Goal: Answer question/provide support: Share knowledge or assist other users

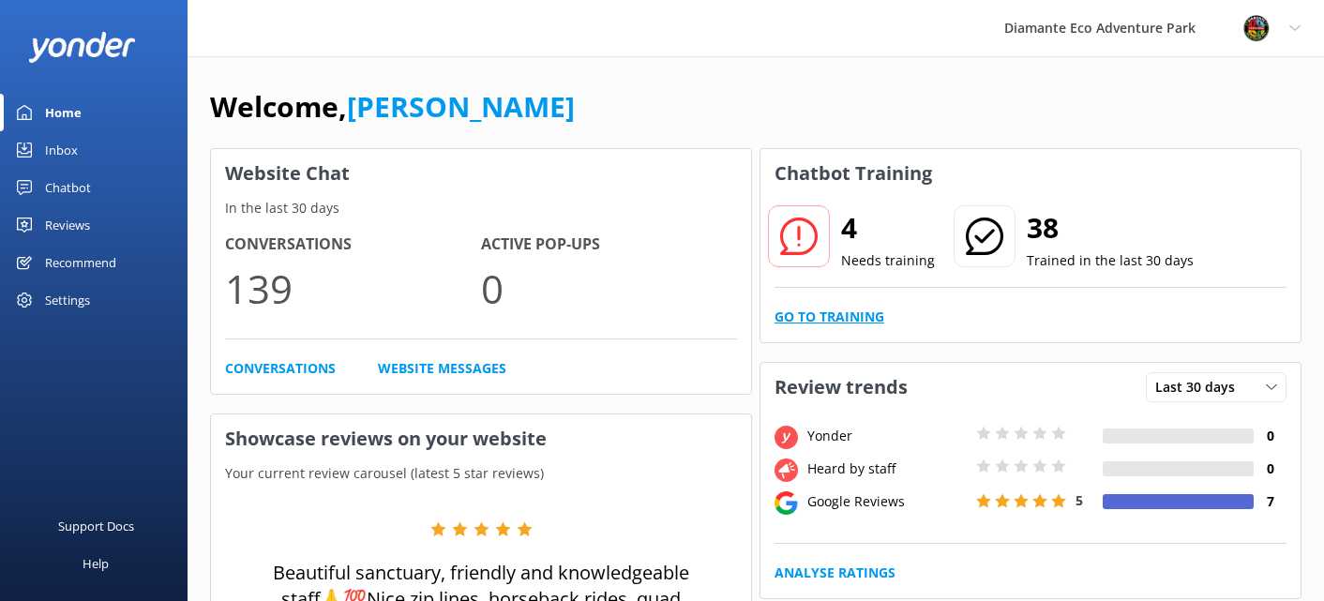
click at [837, 317] on link "Go to Training" at bounding box center [830, 317] width 110 height 21
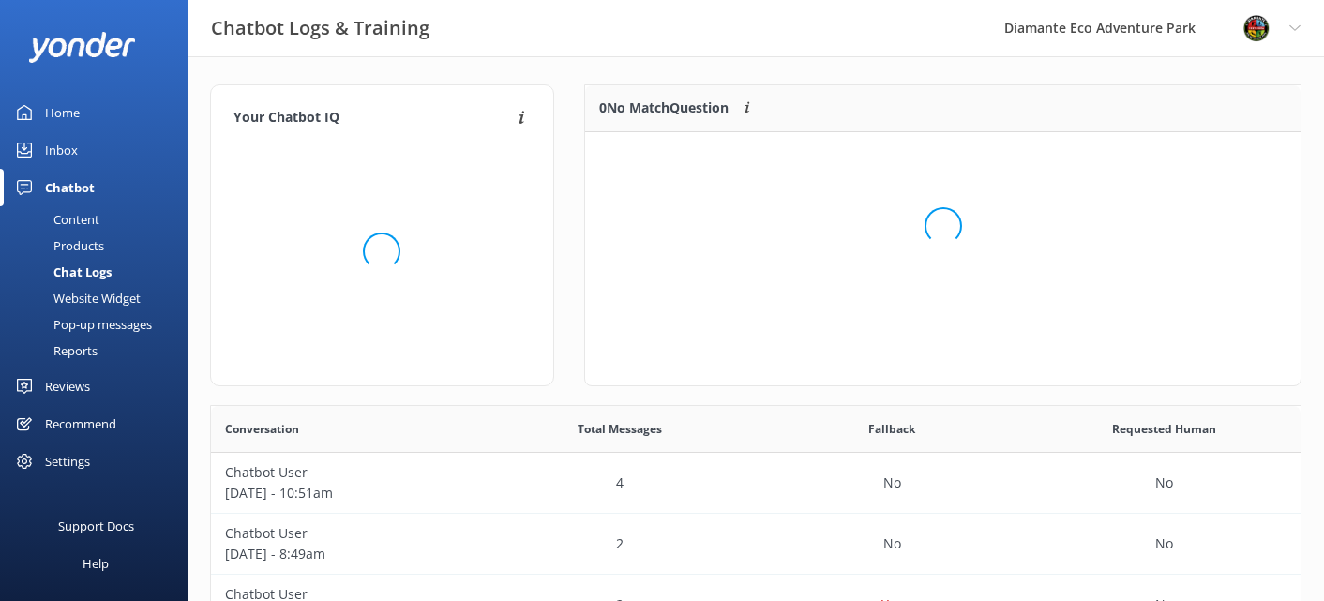
scroll to position [235, 716]
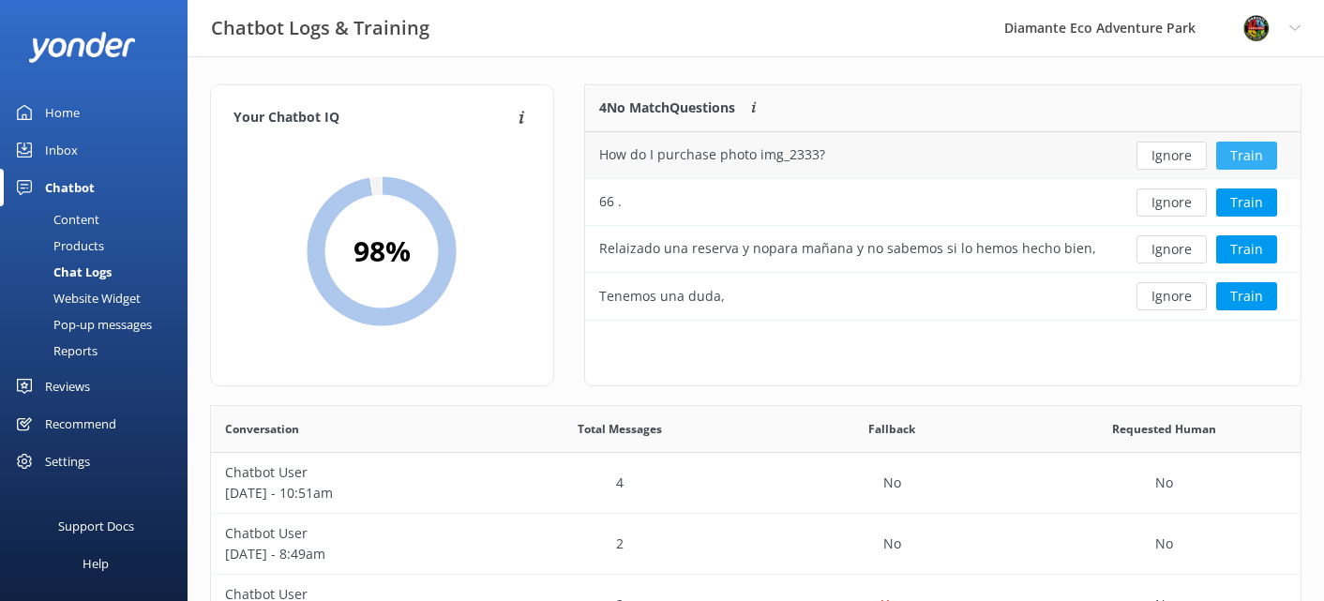
click at [1247, 154] on button "Train" at bounding box center [1246, 156] width 61 height 28
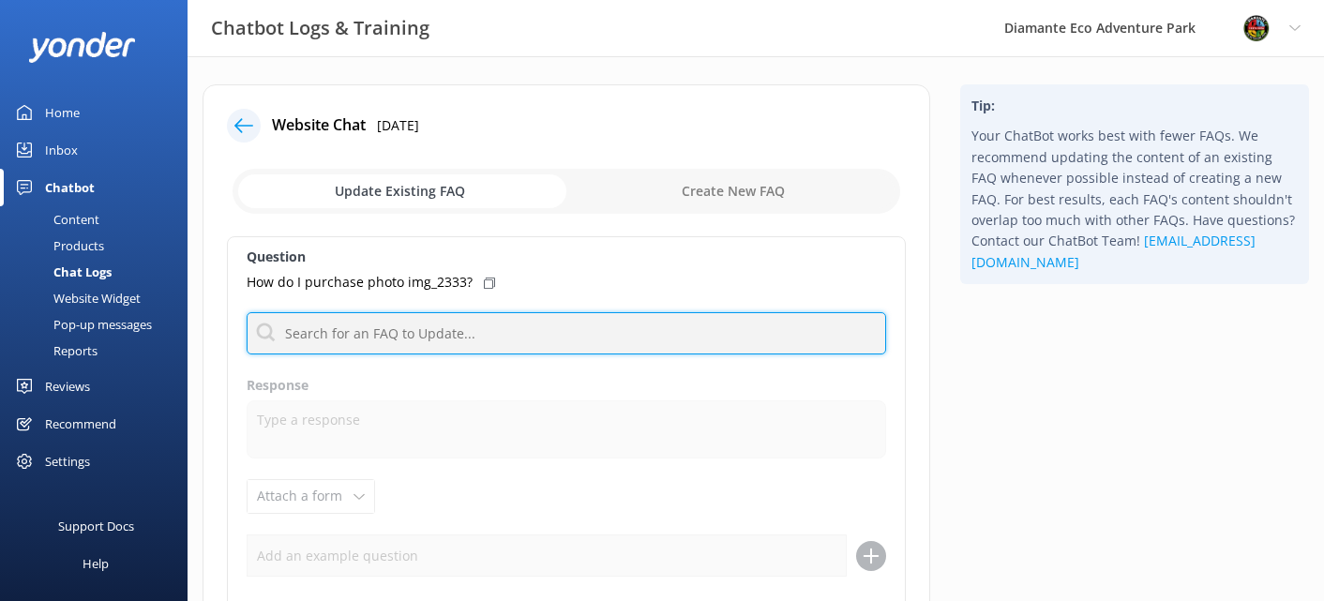
click at [315, 334] on input "text" at bounding box center [567, 333] width 640 height 42
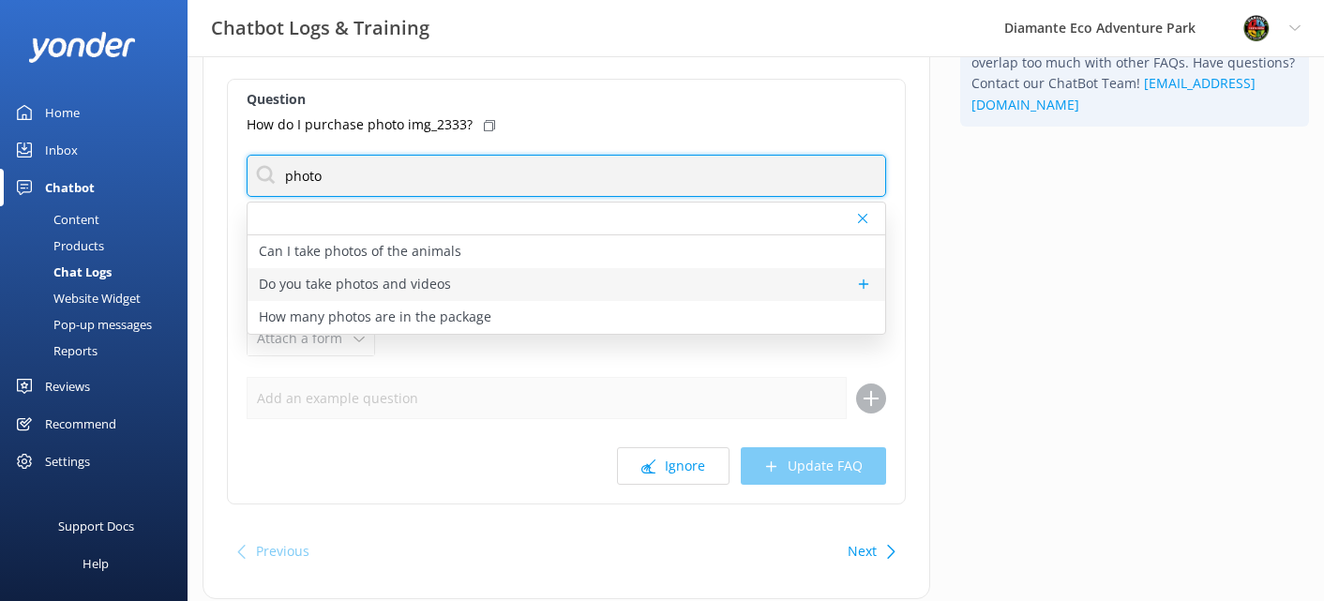
scroll to position [154, 0]
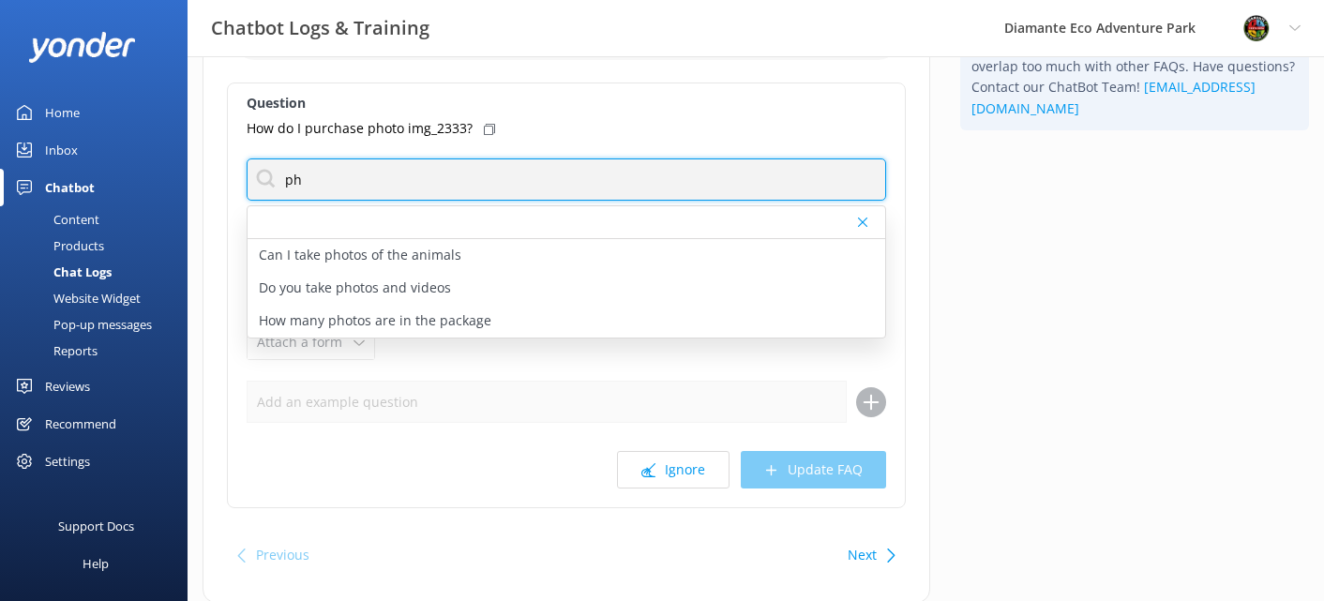
type input "p"
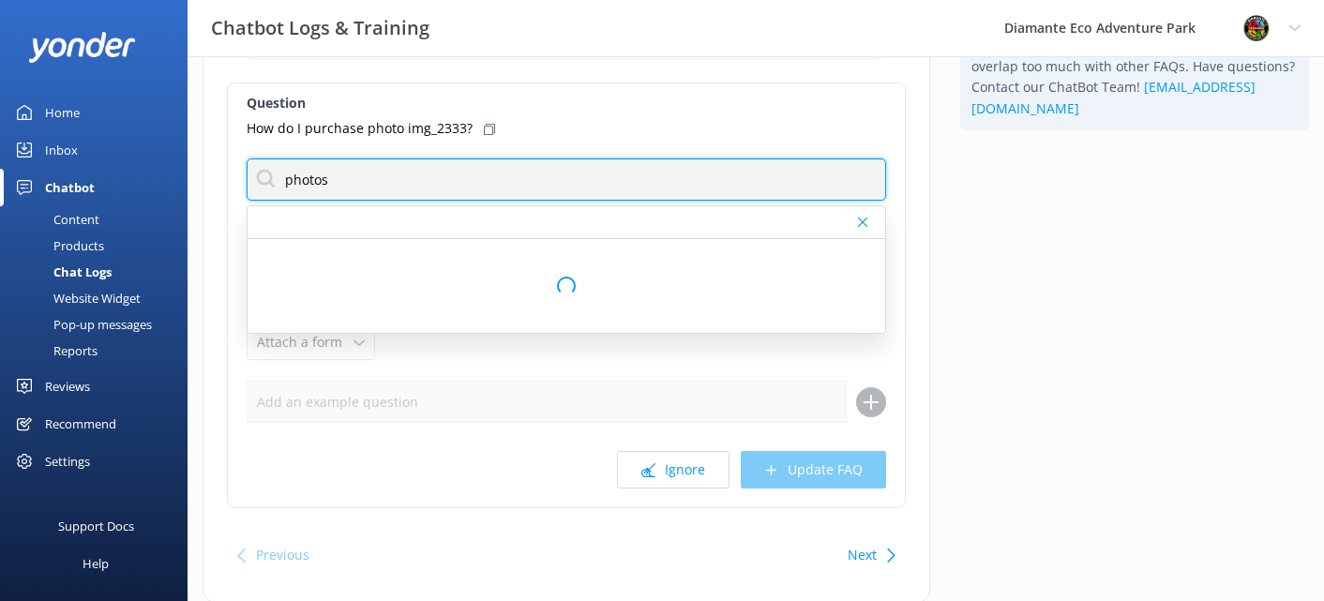
type input "photos@"
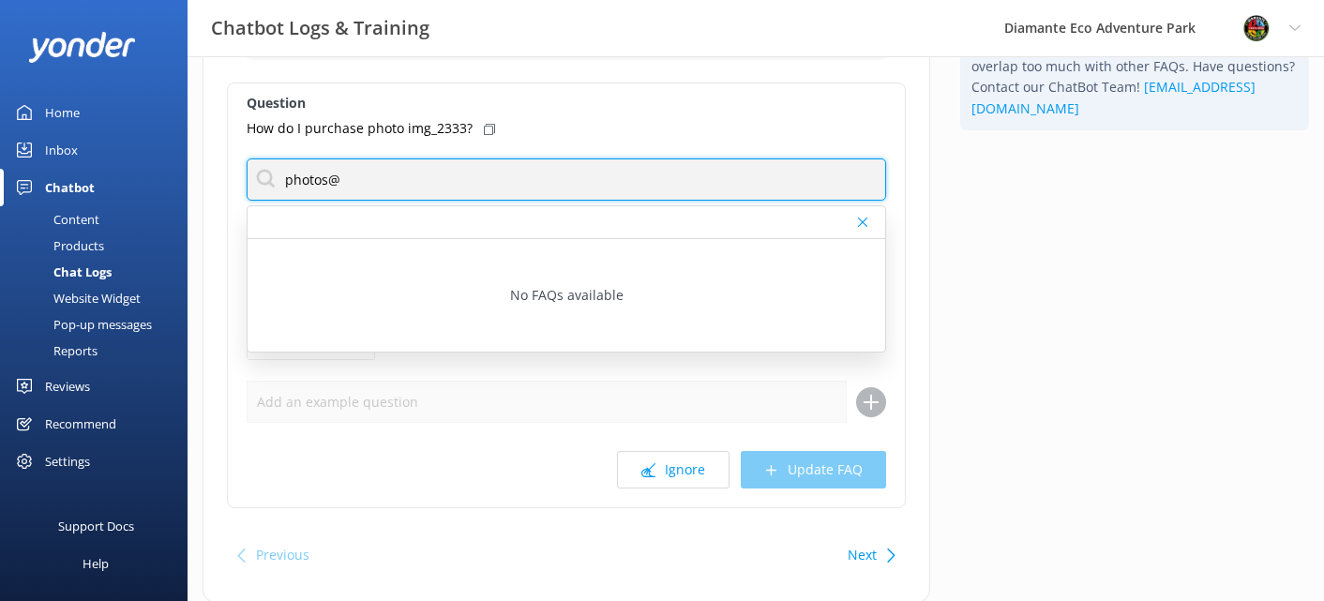
scroll to position [130, 0]
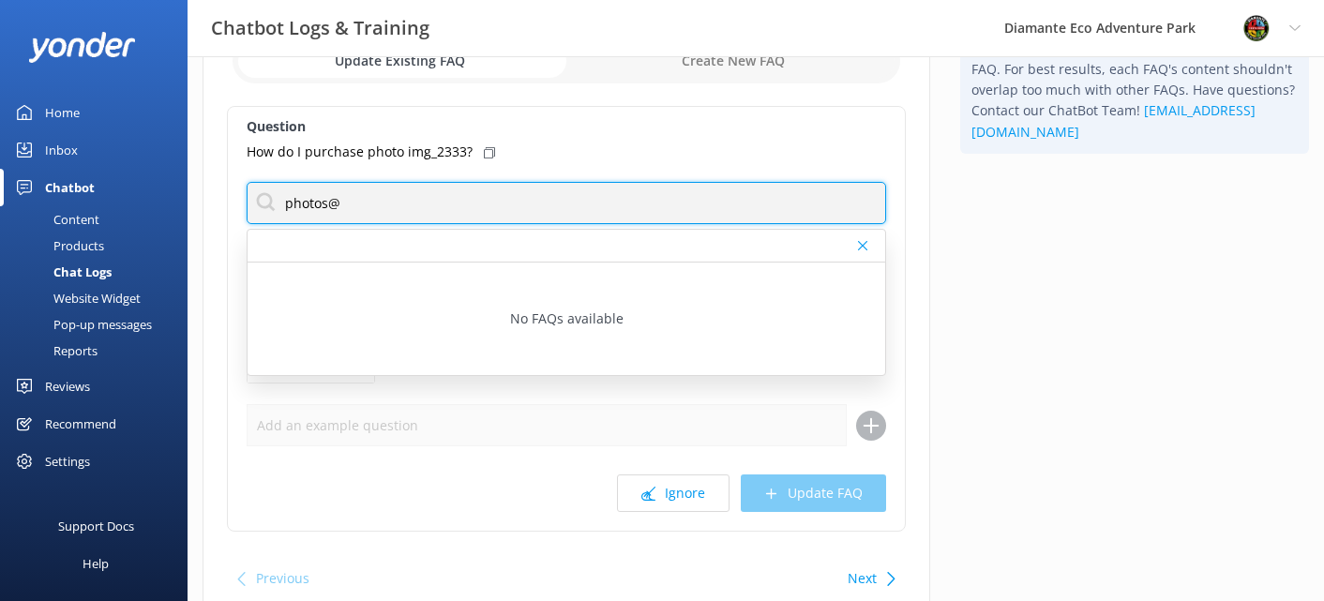
drag, startPoint x: 345, startPoint y: 203, endPoint x: 264, endPoint y: 203, distance: 81.6
click at [264, 203] on input "photos@" at bounding box center [567, 203] width 640 height 42
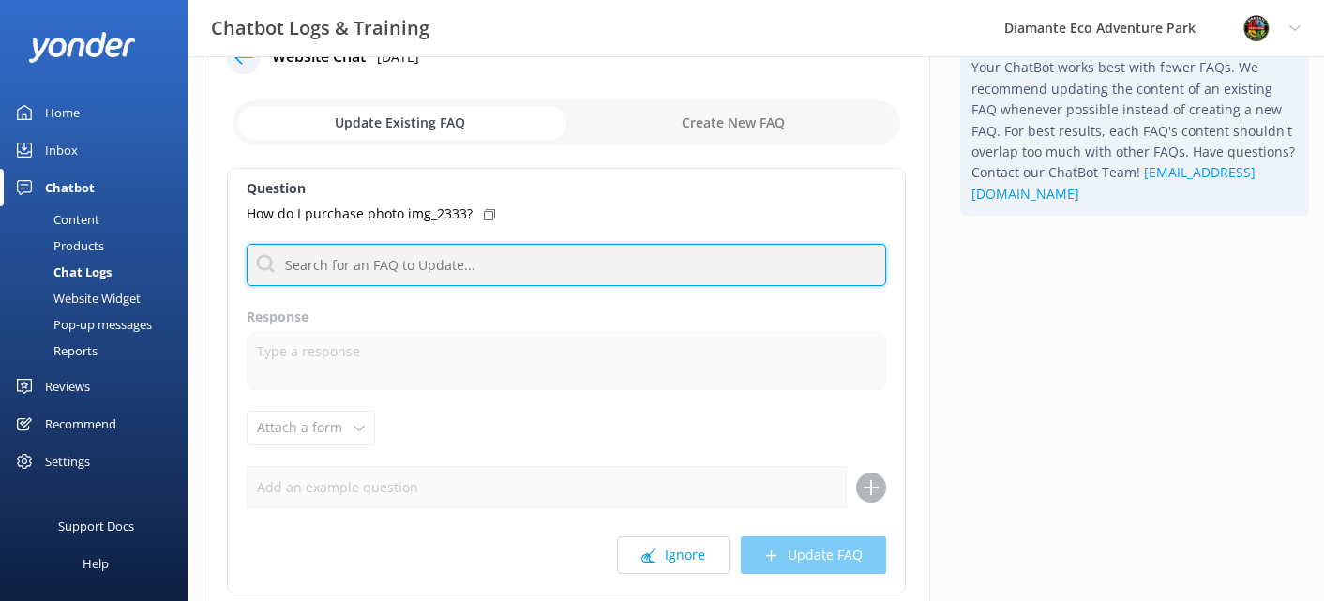
scroll to position [74, 0]
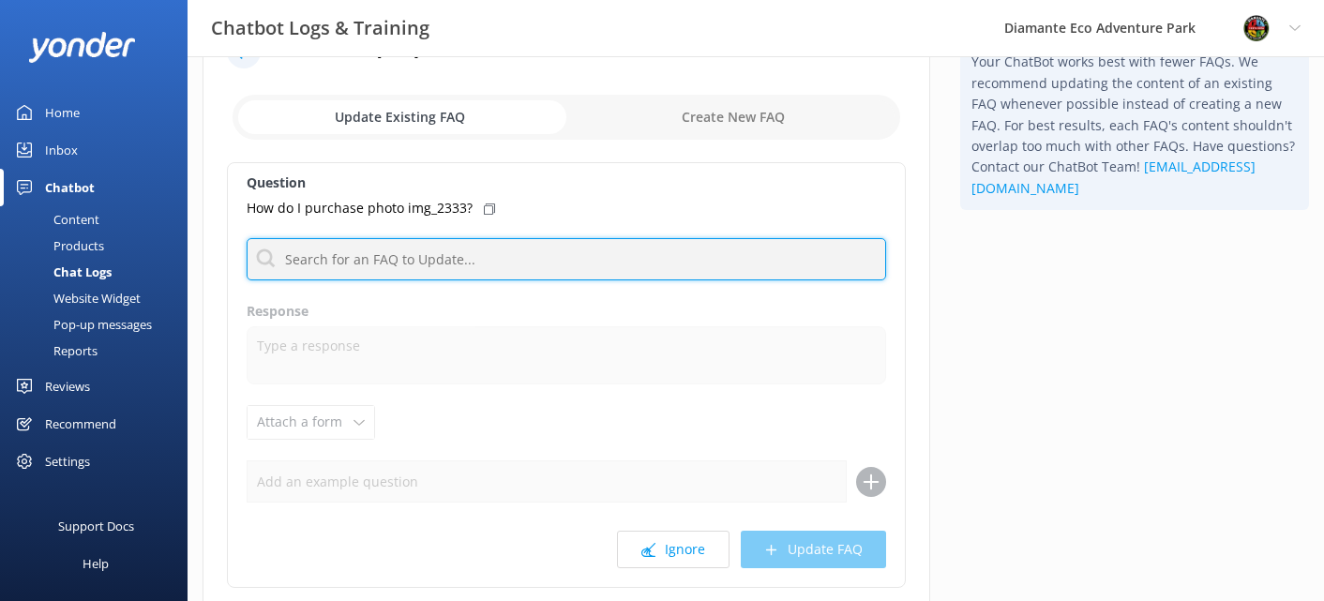
click at [301, 262] on input "text" at bounding box center [567, 259] width 640 height 42
click at [290, 260] on input "text" at bounding box center [567, 259] width 640 height 42
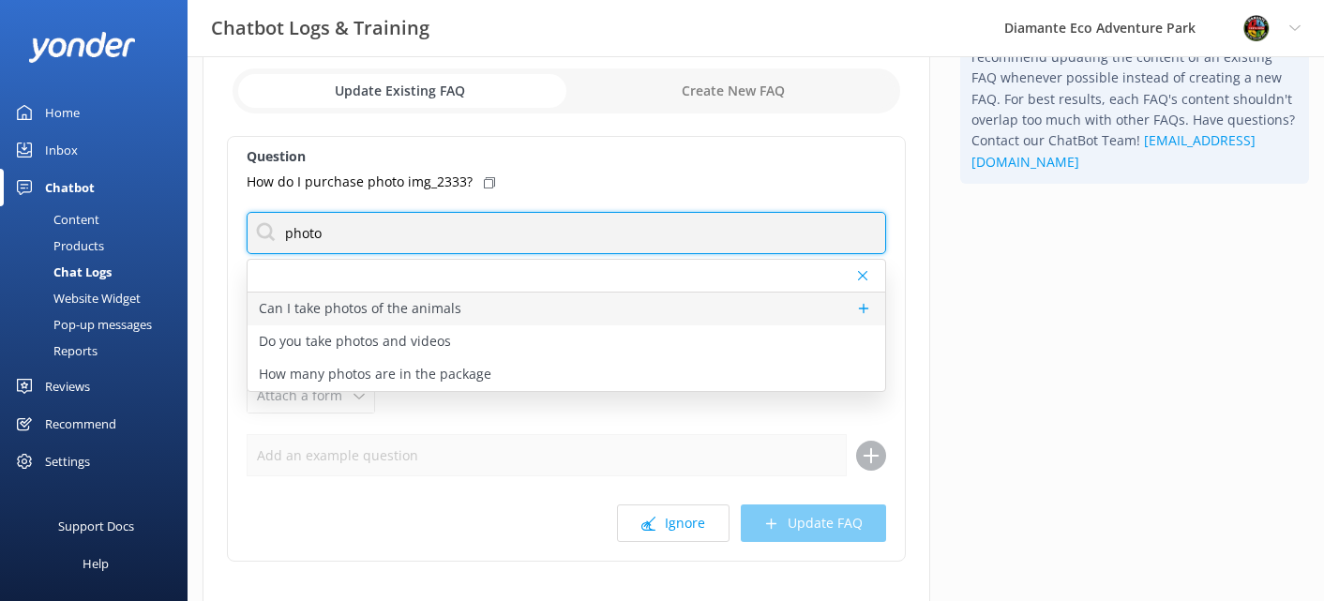
scroll to position [113, 0]
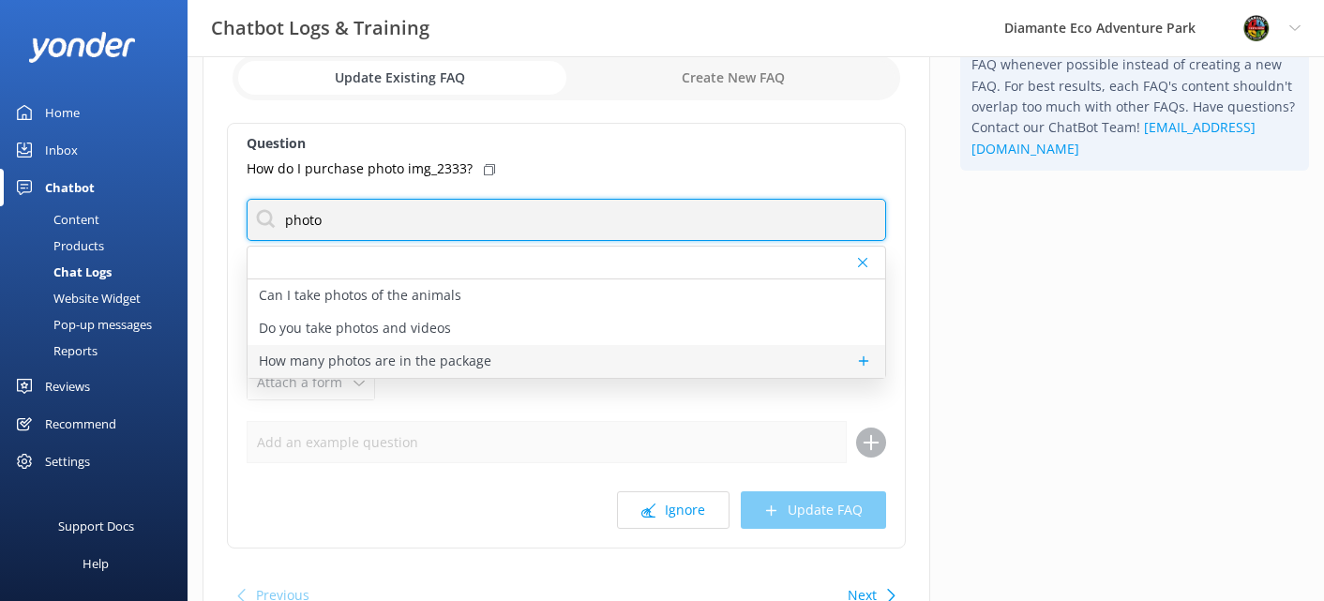
type input "photo"
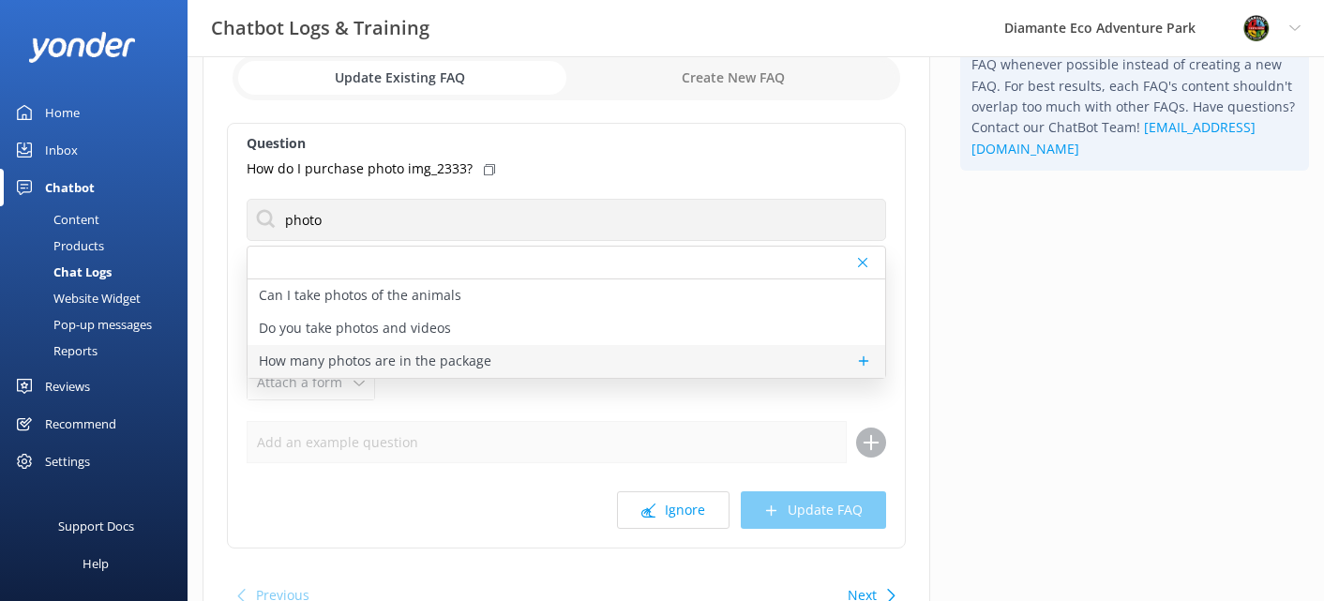
click at [328, 361] on p "How many photos are in the package" at bounding box center [375, 361] width 233 height 21
type textarea "The photo package includes between 15 and 20 photos per person."
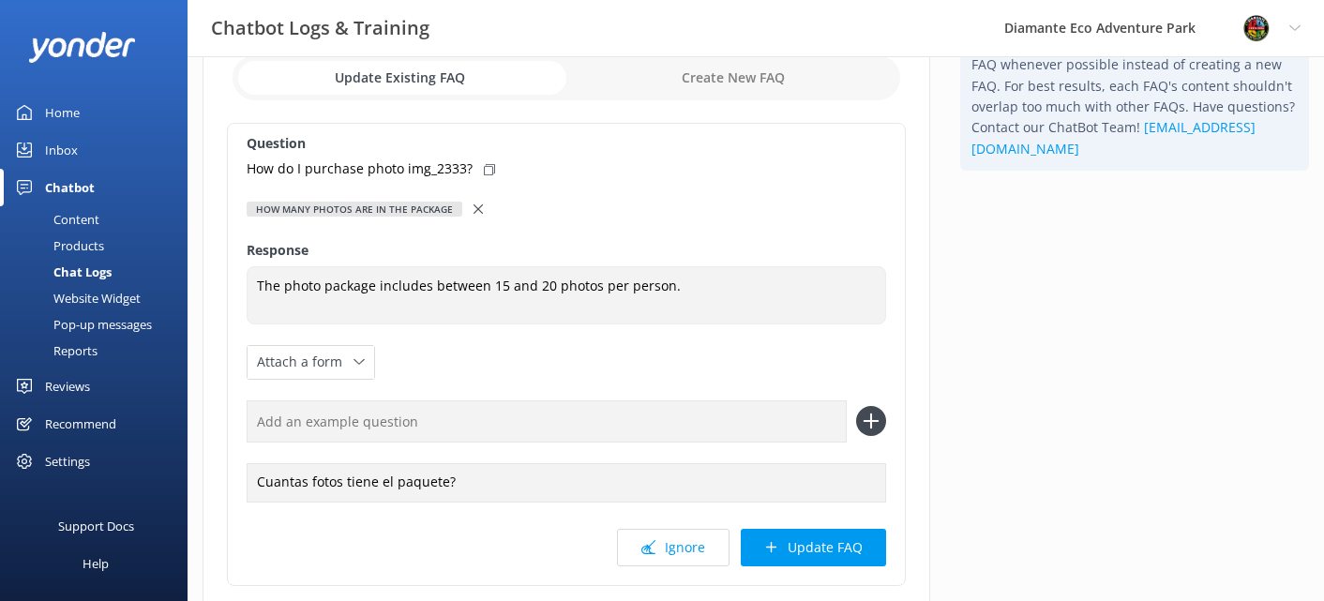
click at [474, 206] on icon at bounding box center [478, 208] width 9 height 9
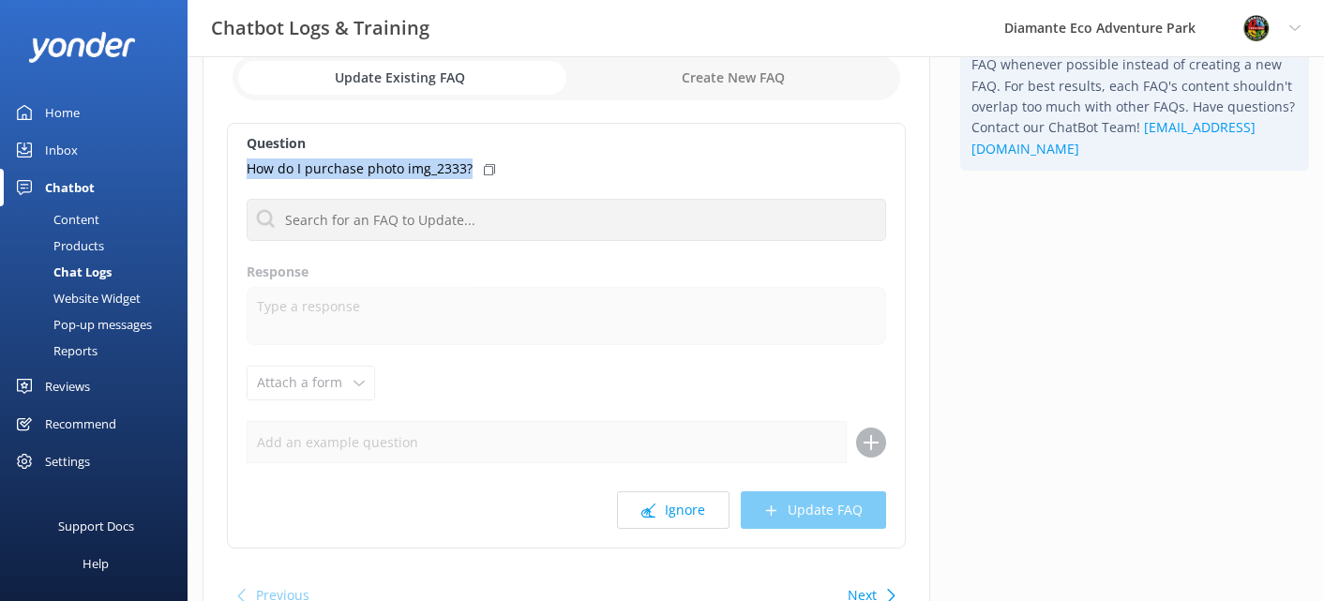
drag, startPoint x: 471, startPoint y: 168, endPoint x: 211, endPoint y: 174, distance: 259.9
click at [211, 174] on div "Website Chat [DATE] Update Existing FAQ Create New FAQ Question How do I purcha…" at bounding box center [567, 307] width 728 height 672
copy p "How do I purchase photo img_2333?"
click at [685, 78] on input "checkbox" at bounding box center [567, 77] width 668 height 45
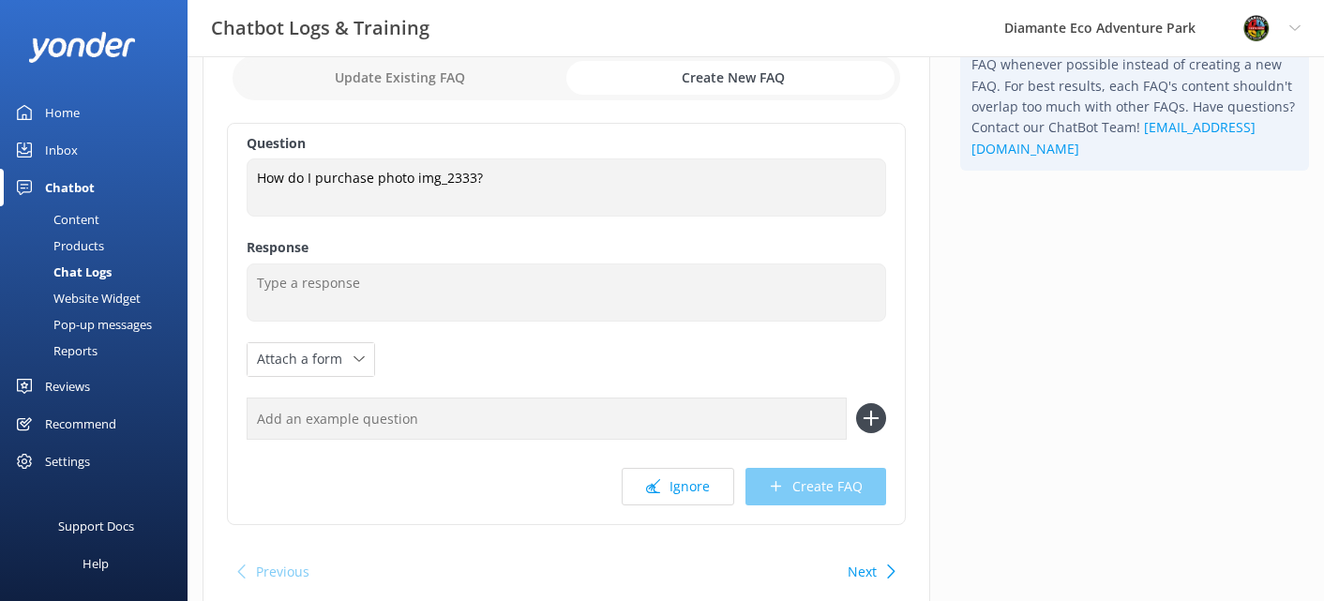
click at [735, 83] on input "checkbox" at bounding box center [567, 77] width 668 height 45
checkbox input "false"
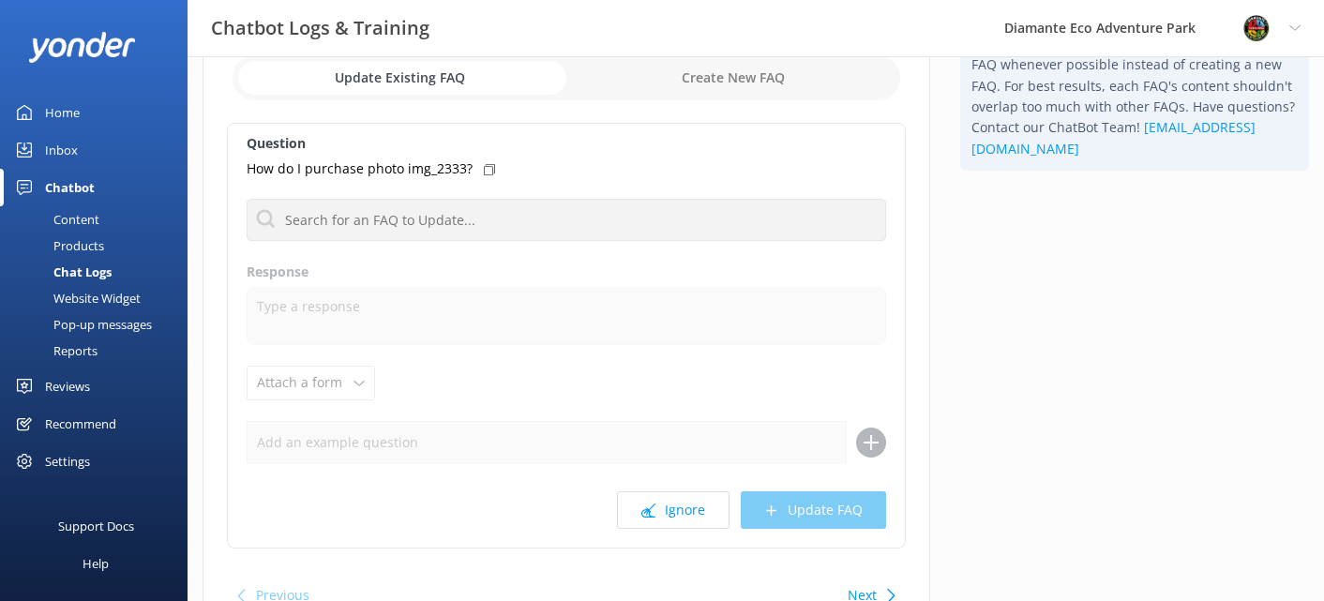
click at [69, 219] on div "Content" at bounding box center [55, 219] width 88 height 26
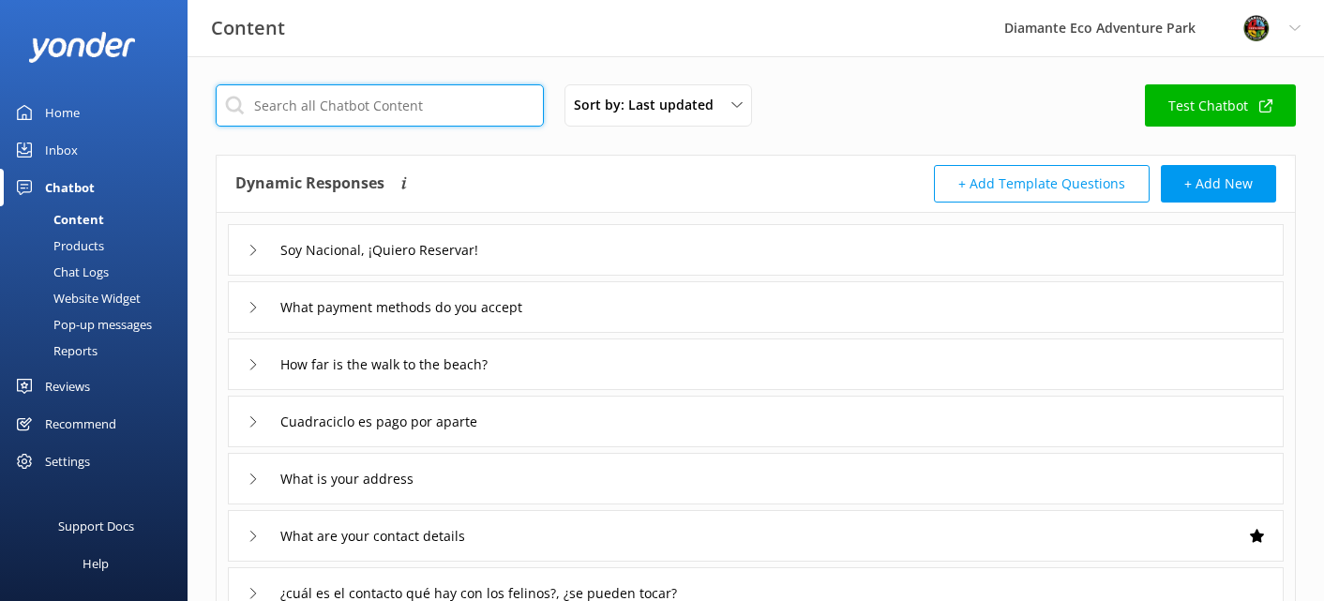
click at [386, 104] on input "text" at bounding box center [380, 105] width 328 height 42
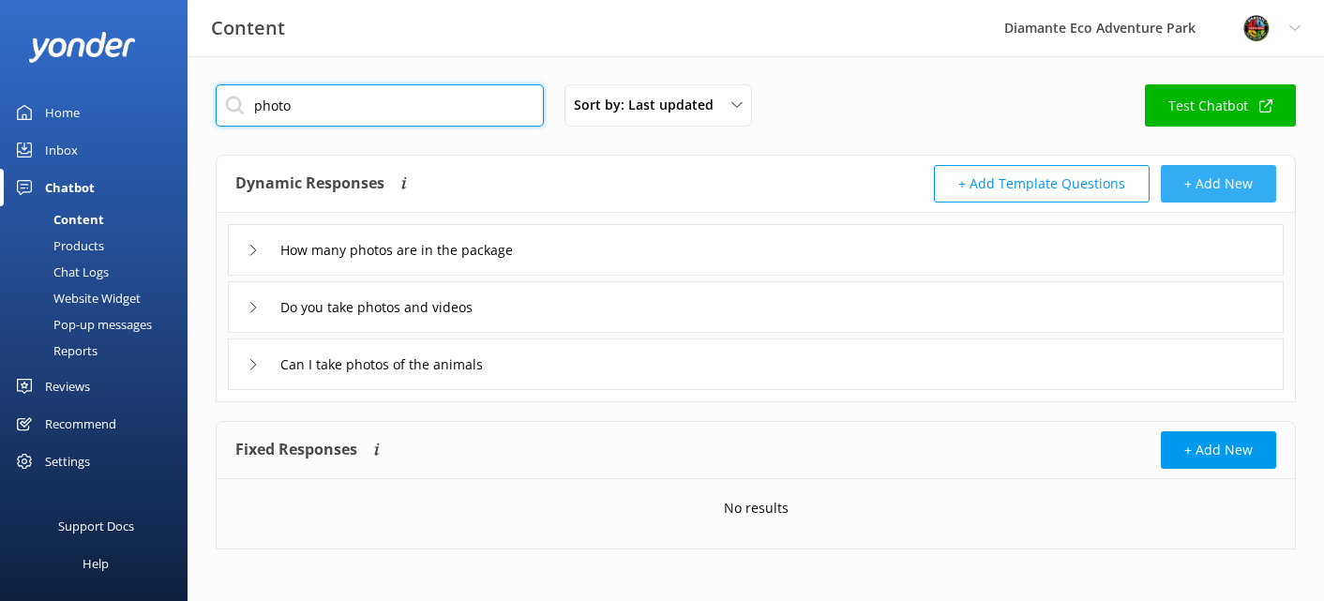
type input "photo"
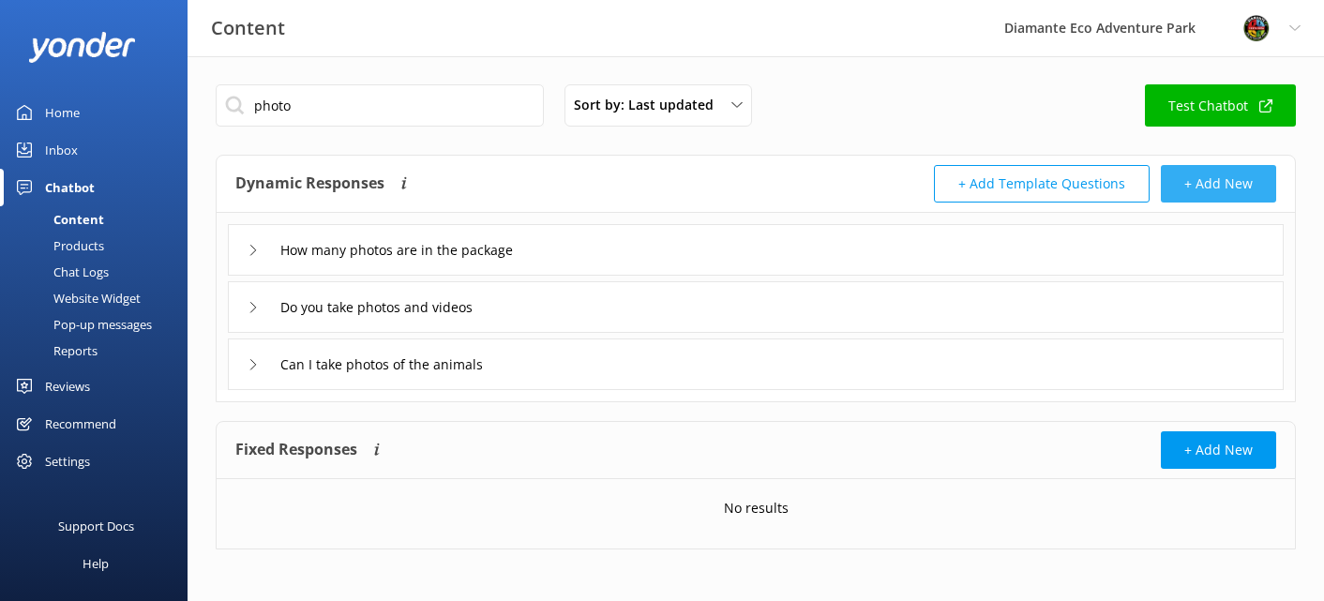
click at [1228, 192] on button "+ Add New" at bounding box center [1218, 184] width 115 height 38
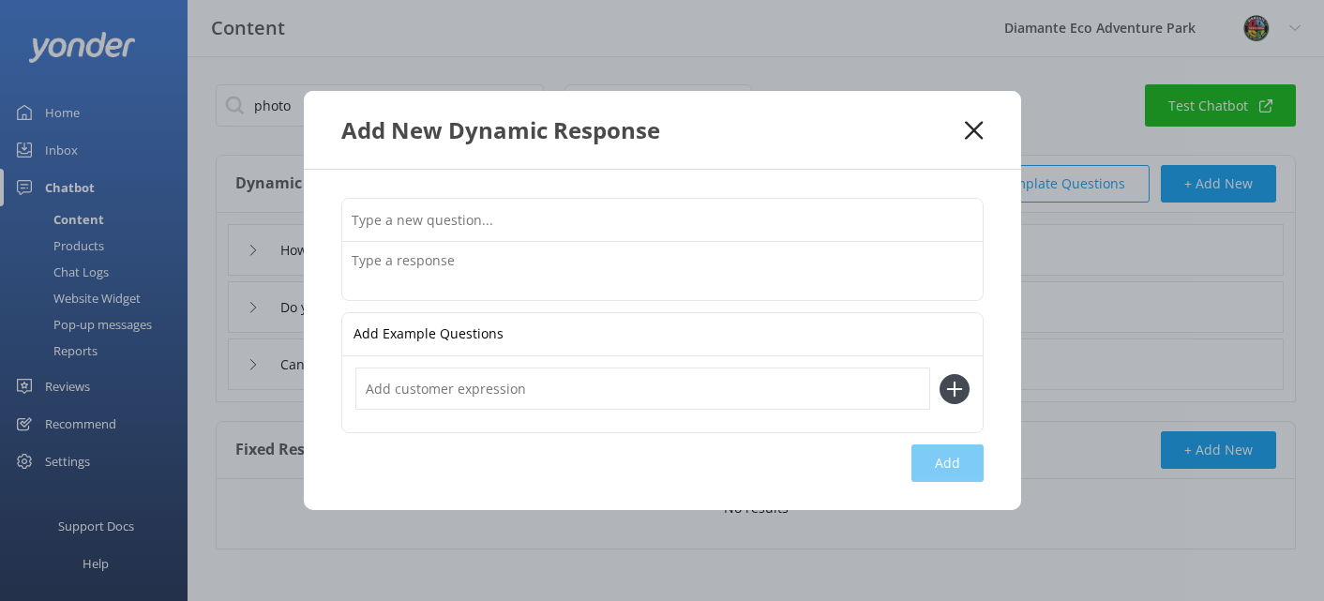
click at [485, 233] on input "text" at bounding box center [662, 220] width 641 height 42
type input "How do I purchase my photos?"
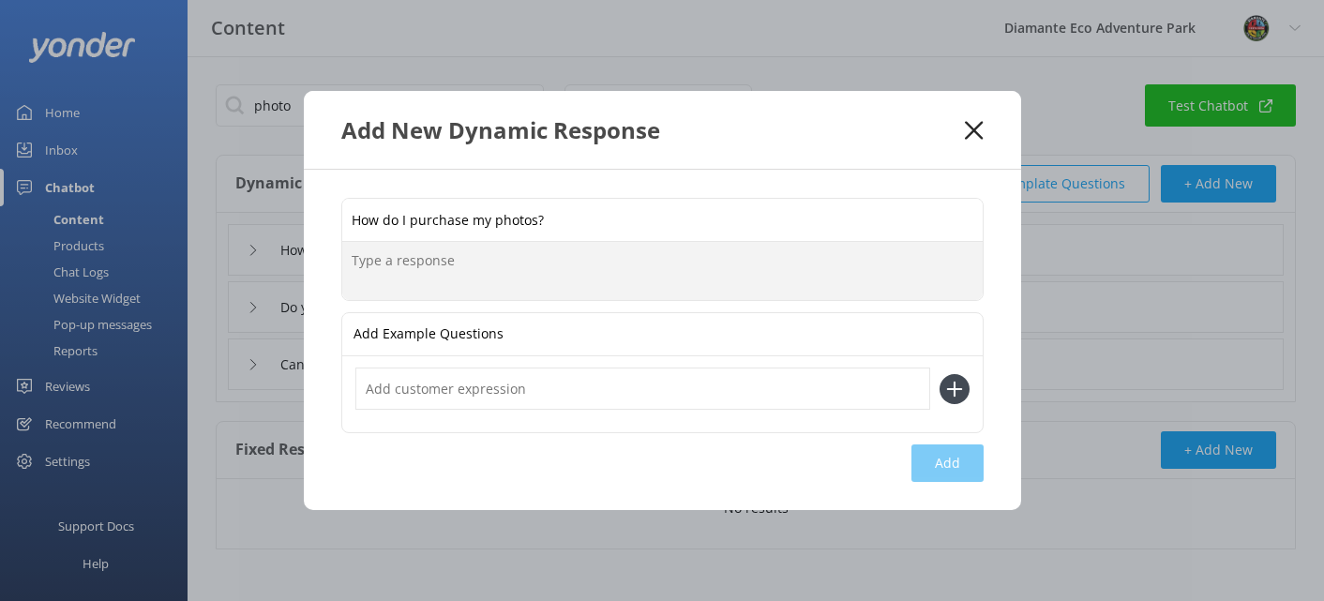
click at [431, 268] on textarea at bounding box center [662, 271] width 641 height 58
paste textarea "Please email [EMAIL_ADDRESS][DOMAIN_NAME] and our team will send you the paymen…"
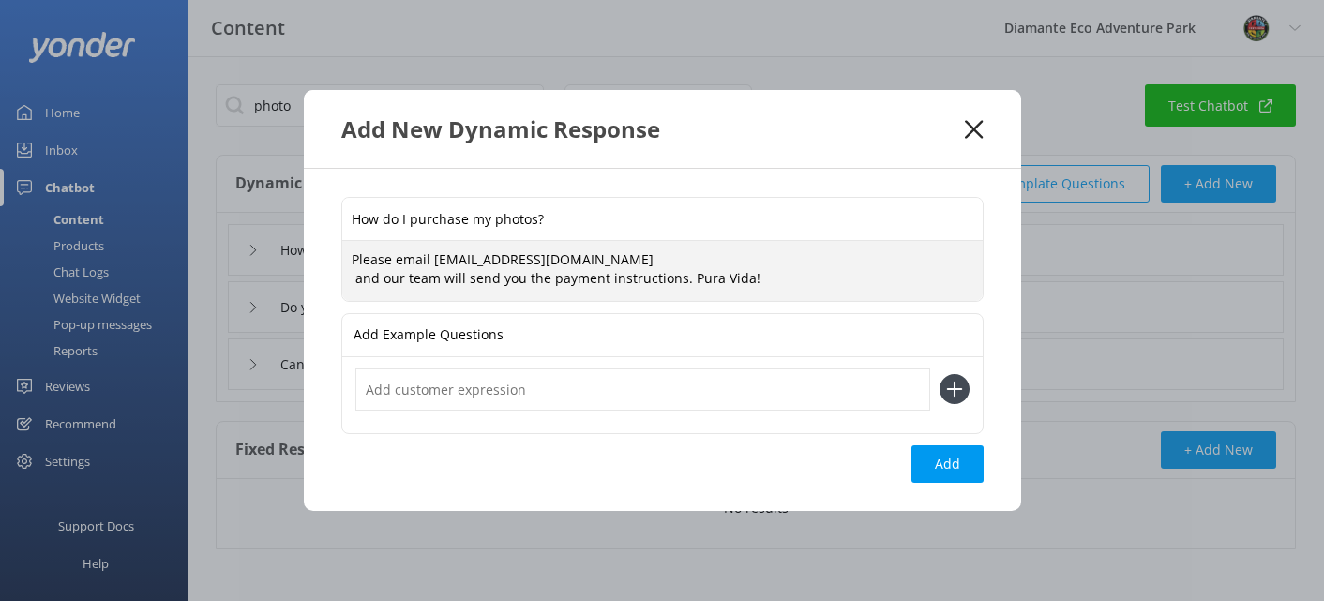
type textarea "Please email [EMAIL_ADDRESS][DOMAIN_NAME] and our team will send you the paymen…"
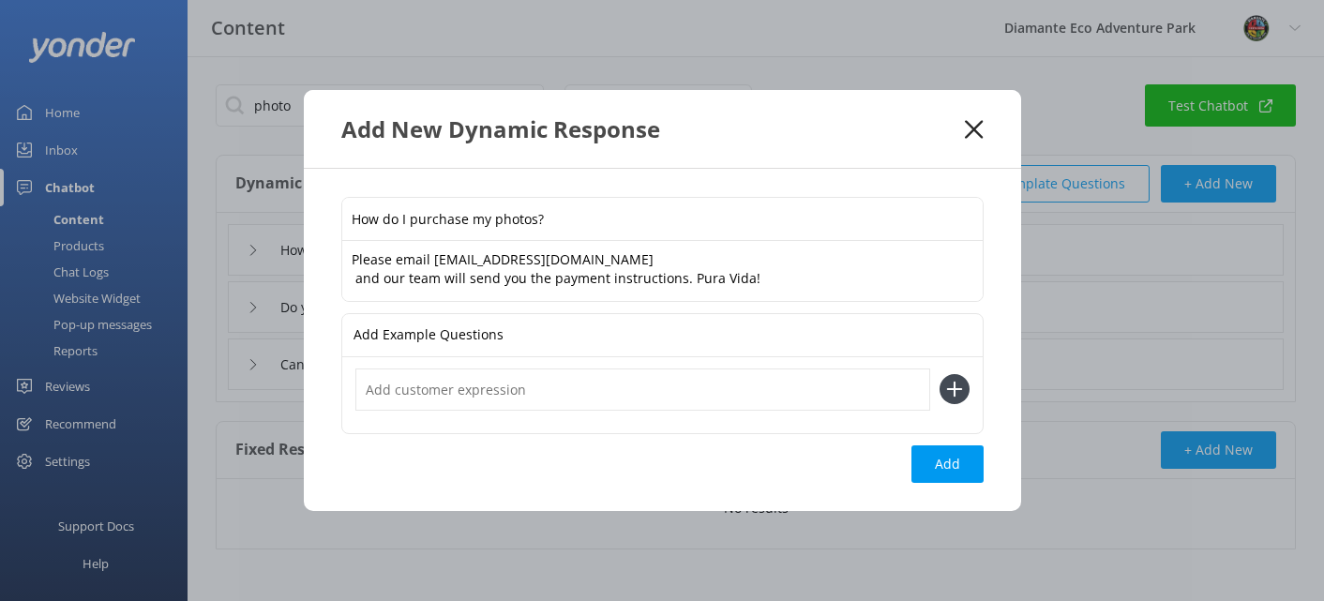
click at [451, 395] on input "text" at bounding box center [642, 390] width 575 height 42
type input "H"
drag, startPoint x: 519, startPoint y: 326, endPoint x: 349, endPoint y: 325, distance: 169.8
click at [349, 325] on div "Add Example Questions" at bounding box center [662, 335] width 641 height 43
copy p "Add Example Questions"
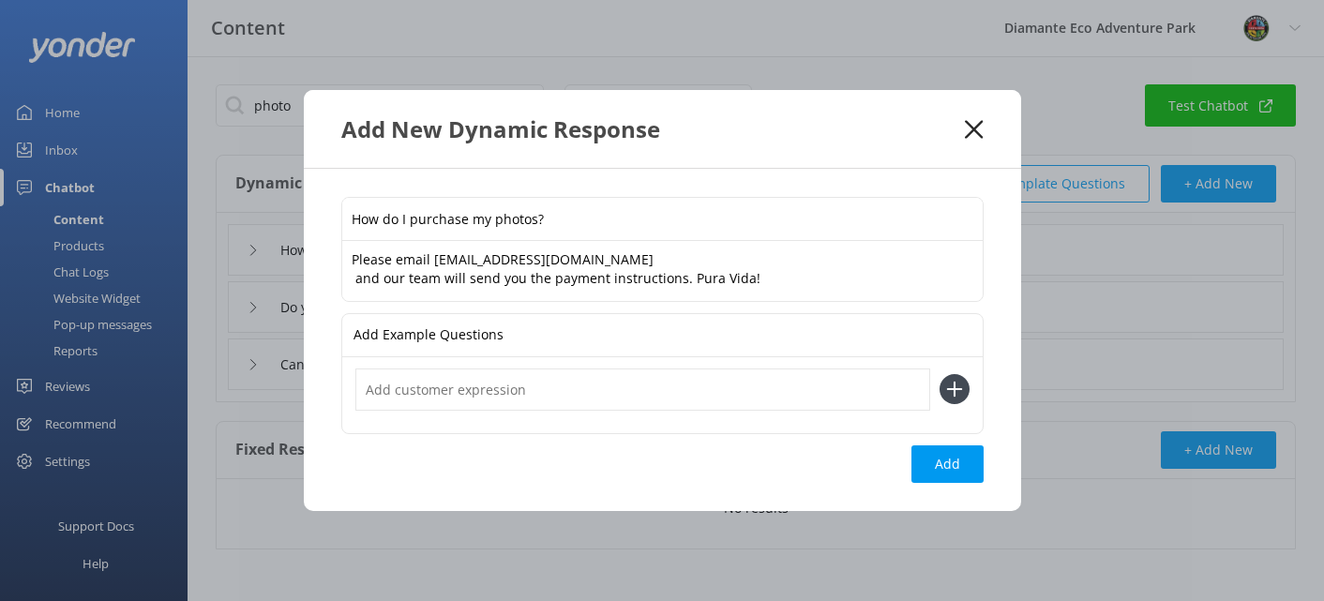
click at [450, 387] on input "text" at bounding box center [642, 390] width 575 height 42
paste input "How can I buy my photo?"
type input "How can I buy my photo?"
click at [962, 389] on icon at bounding box center [955, 389] width 30 height 30
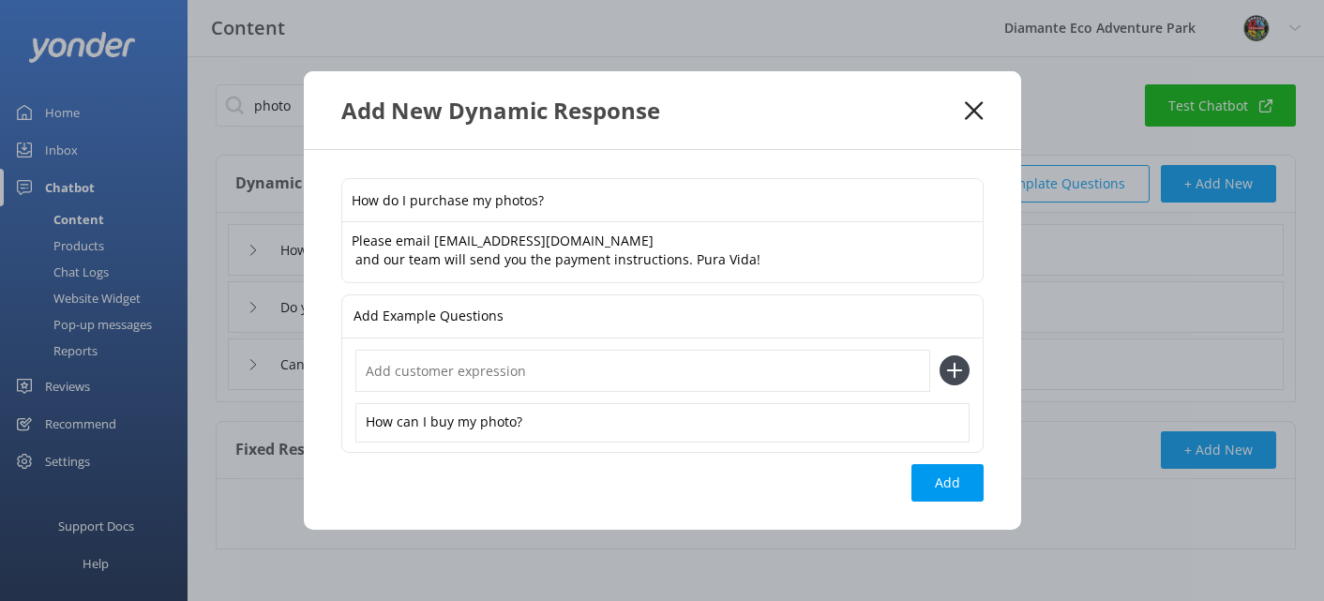
click at [391, 378] on input "text" at bounding box center [642, 371] width 575 height 42
paste input "I forgot to get my pictures, can I still purchase them?"
type input "I forgot to get my pictures, can I still purchase them?"
click at [953, 368] on use at bounding box center [954, 371] width 16 height 16
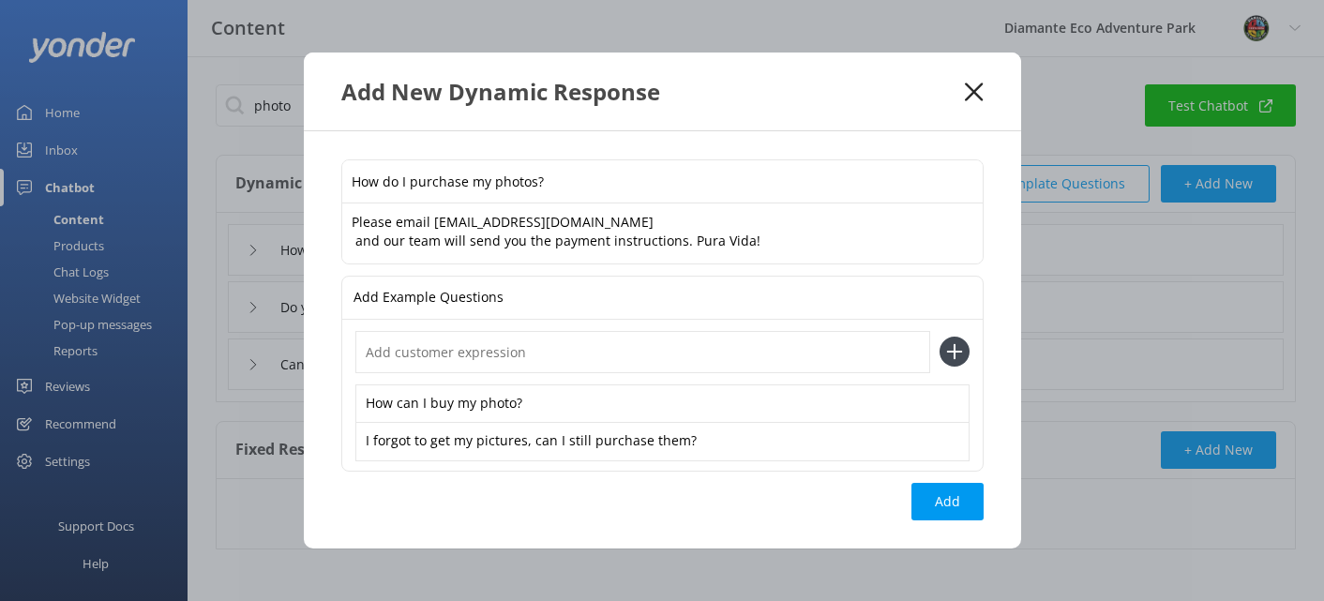
click at [405, 357] on input "text" at bounding box center [642, 352] width 575 height 42
paste input "How do I pay for a photo like IMG_2333"
type input "How do I pay for a photo like IMG_2333?"
click at [949, 346] on icon at bounding box center [955, 352] width 30 height 30
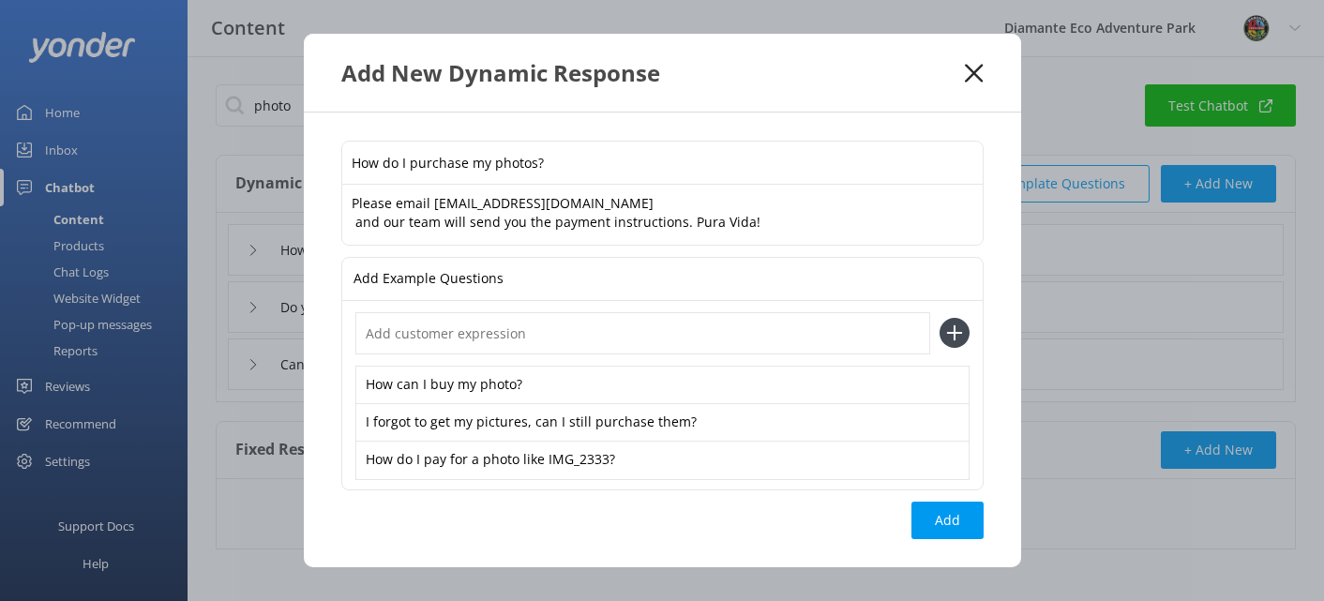
click at [395, 347] on input "text" at bounding box center [642, 333] width 575 height 42
paste input "Can I get instructions to purchase my photos?"
type input "Can I get instructions to purchase my photos?"
click at [949, 333] on use at bounding box center [954, 333] width 16 height 16
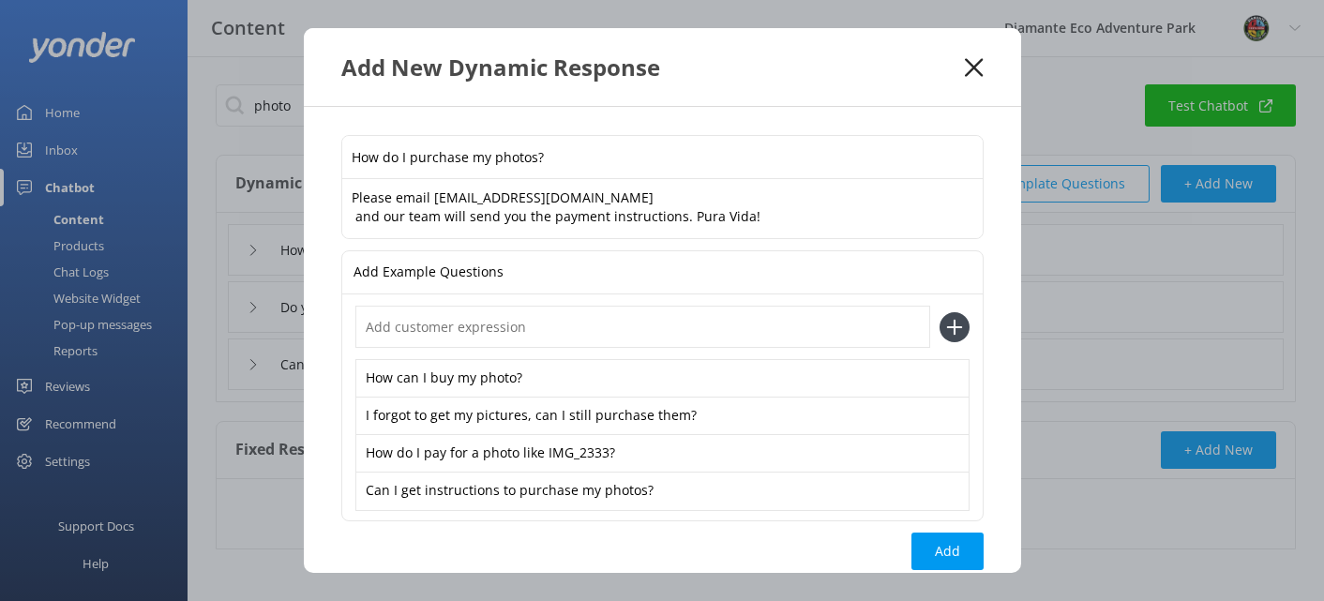
click at [491, 329] on input "text" at bounding box center [642, 327] width 575 height 42
paste input "Can I still get my pictures from the park?"
type input "Can I still get my pictures from the park?"
click at [954, 330] on use at bounding box center [954, 327] width 16 height 16
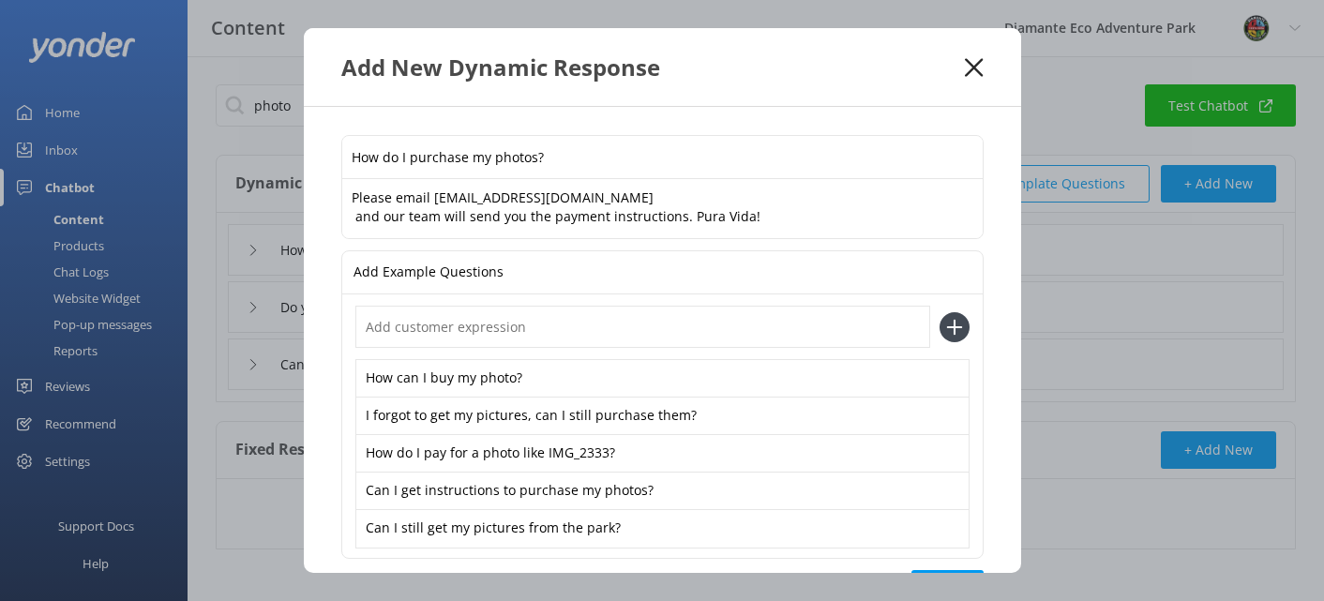
click at [402, 328] on input "text" at bounding box center [642, 327] width 575 height 42
paste input "I didn’t buy my photos at the park, what do I do now?"
type input "I didn’t buy my photos at the park, what do I do now?"
click at [946, 327] on icon at bounding box center [955, 327] width 30 height 30
click at [397, 332] on input "text" at bounding box center [642, 327] width 575 height 42
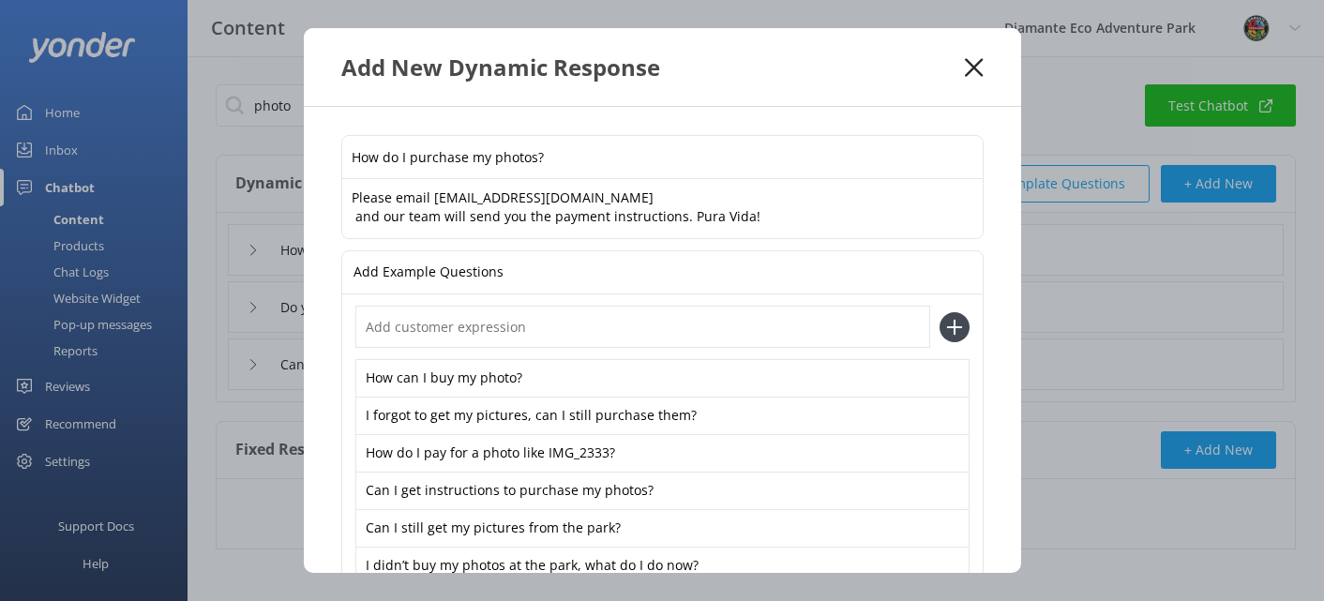
paste input "What’s the process to get my pictures?"
type input "What’s the process to get my pictures?"
click at [948, 329] on icon at bounding box center [955, 327] width 30 height 30
click at [430, 337] on input "text" at bounding box center [642, 327] width 575 height 42
paste input "How much are the photos and how do I buy them?"
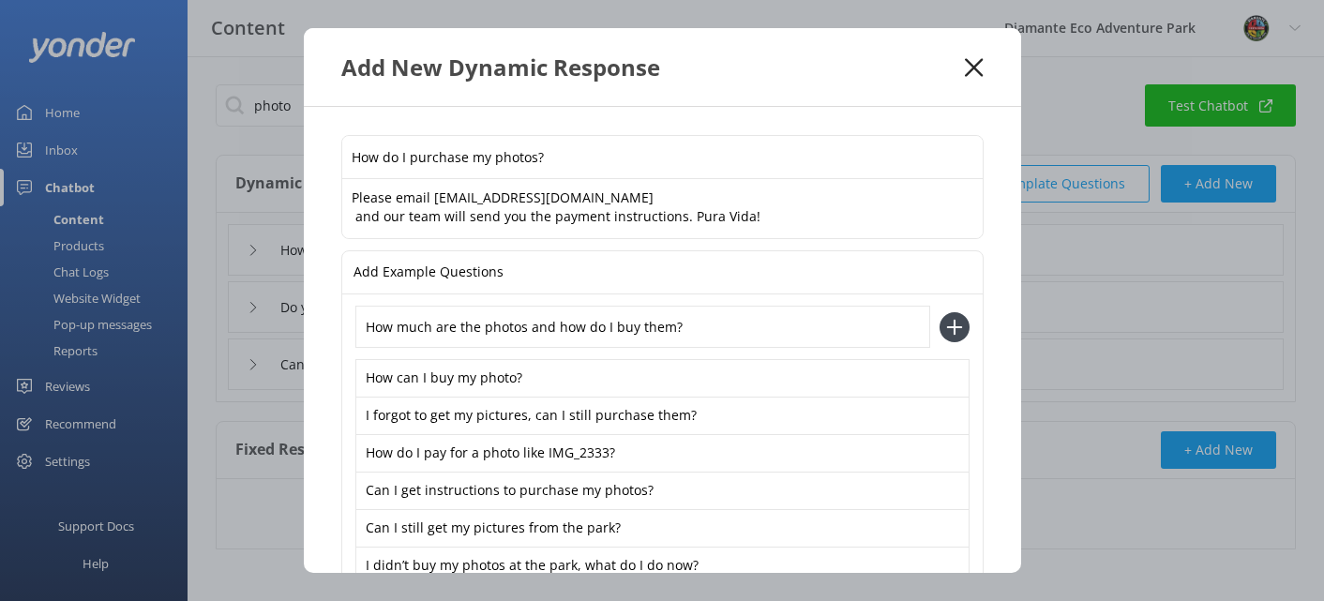
type input "How much are the photos and how do I buy them?"
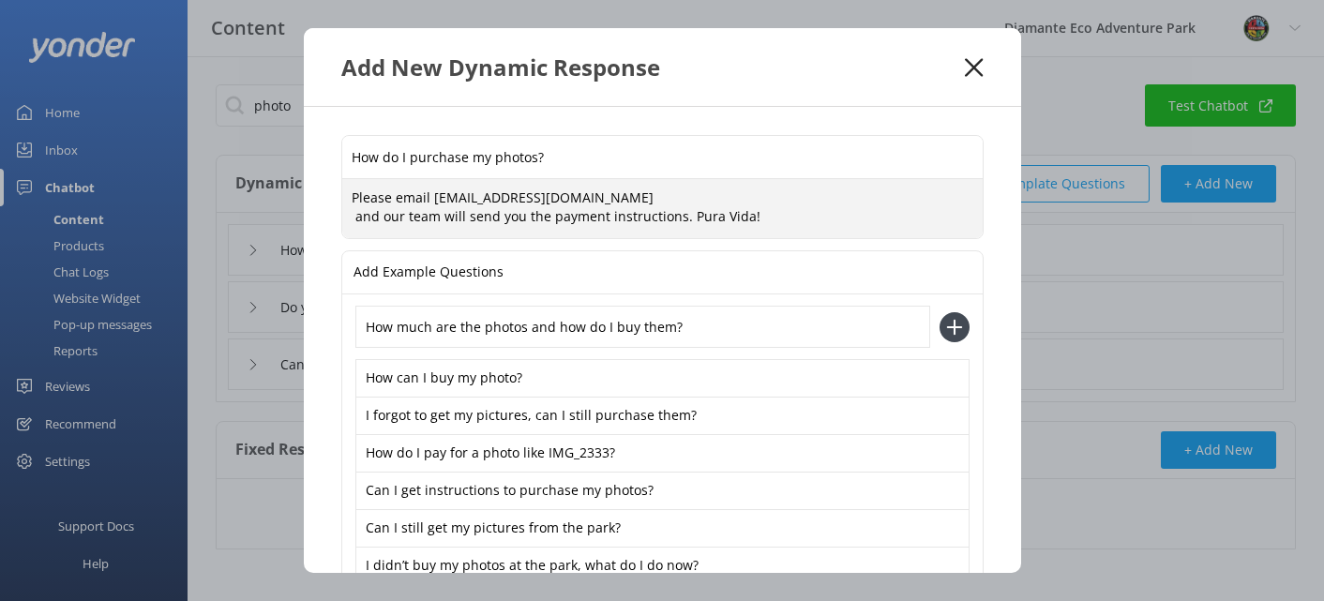
click at [354, 219] on textarea "Please email [EMAIL_ADDRESS][DOMAIN_NAME] and our team will send you the paymen…" at bounding box center [662, 208] width 641 height 59
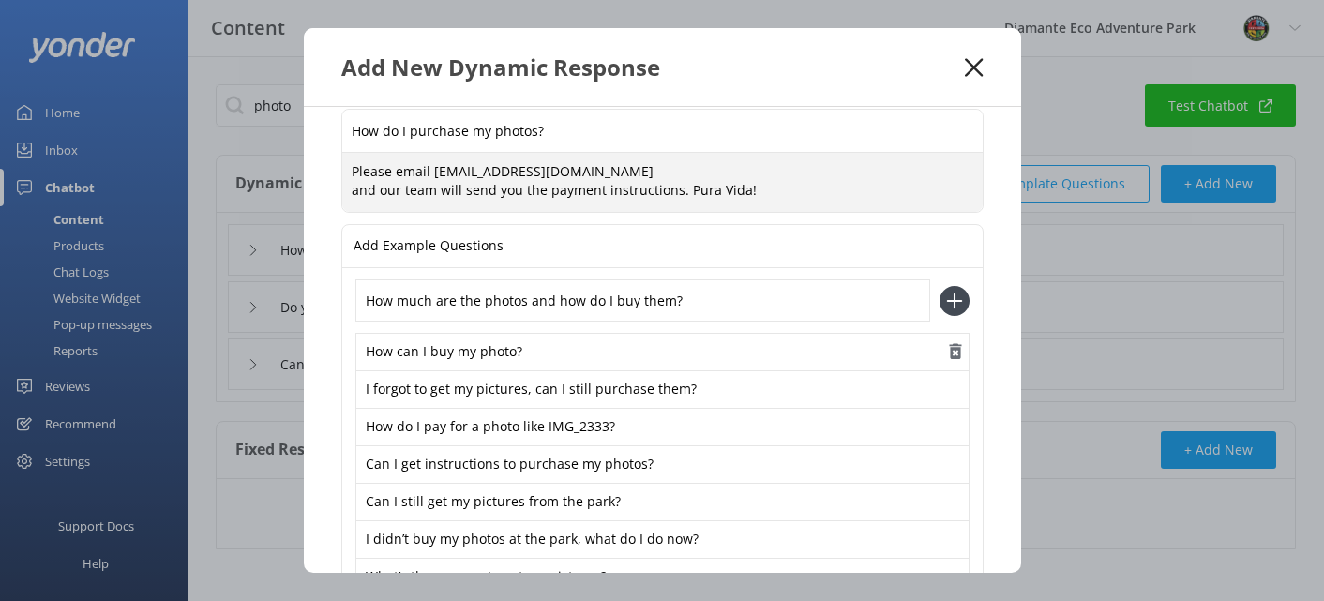
scroll to position [19, 0]
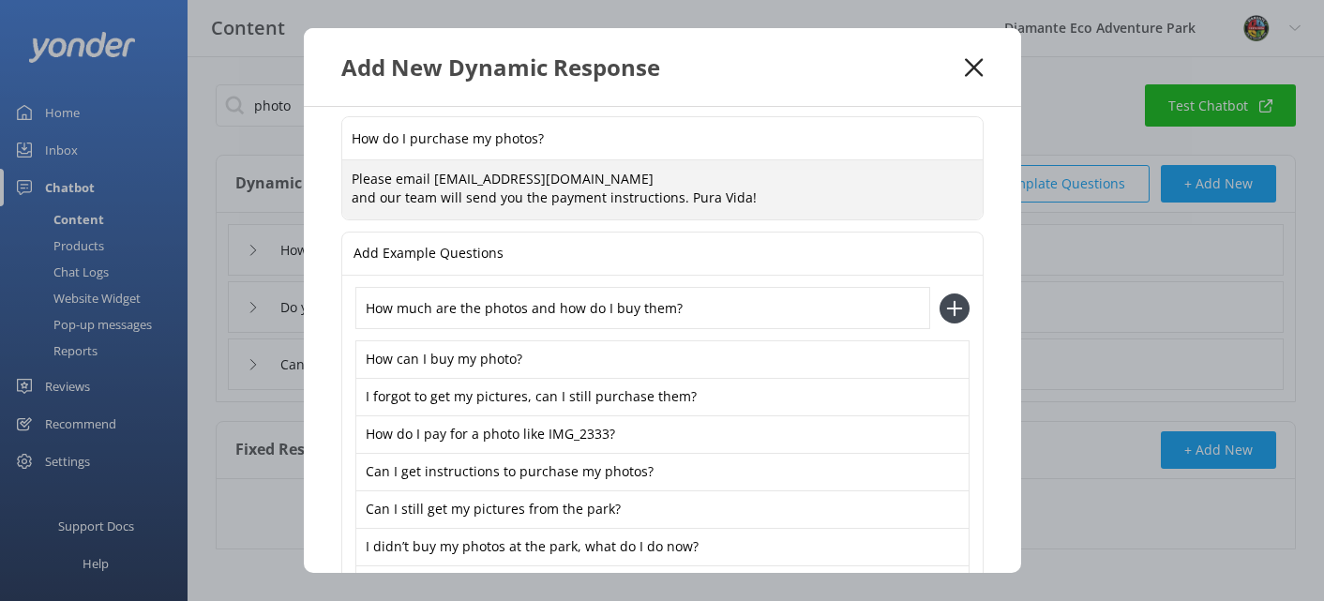
type textarea "Please email [EMAIL_ADDRESS][DOMAIN_NAME] and our team will send you the paymen…"
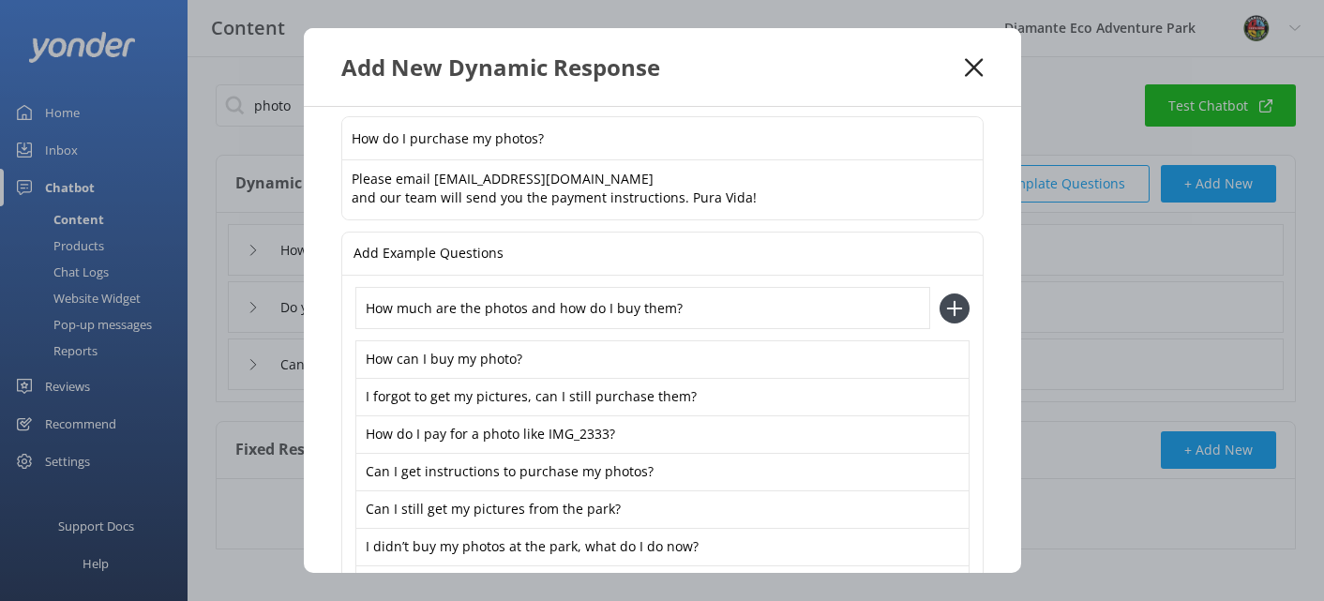
drag, startPoint x: 688, startPoint y: 296, endPoint x: 782, endPoint y: 306, distance: 94.3
click at [782, 306] on input "How much are the photos and how do I buy them?" at bounding box center [642, 308] width 575 height 42
paste input "How can I see the pictures from my visit?"
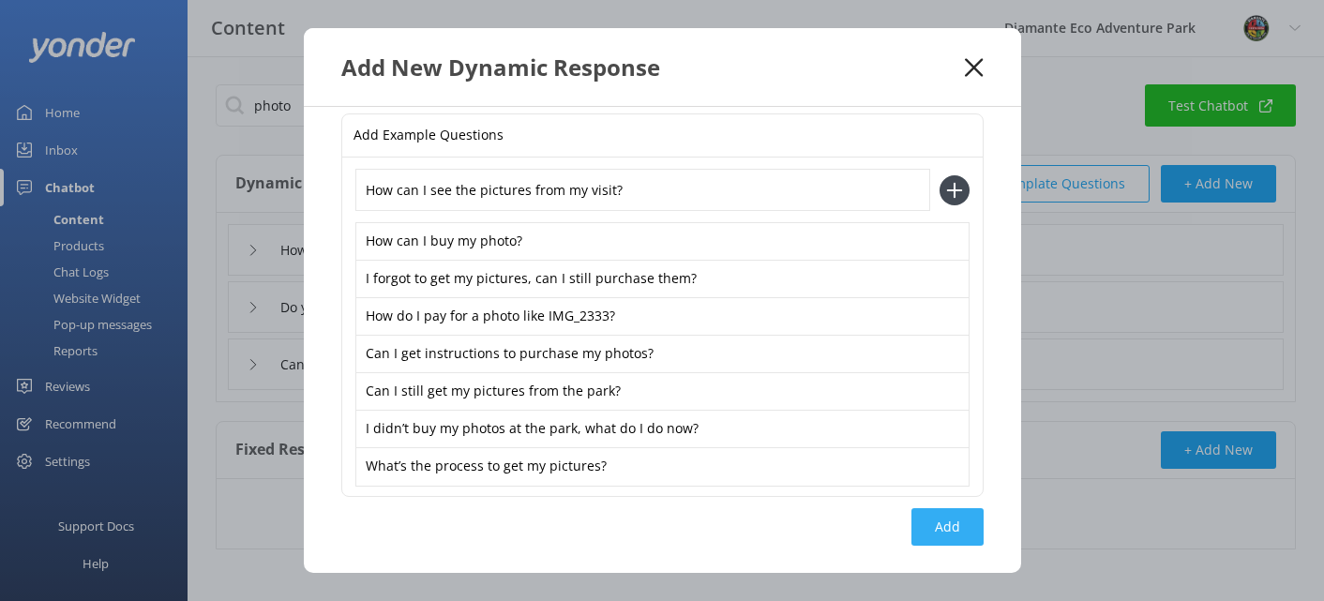
type input "How can I see the pictures from my visit?"
click at [950, 520] on button "Add" at bounding box center [948, 527] width 72 height 38
type input "How do I purchase my photos?"
type input "How many photos are in the package"
type input "Do you take photos and videos"
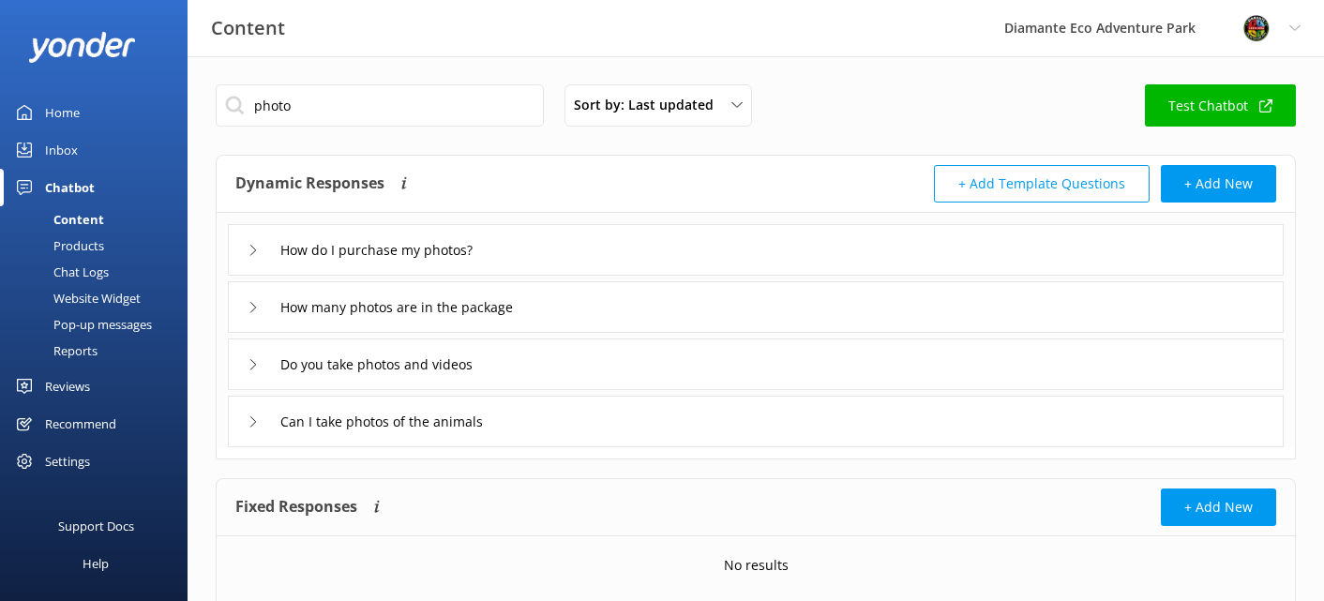
click at [63, 103] on div "Home" at bounding box center [62, 113] width 35 height 38
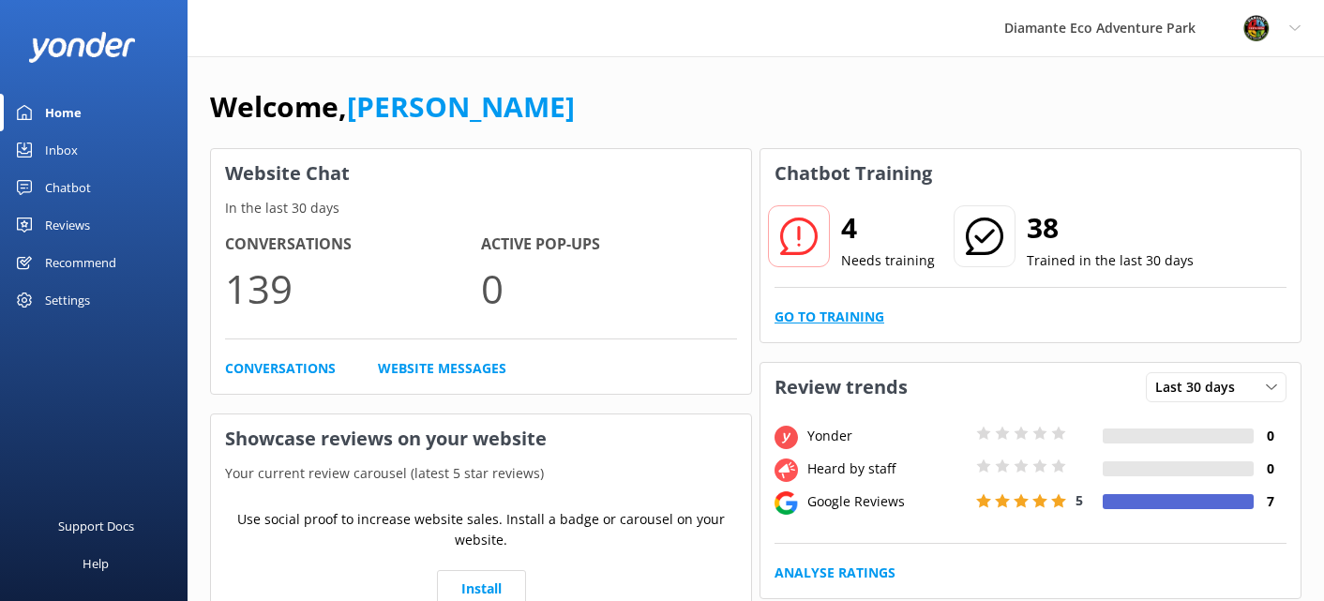
click at [844, 312] on link "Go to Training" at bounding box center [830, 317] width 110 height 21
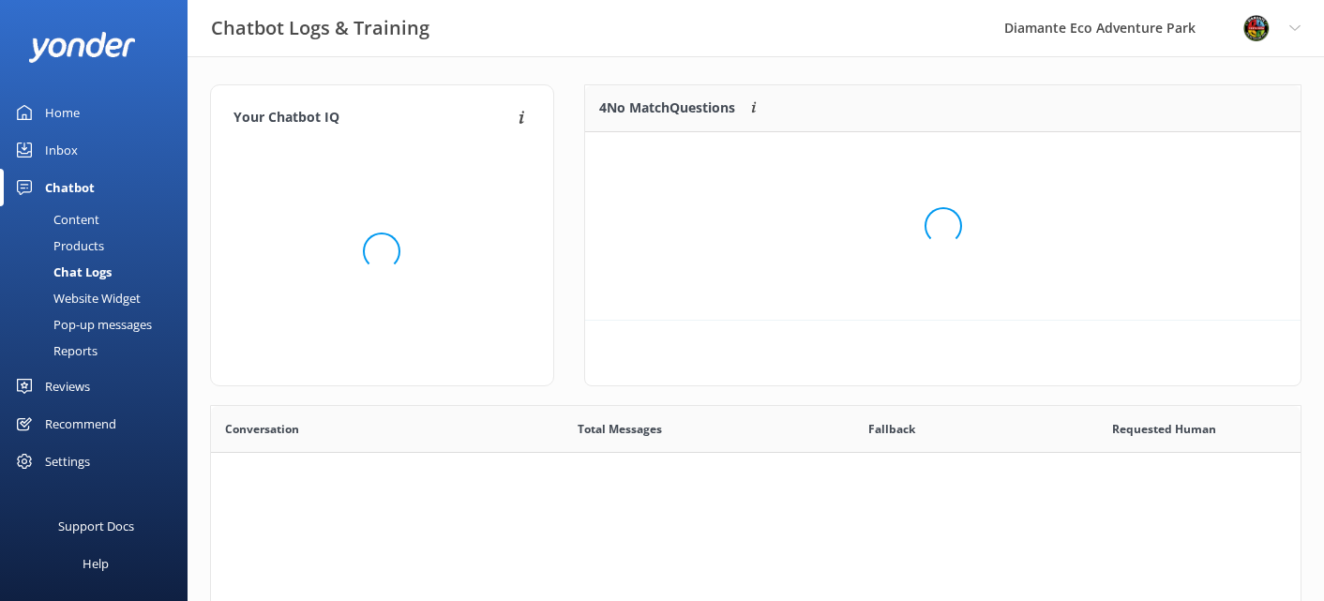
scroll to position [657, 1090]
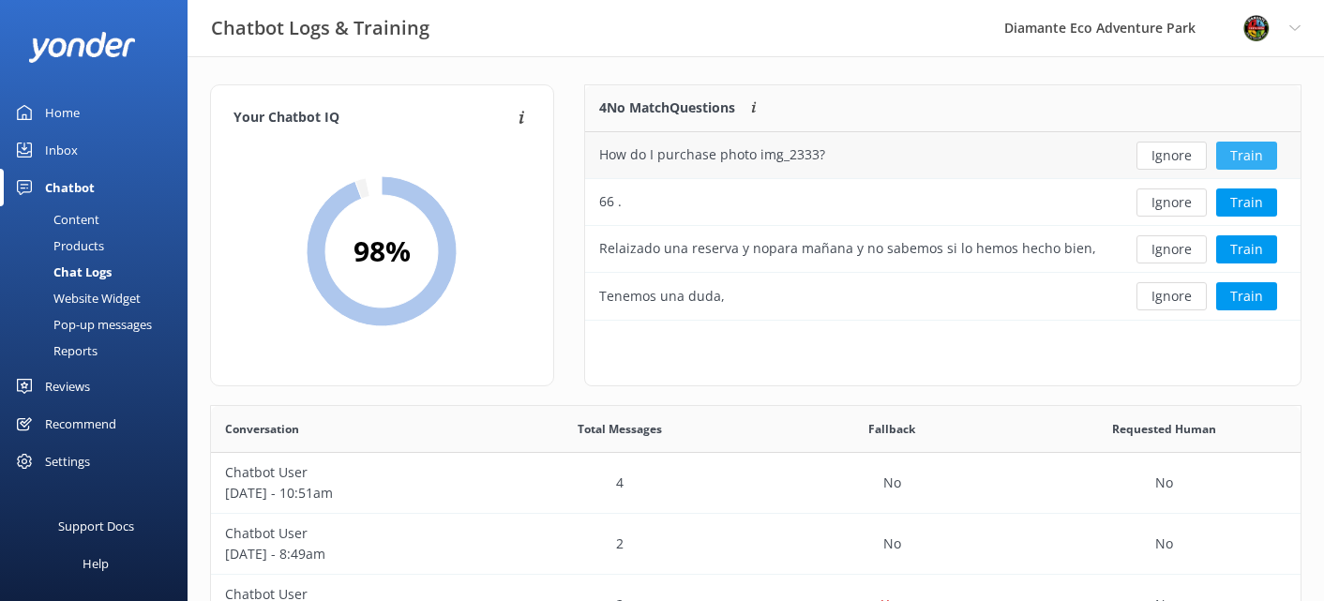
click at [1255, 156] on button "Train" at bounding box center [1246, 156] width 61 height 28
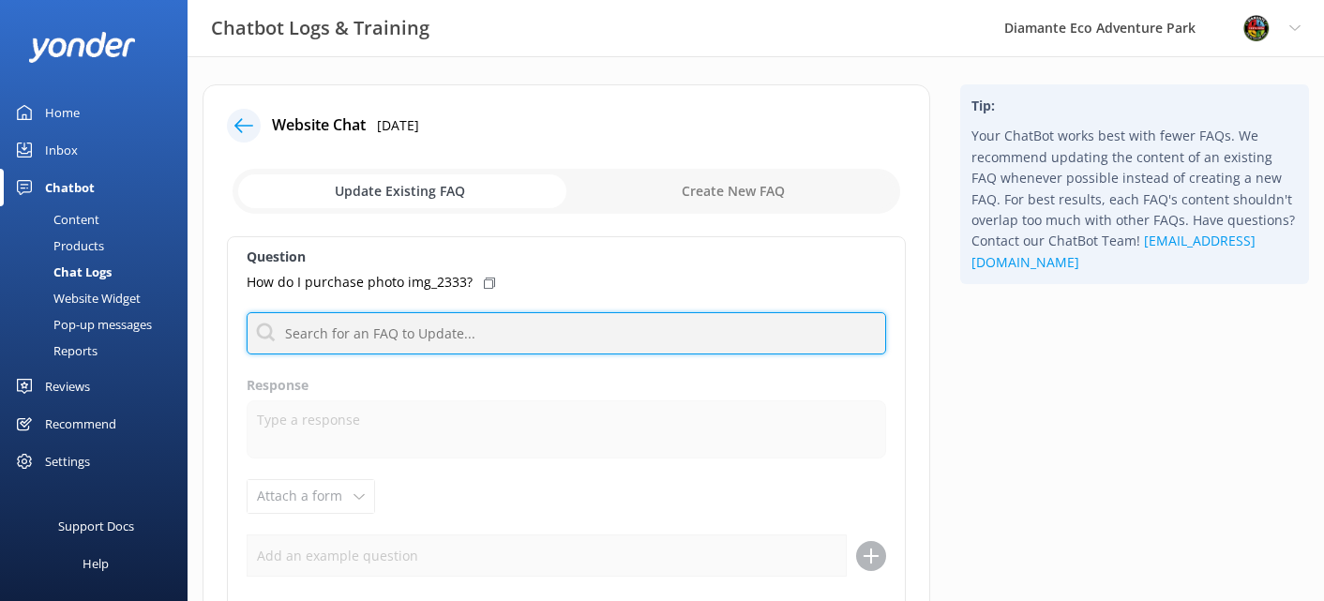
click at [355, 341] on input "text" at bounding box center [567, 333] width 640 height 42
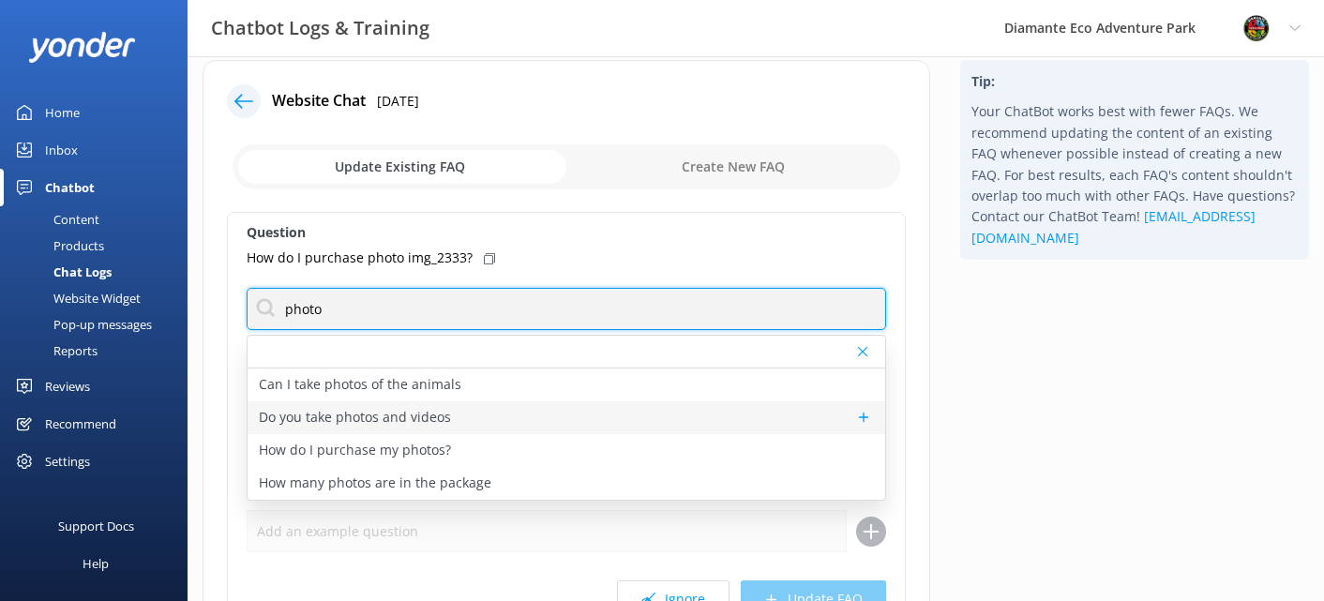
scroll to position [27, 0]
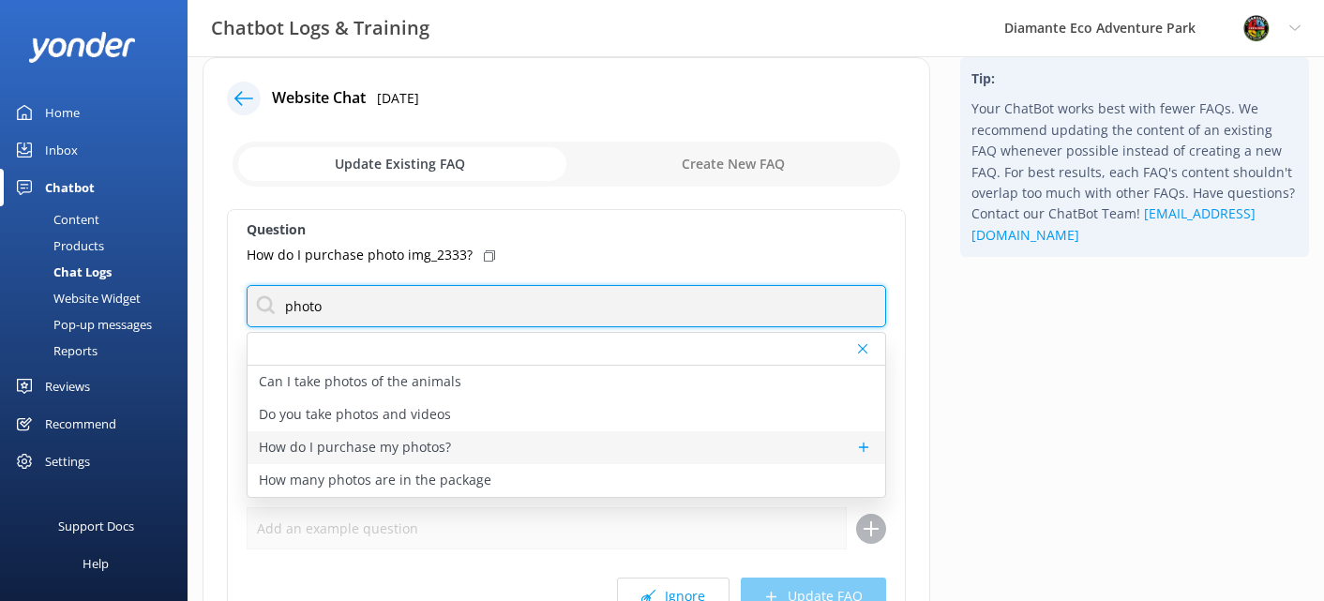
type input "photo"
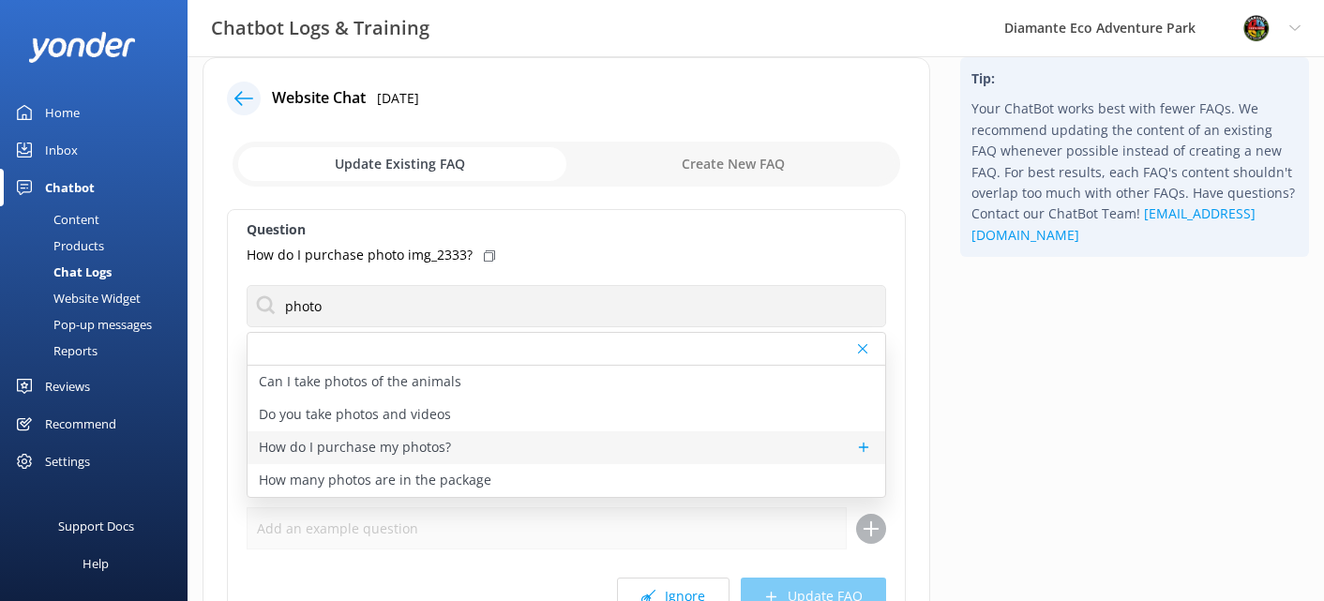
click at [336, 445] on p "How do I purchase my photos?" at bounding box center [355, 447] width 192 height 21
type textarea "Please email [EMAIL_ADDRESS][DOMAIN_NAME] and our team will send you the paymen…"
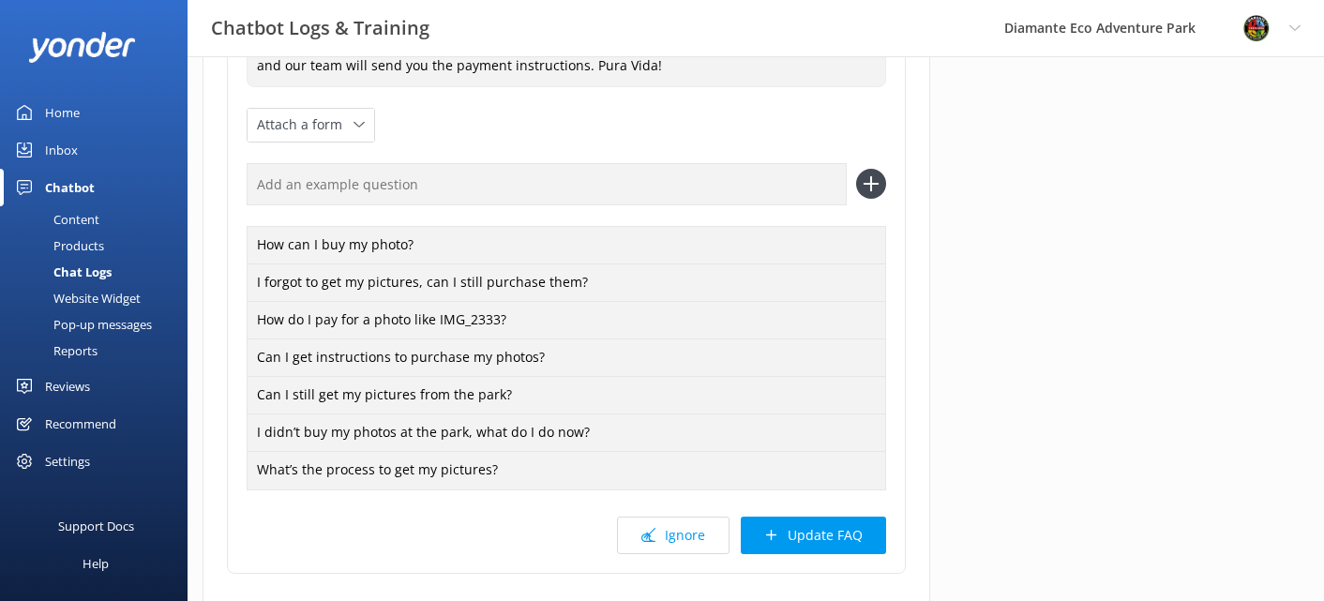
scroll to position [360, 0]
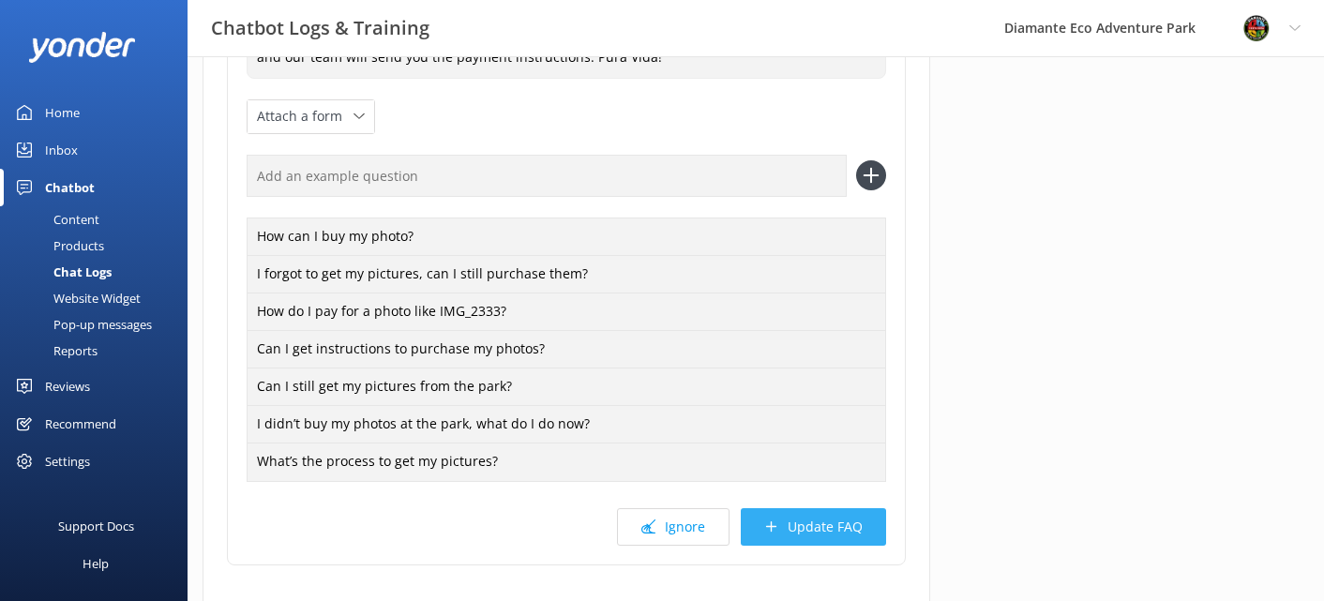
click at [820, 521] on button "Update FAQ" at bounding box center [813, 527] width 145 height 38
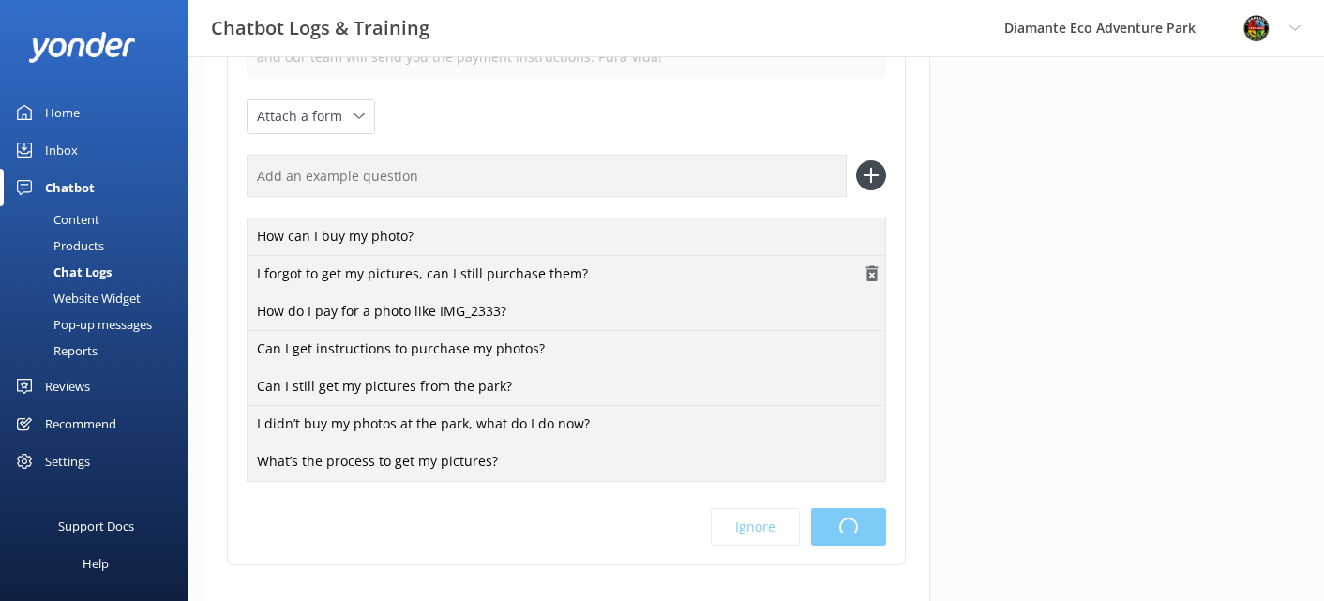
scroll to position [0, 0]
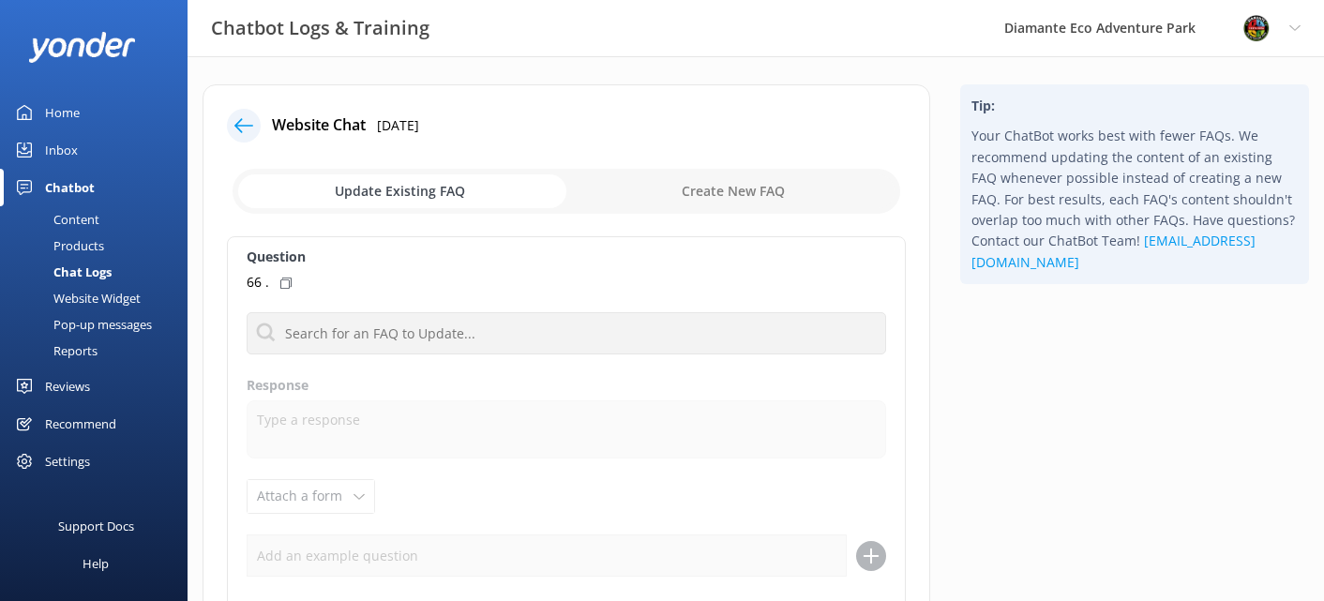
click at [83, 218] on div "Content" at bounding box center [55, 219] width 88 height 26
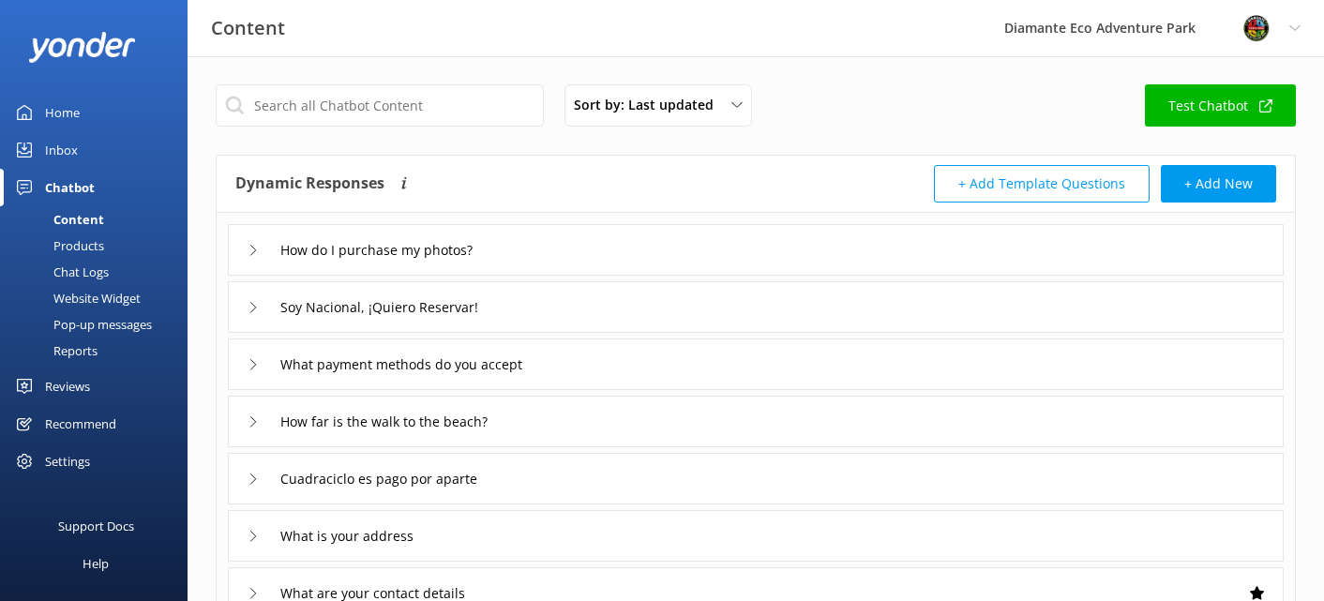
click at [60, 152] on div "Inbox" at bounding box center [61, 150] width 33 height 38
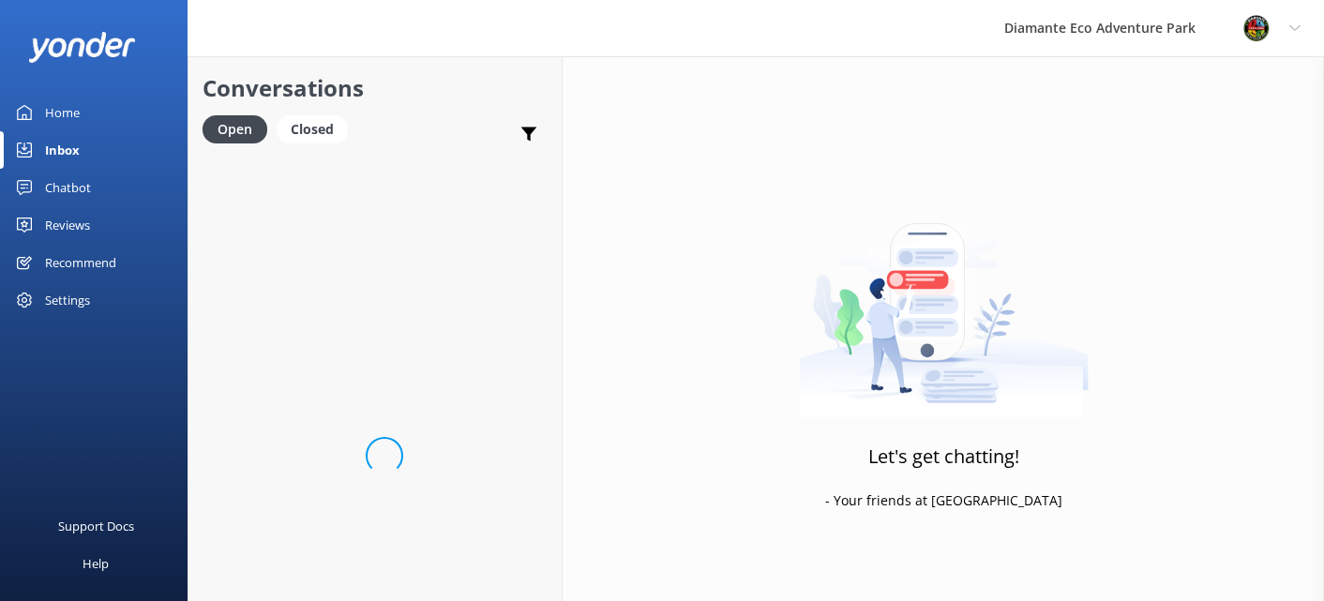
click at [76, 182] on div "Chatbot" at bounding box center [68, 188] width 46 height 38
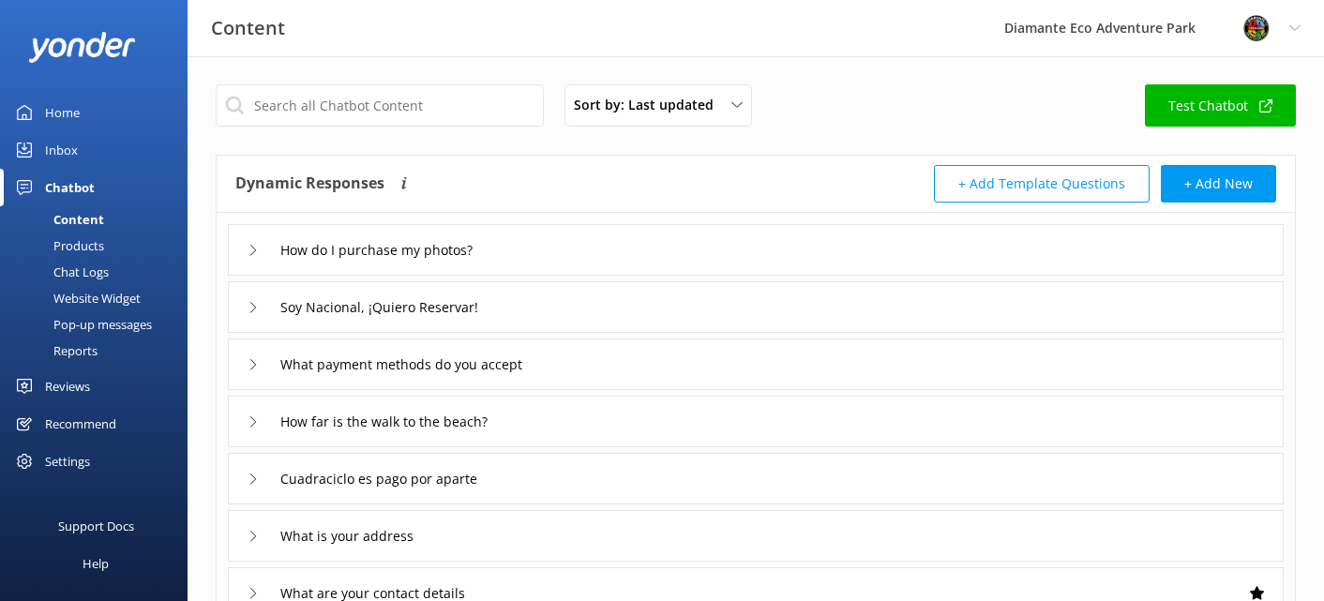
click at [58, 154] on div "Inbox" at bounding box center [61, 150] width 33 height 38
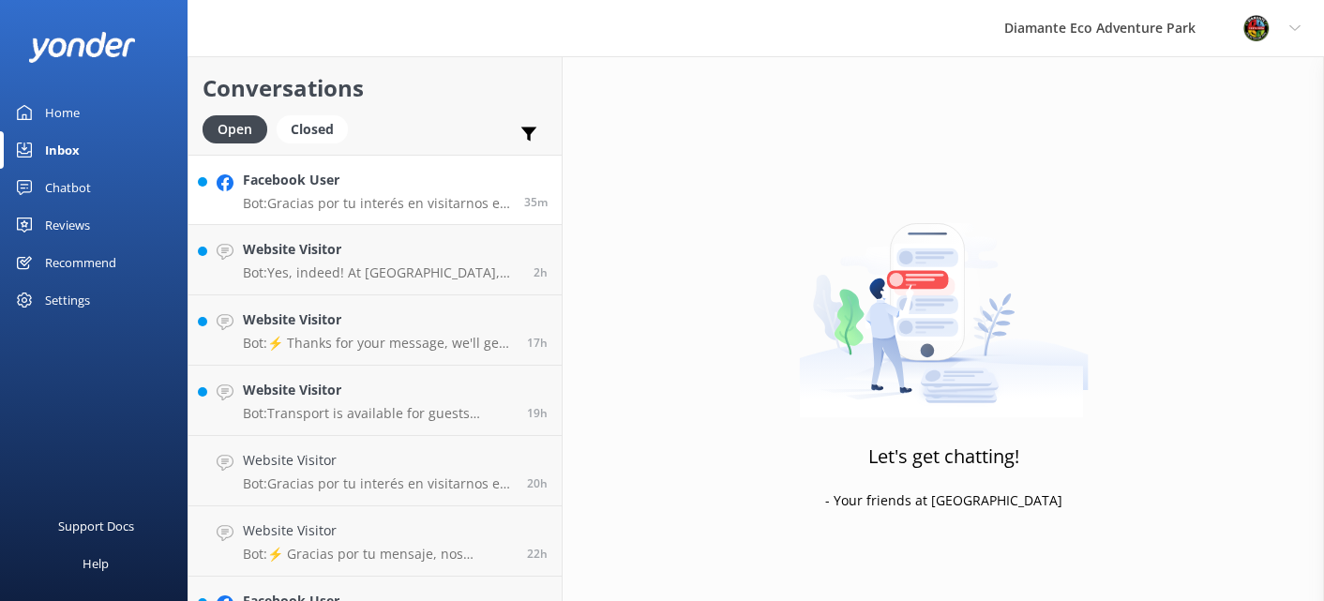
click at [338, 189] on h4 "Facebook User" at bounding box center [376, 180] width 267 height 21
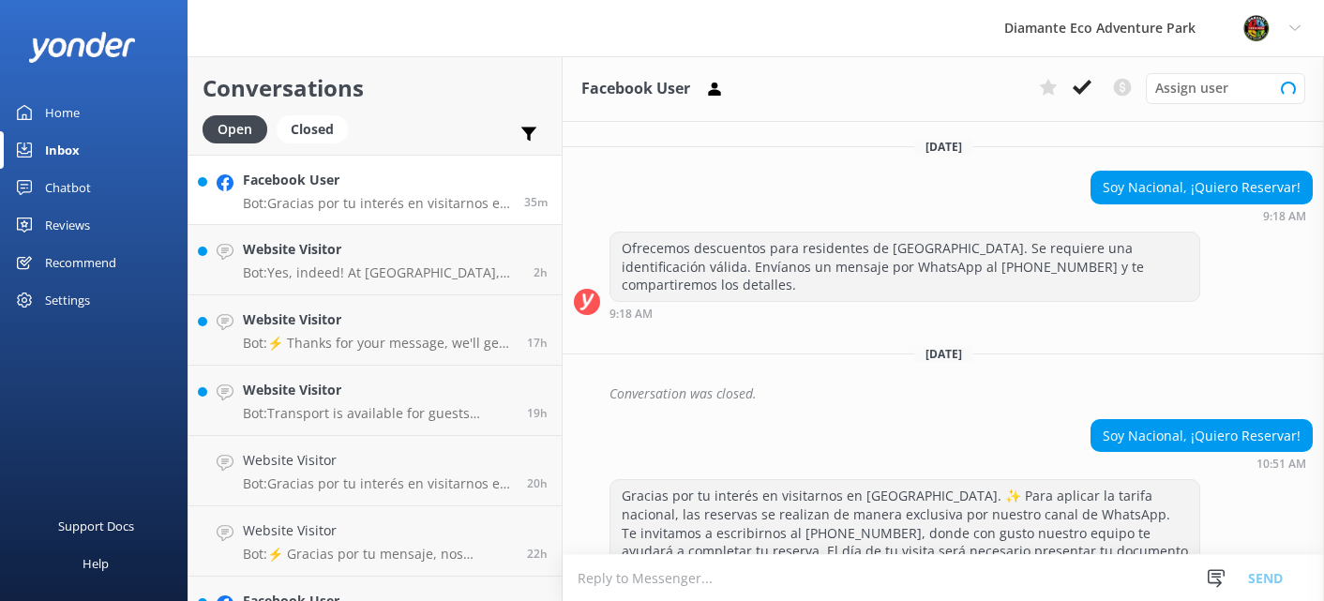
scroll to position [59, 0]
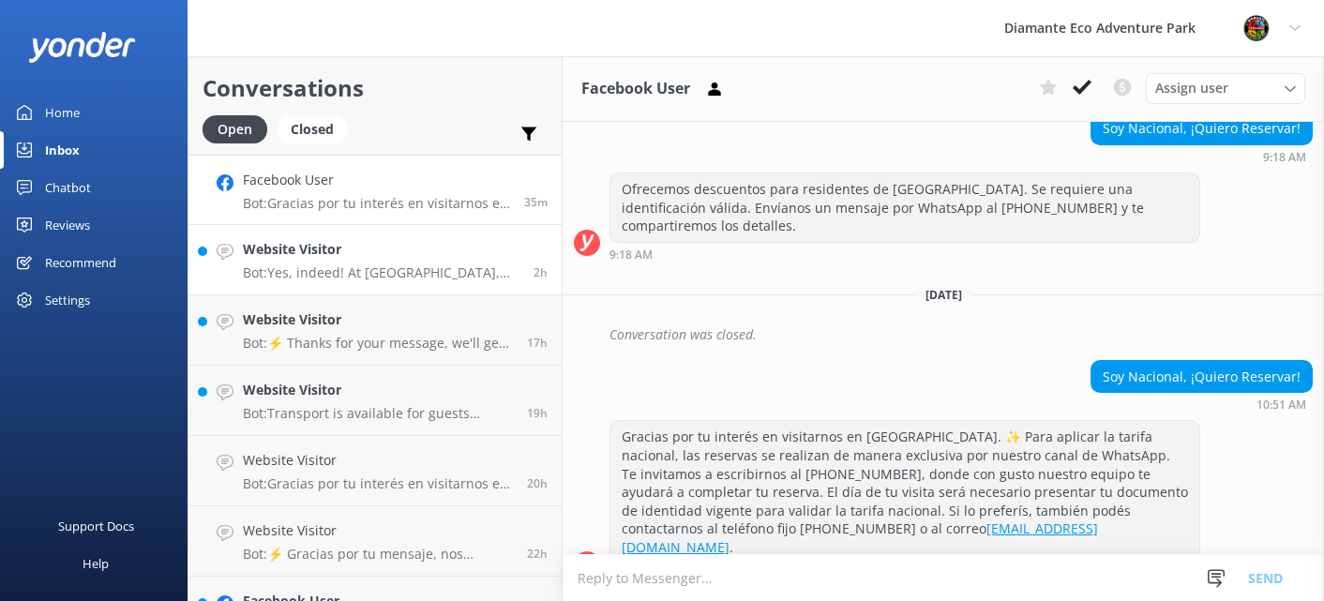
click at [295, 258] on h4 "Website Visitor" at bounding box center [381, 249] width 277 height 21
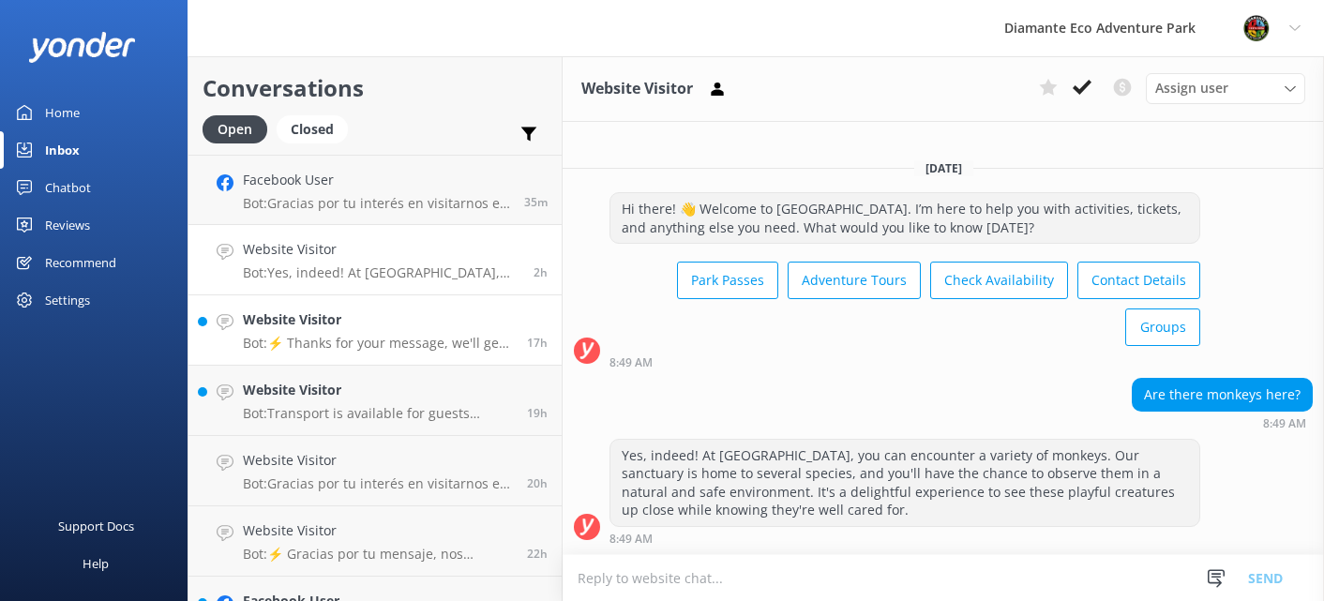
click at [280, 321] on h4 "Website Visitor" at bounding box center [378, 320] width 270 height 21
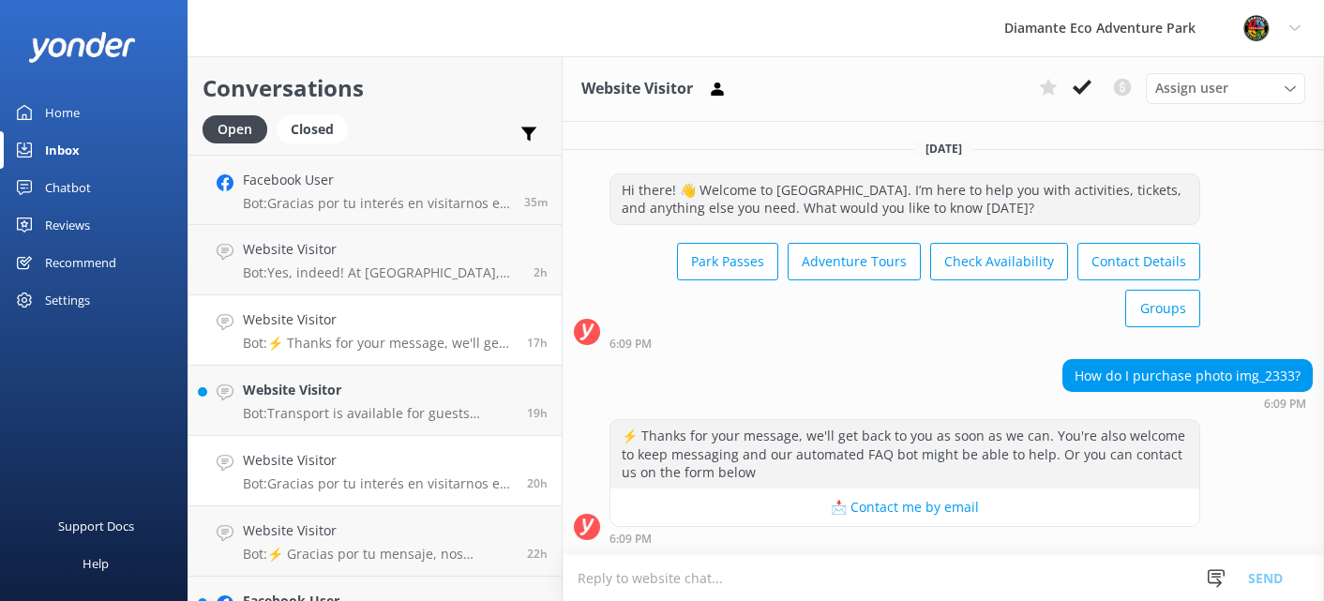
paste textarea "Please email [EMAIL_ADDRESS][DOMAIN_NAME] and our team will send you the paymen…"
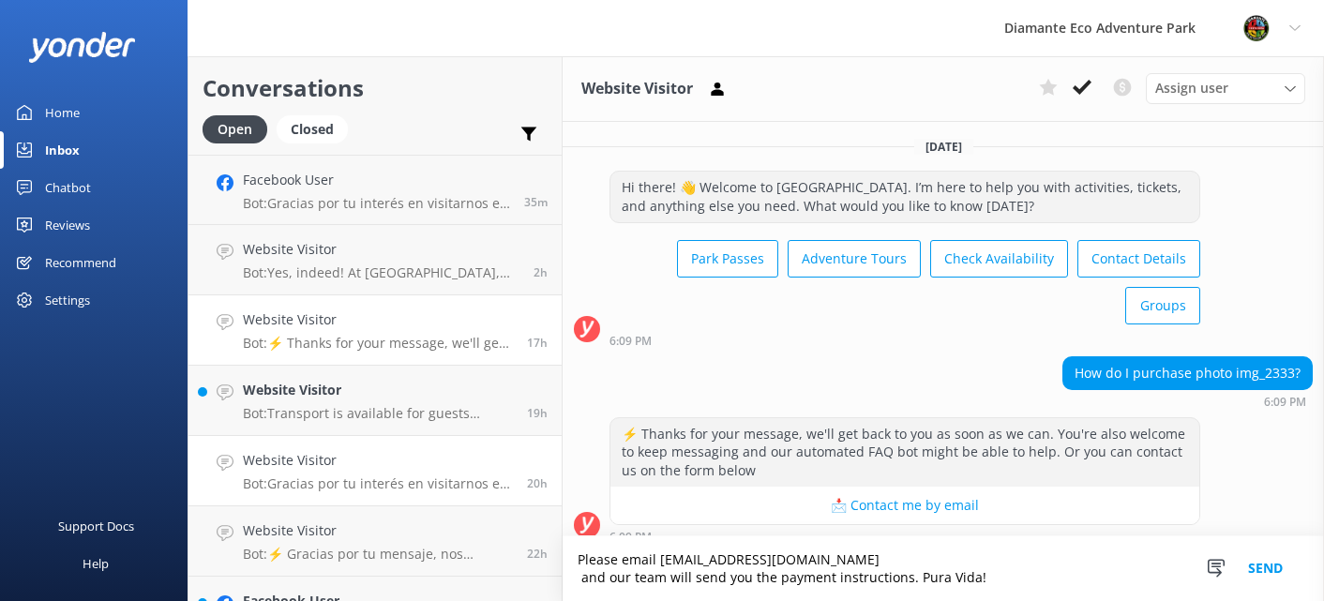
scroll to position [15, 0]
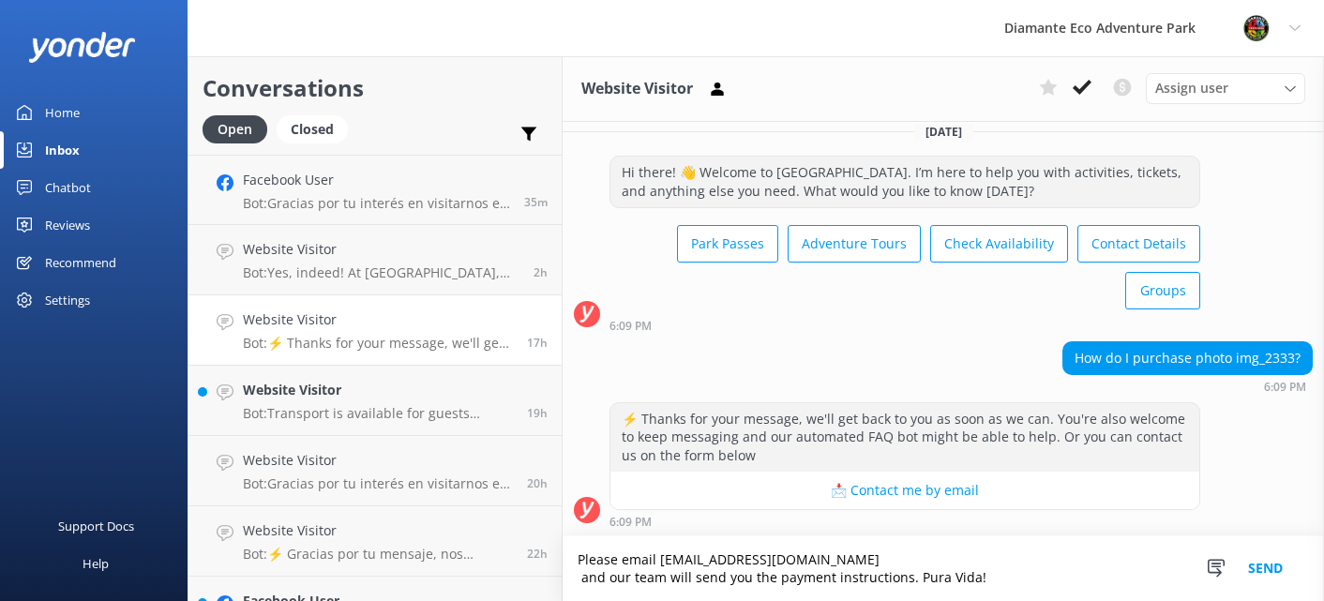
click at [584, 572] on textarea "Please email [EMAIL_ADDRESS][DOMAIN_NAME] and our team will send you the paymen…" at bounding box center [944, 568] width 762 height 65
type textarea "Please email [EMAIL_ADDRESS][DOMAIN_NAME] and our team will send you the paymen…"
click at [1265, 558] on button "Send" at bounding box center [1266, 568] width 70 height 65
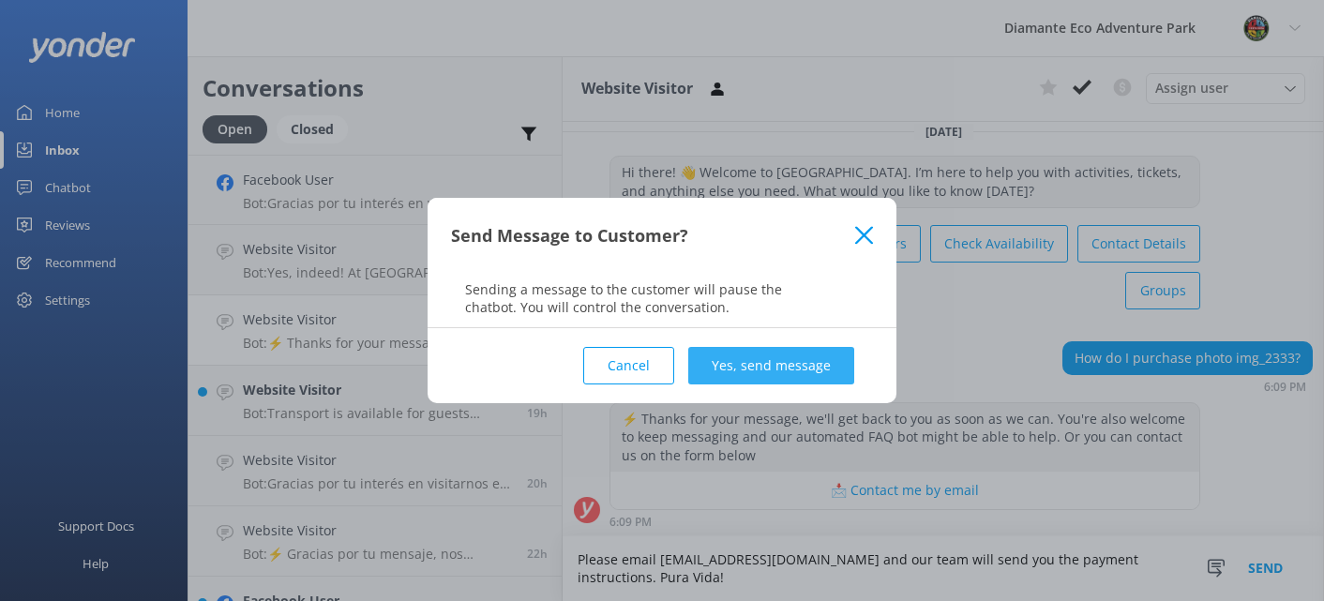
click at [788, 358] on button "Yes, send message" at bounding box center [771, 366] width 166 height 38
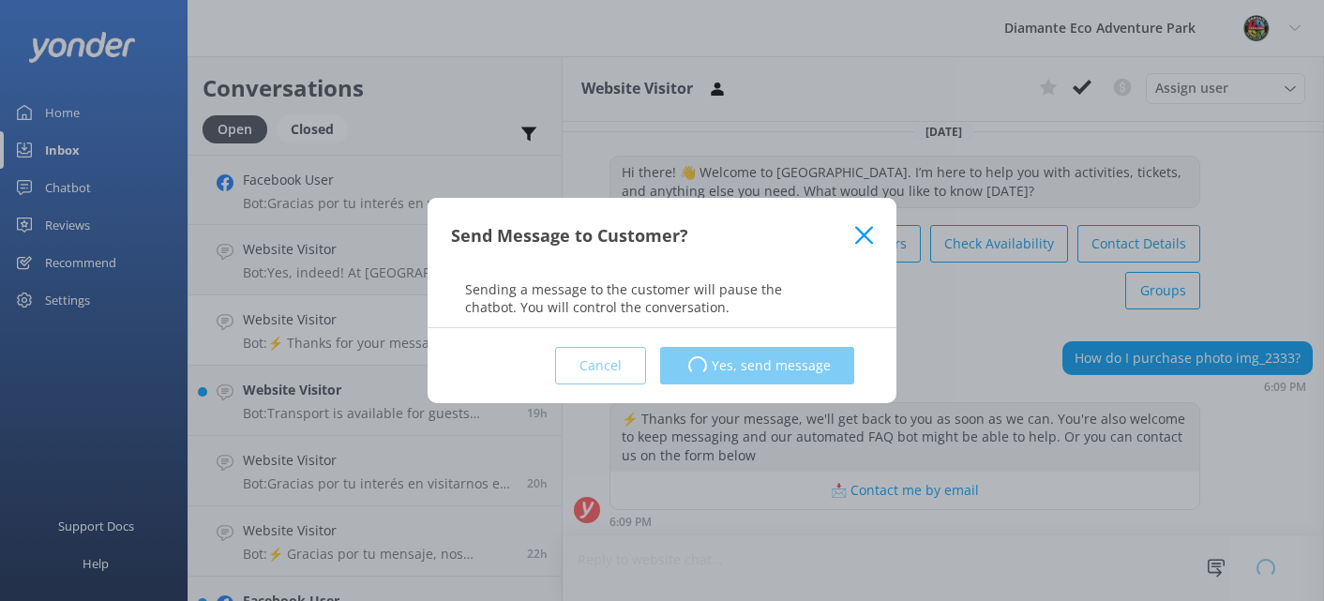
scroll to position [0, 0]
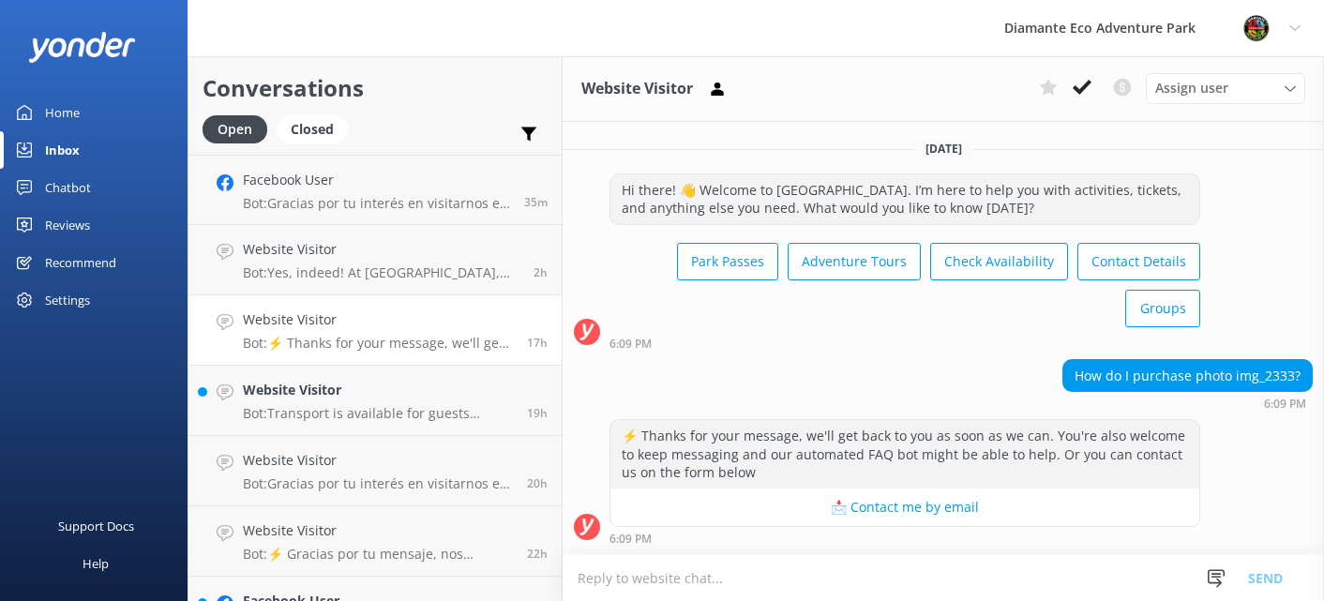
click at [276, 396] on h4 "Website Visitor" at bounding box center [378, 390] width 270 height 21
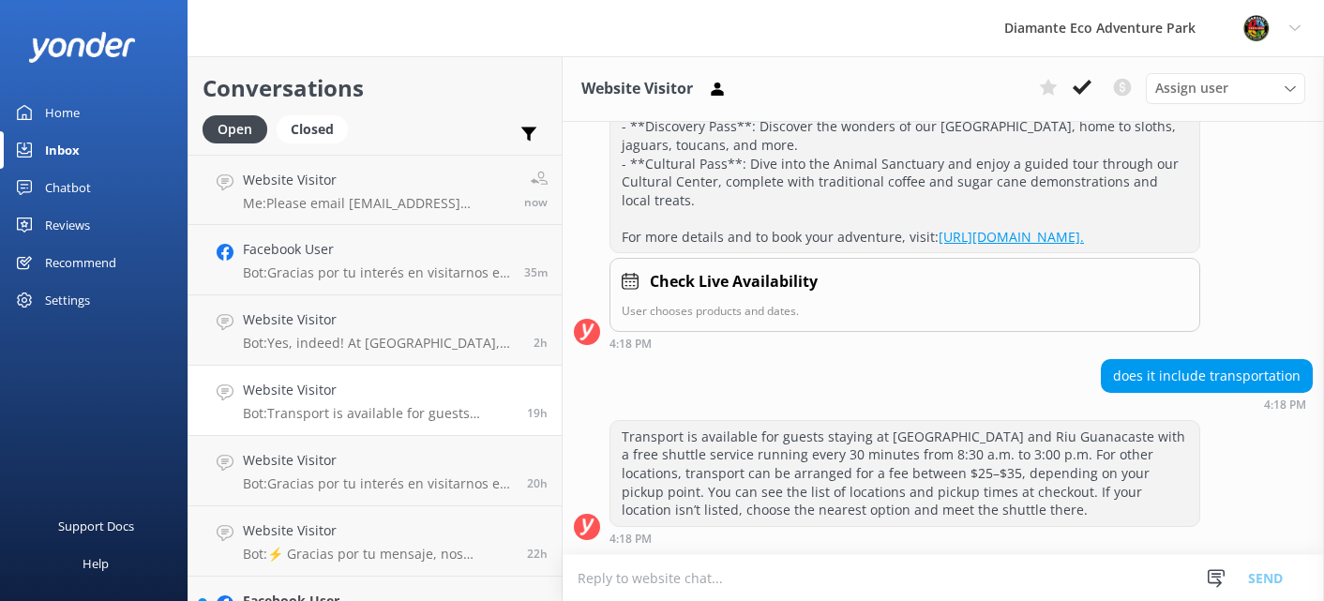
scroll to position [453, 0]
click at [53, 105] on div "Home" at bounding box center [62, 113] width 35 height 38
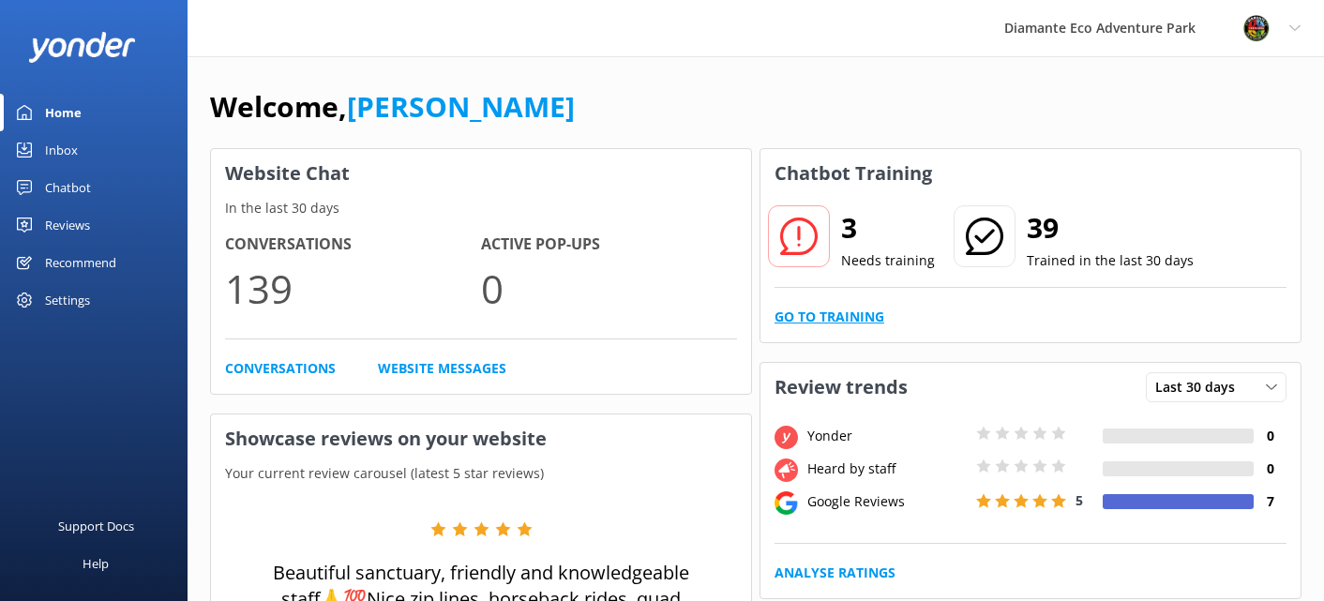
click at [831, 317] on link "Go to Training" at bounding box center [830, 317] width 110 height 21
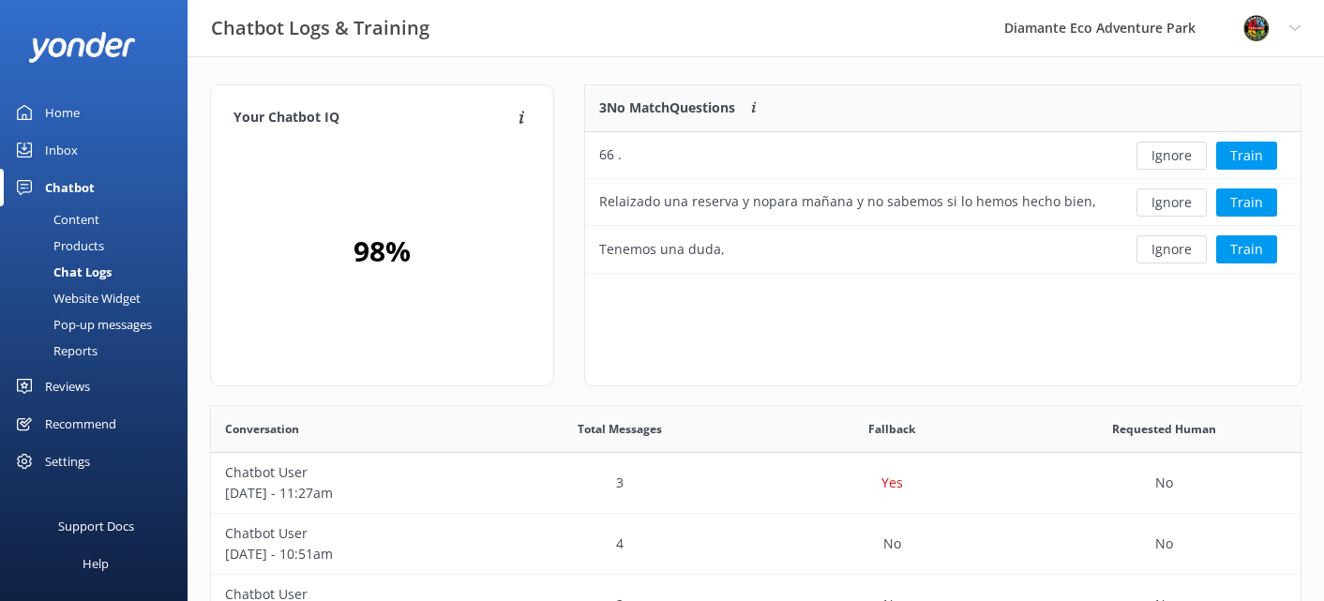
scroll to position [189, 716]
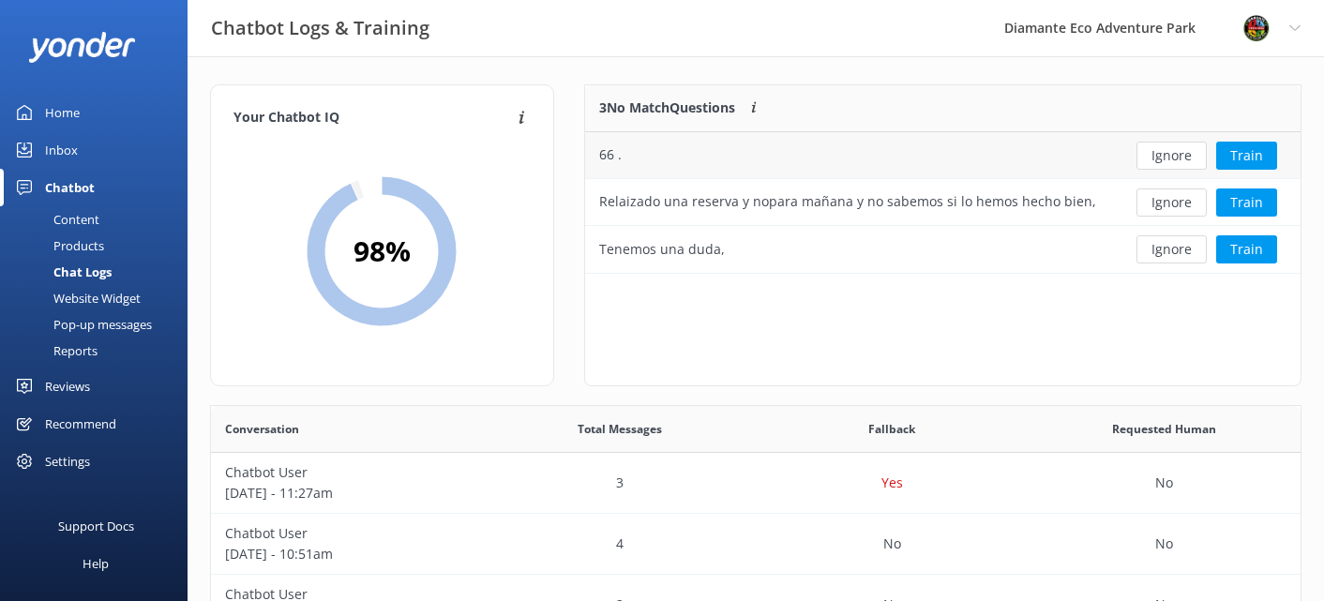
click at [1039, 166] on div "66 ." at bounding box center [849, 155] width 528 height 47
click at [682, 156] on div "66 ." at bounding box center [849, 155] width 528 height 47
click at [1174, 150] on button "Ignore" at bounding box center [1172, 156] width 70 height 28
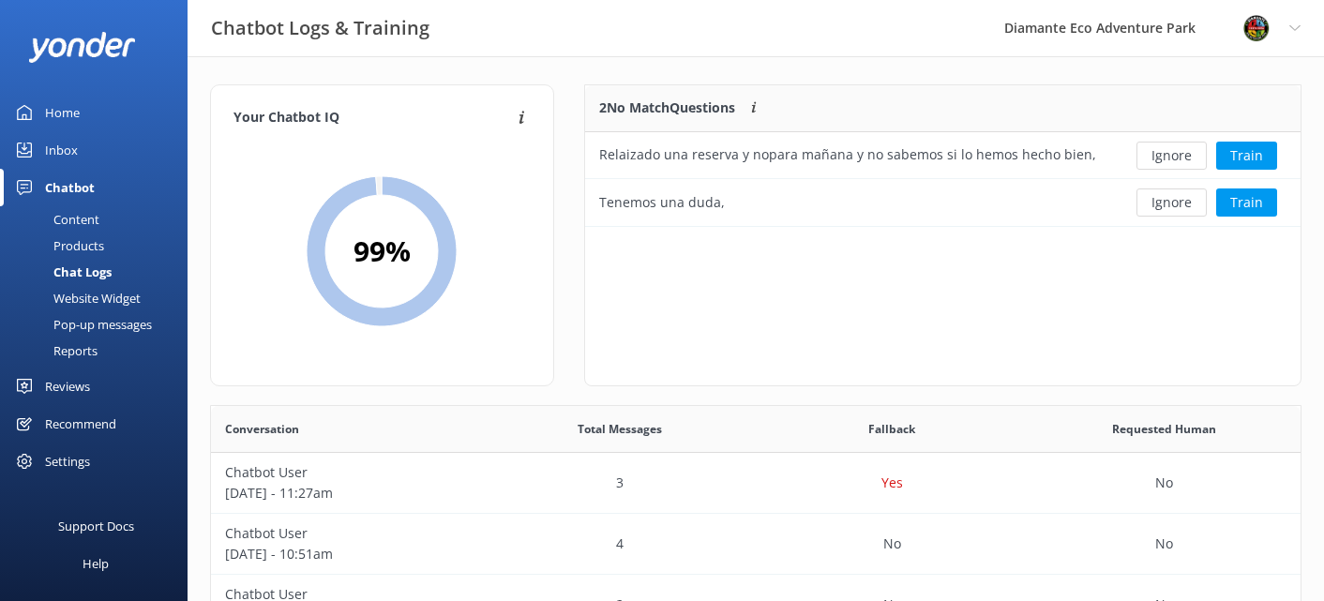
scroll to position [142, 716]
click at [1265, 153] on button "Train" at bounding box center [1246, 156] width 61 height 28
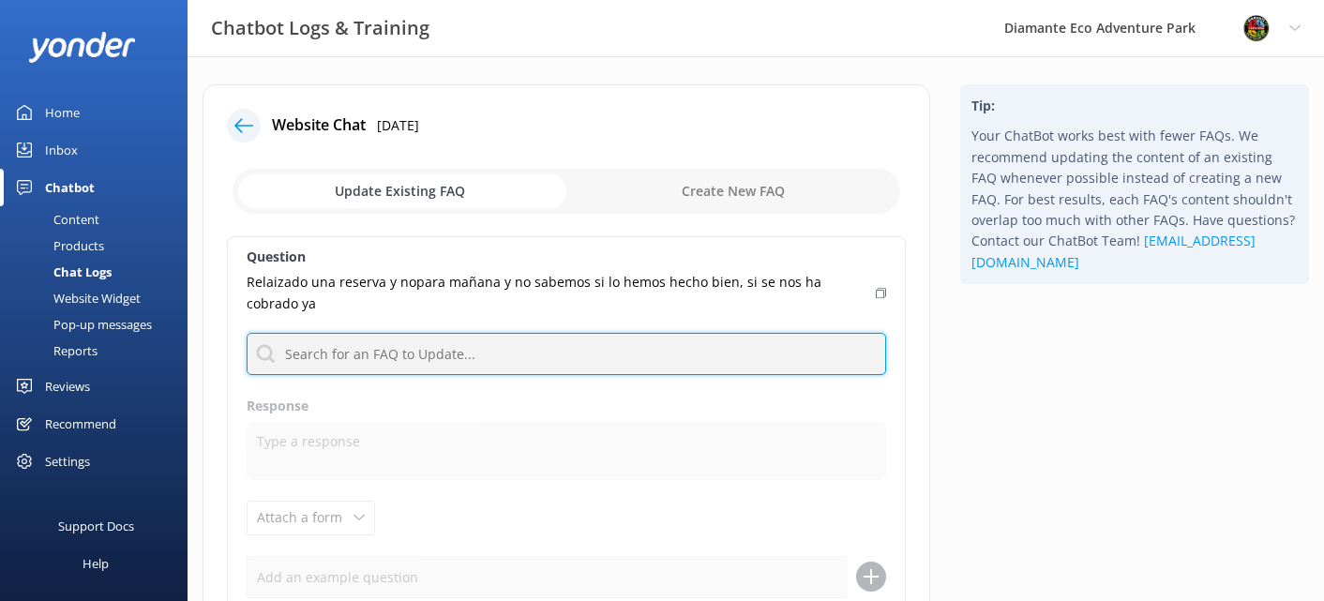
click at [360, 347] on input "text" at bounding box center [567, 354] width 640 height 42
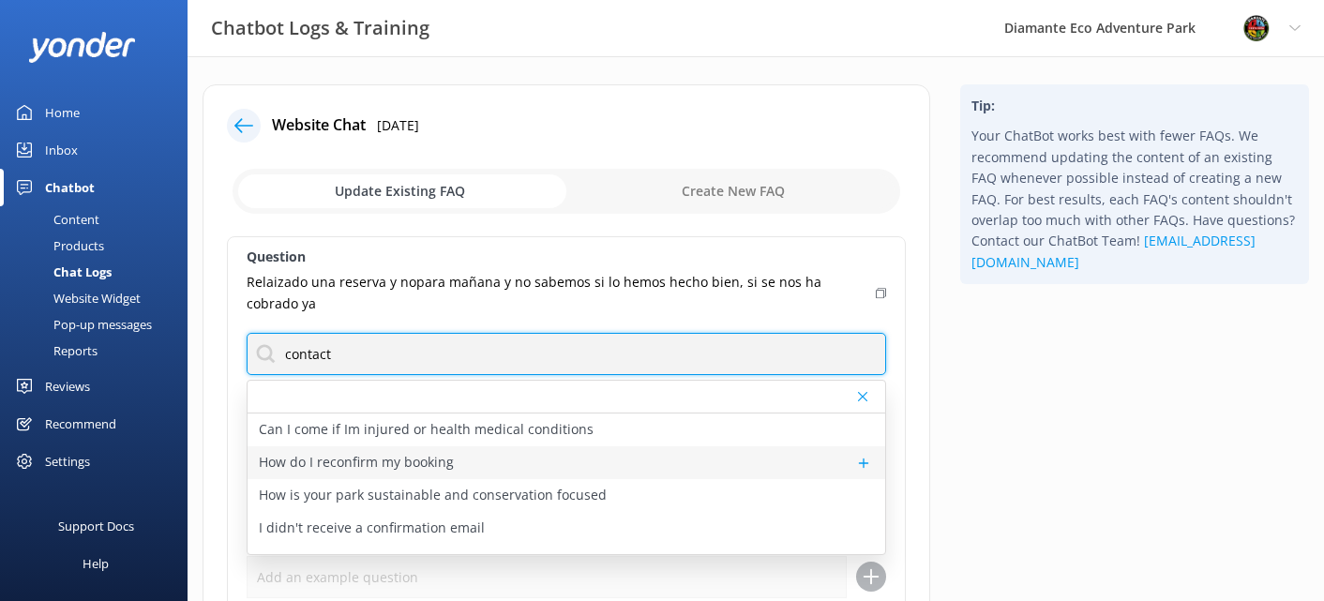
type input "contact"
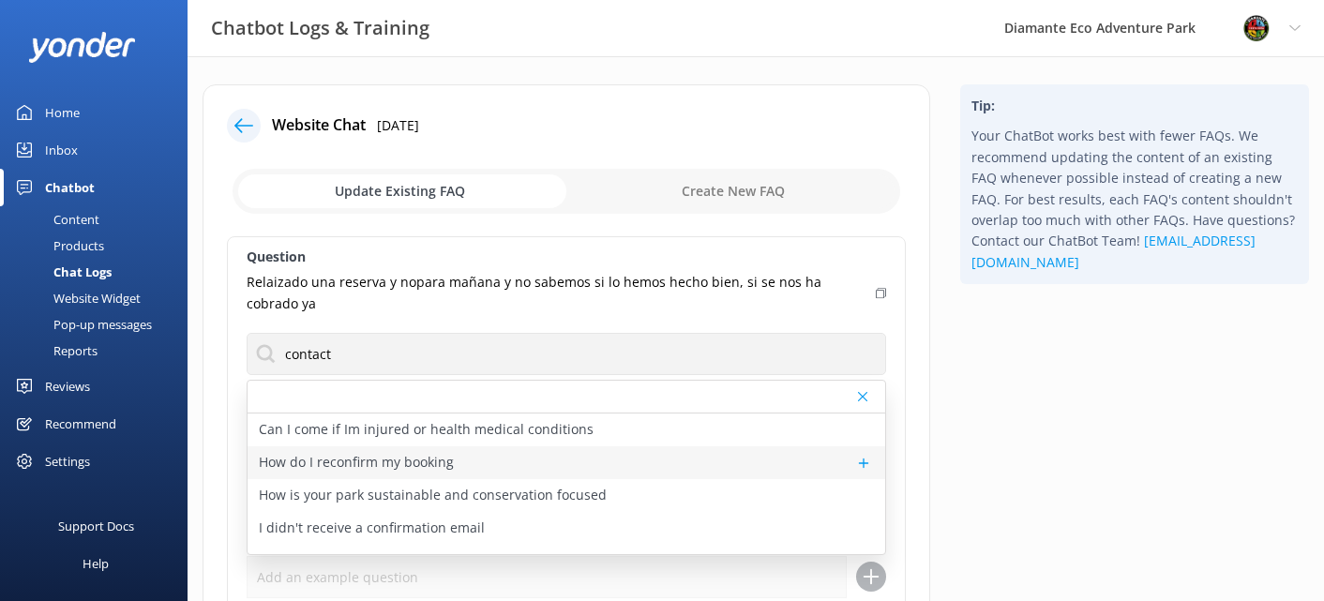
click at [408, 463] on p "How do I reconfirm my booking" at bounding box center [356, 462] width 195 height 21
type textarea "You don’t need to reconfirm your booking - a confirmation email is automaticall…"
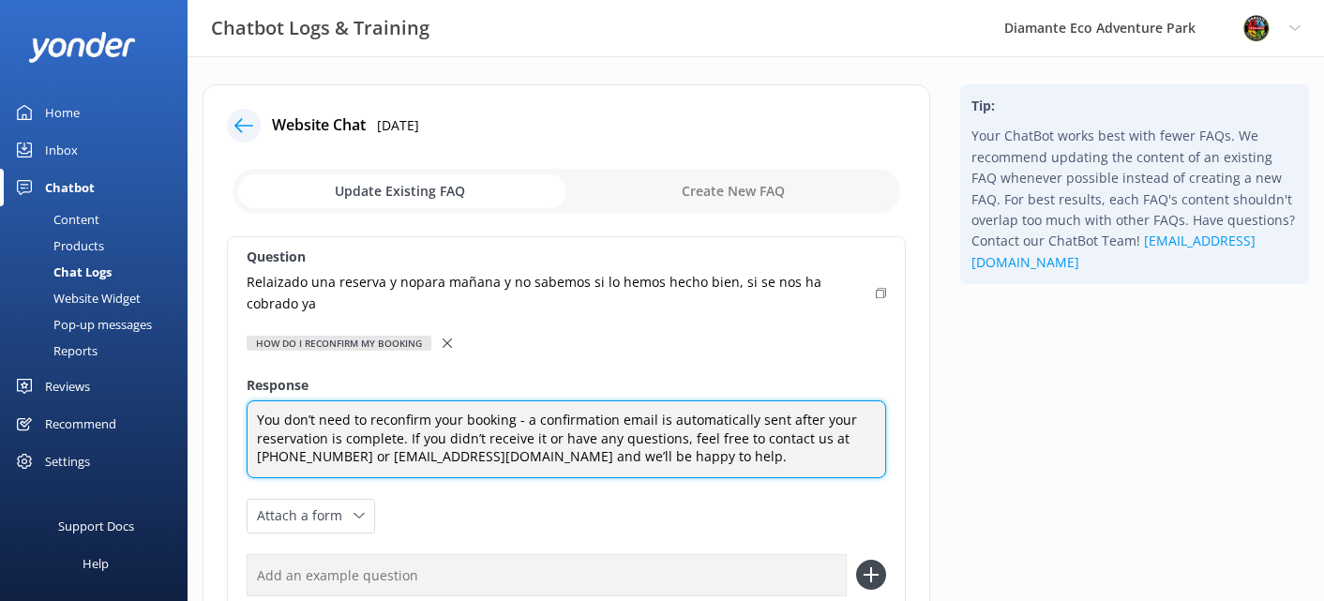
drag, startPoint x: 697, startPoint y: 465, endPoint x: 252, endPoint y: 409, distance: 448.1
click at [252, 409] on textarea "You don’t need to reconfirm your booking - a confirmation email is automaticall…" at bounding box center [567, 439] width 640 height 78
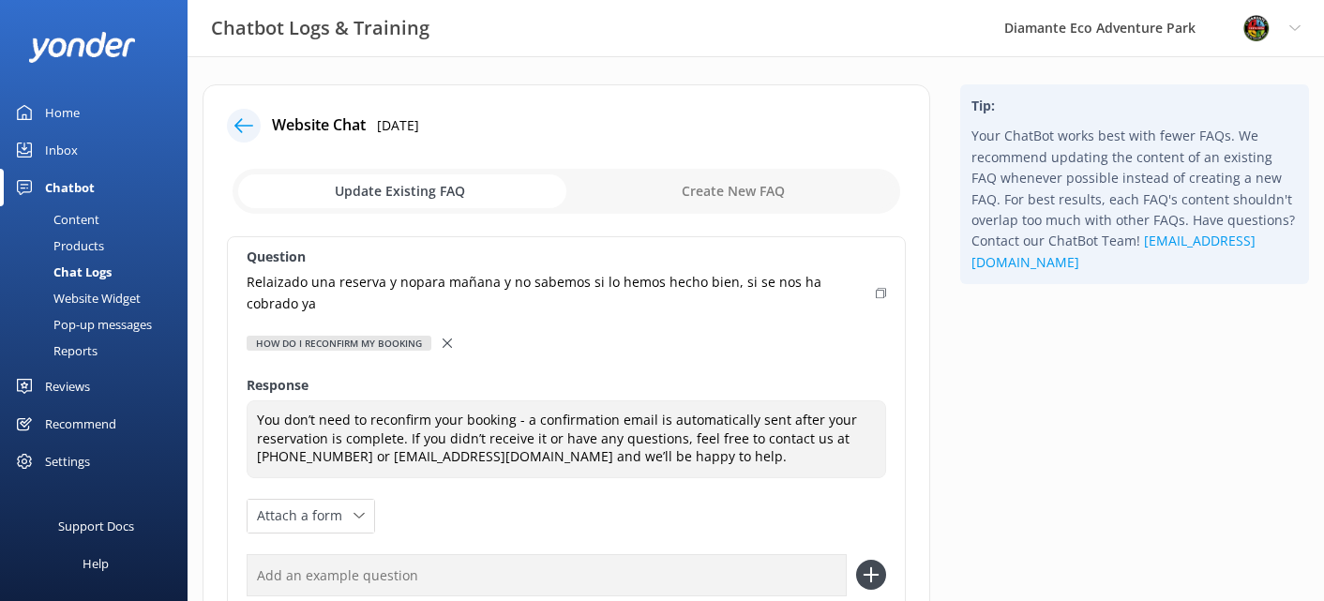
click at [435, 518] on div "Question Relaizado una reserva y nopara mañana y no sabemos si lo hemos hecho b…" at bounding box center [566, 459] width 679 height 446
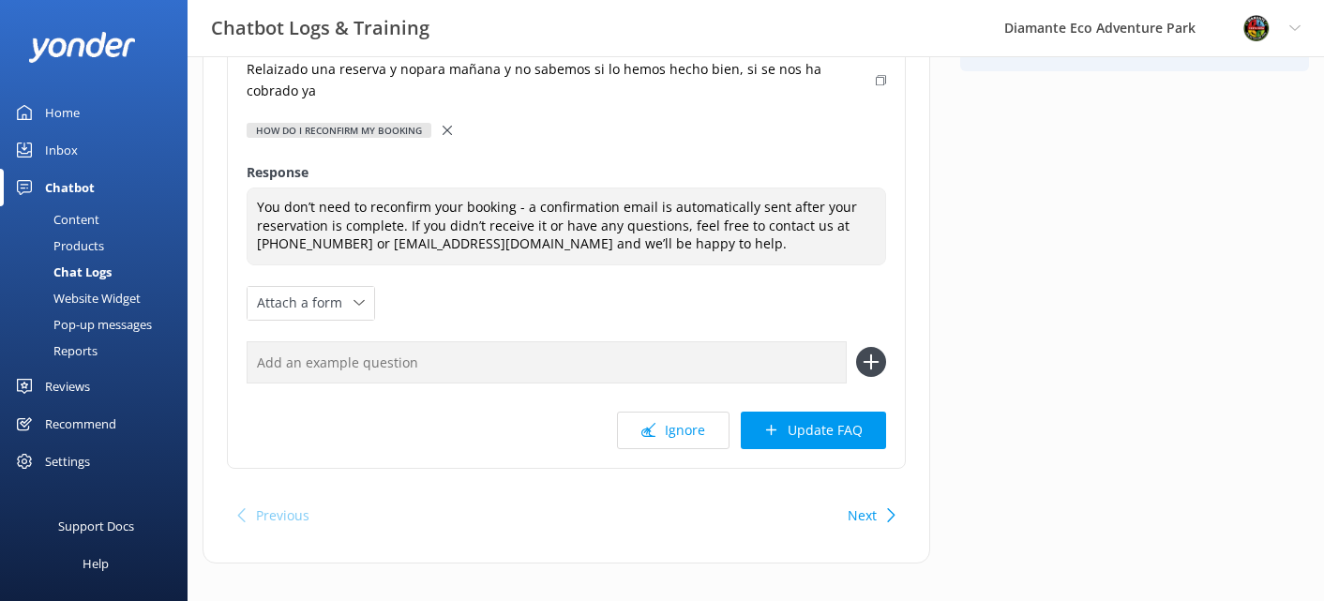
scroll to position [232, 0]
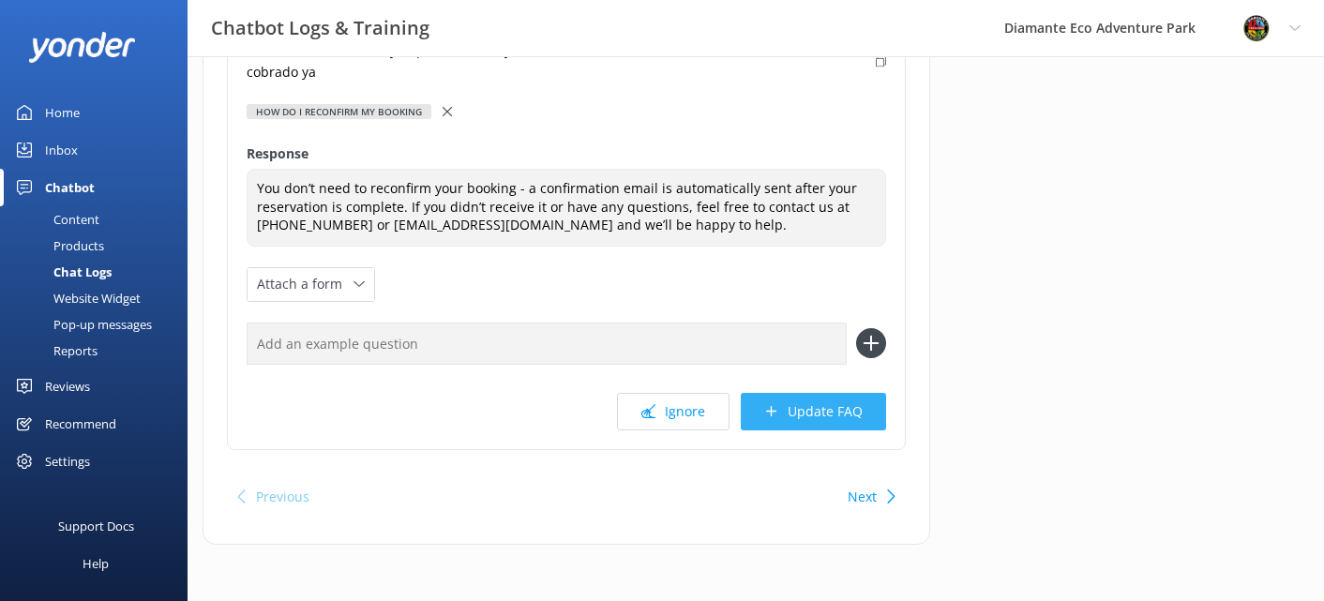
click at [831, 414] on button "Update FAQ" at bounding box center [813, 412] width 145 height 38
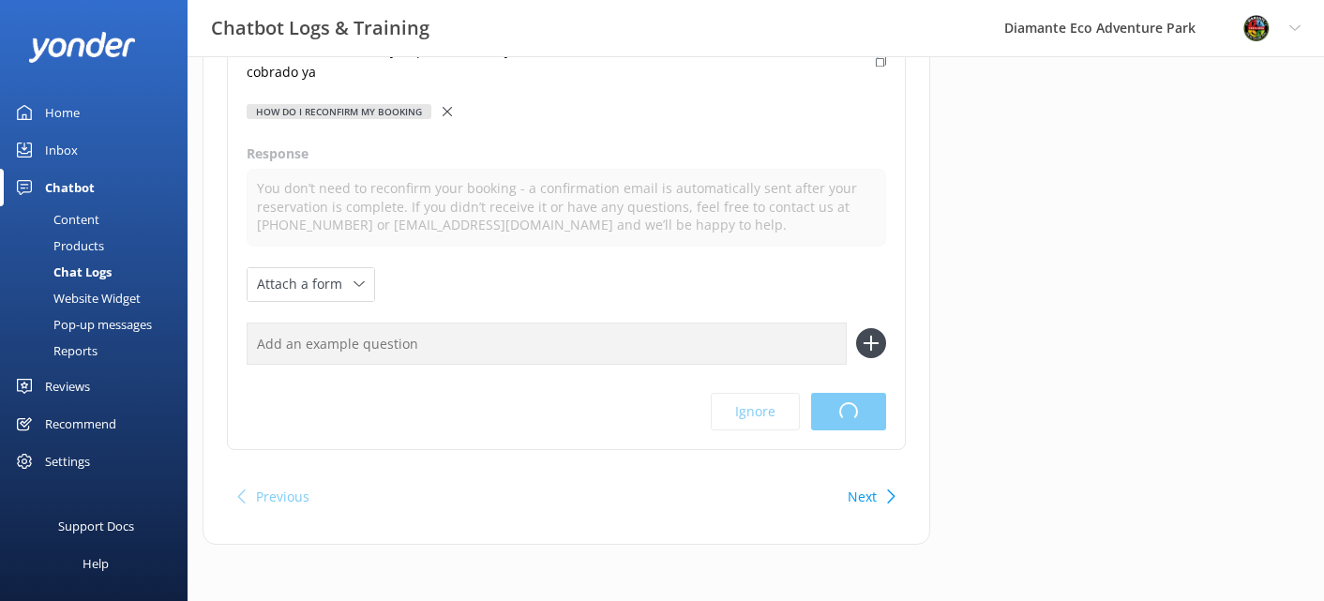
scroll to position [0, 0]
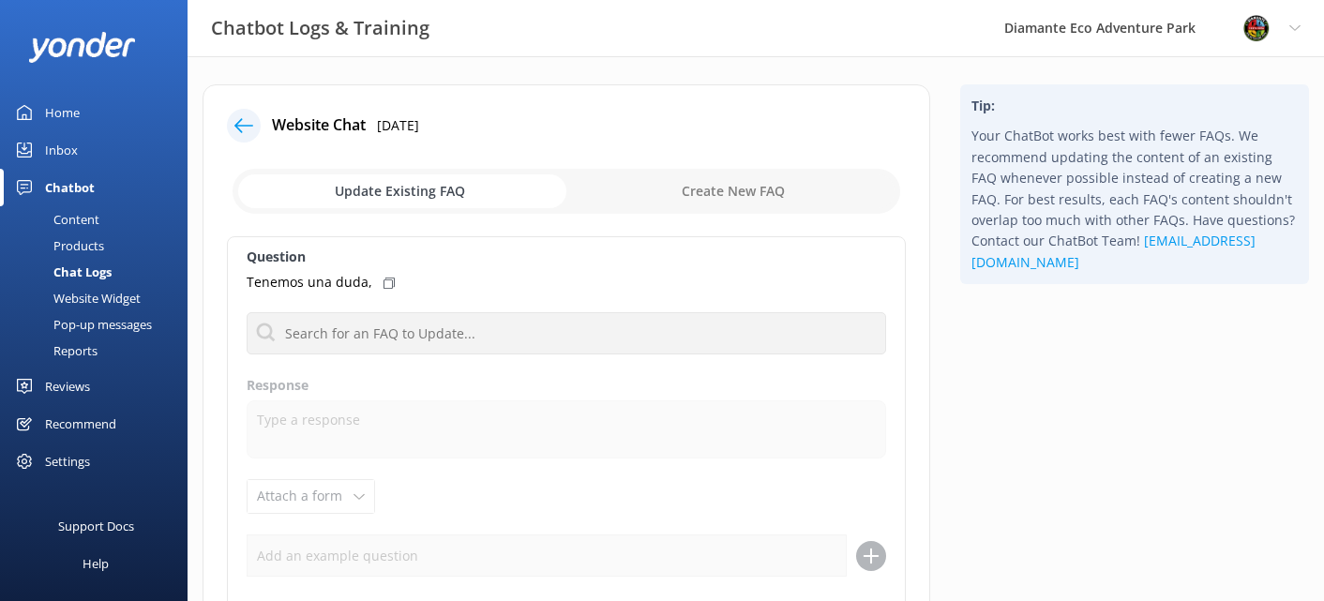
click at [56, 112] on div "Home" at bounding box center [62, 113] width 35 height 38
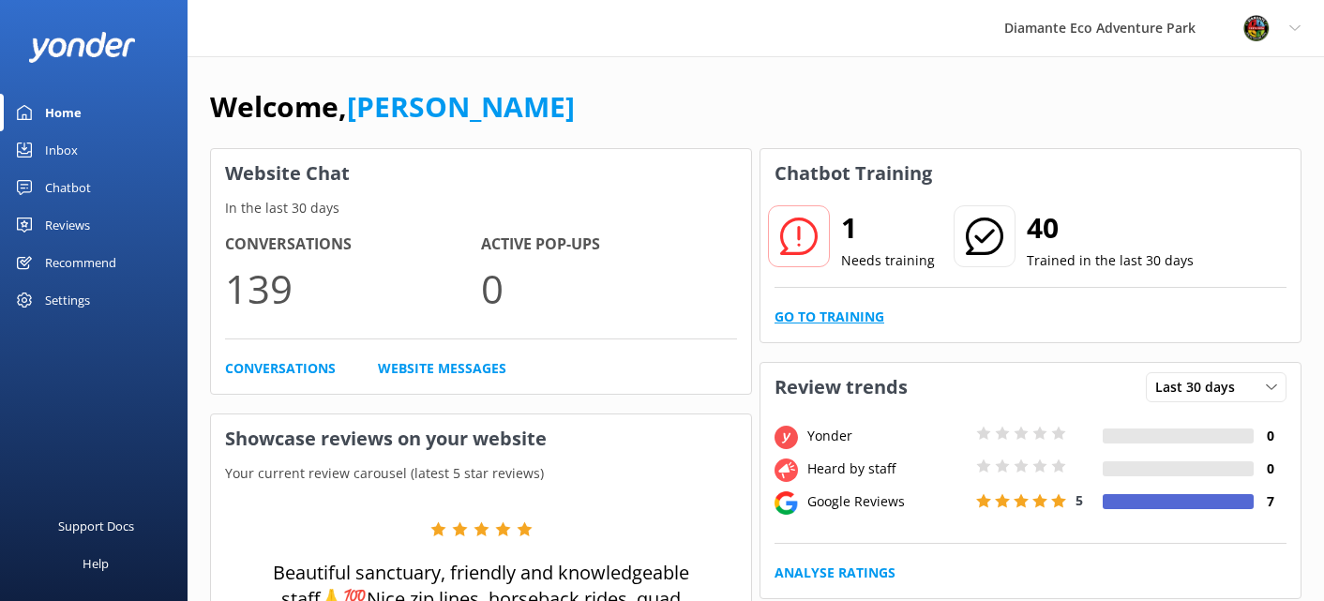
click at [811, 315] on link "Go to Training" at bounding box center [830, 317] width 110 height 21
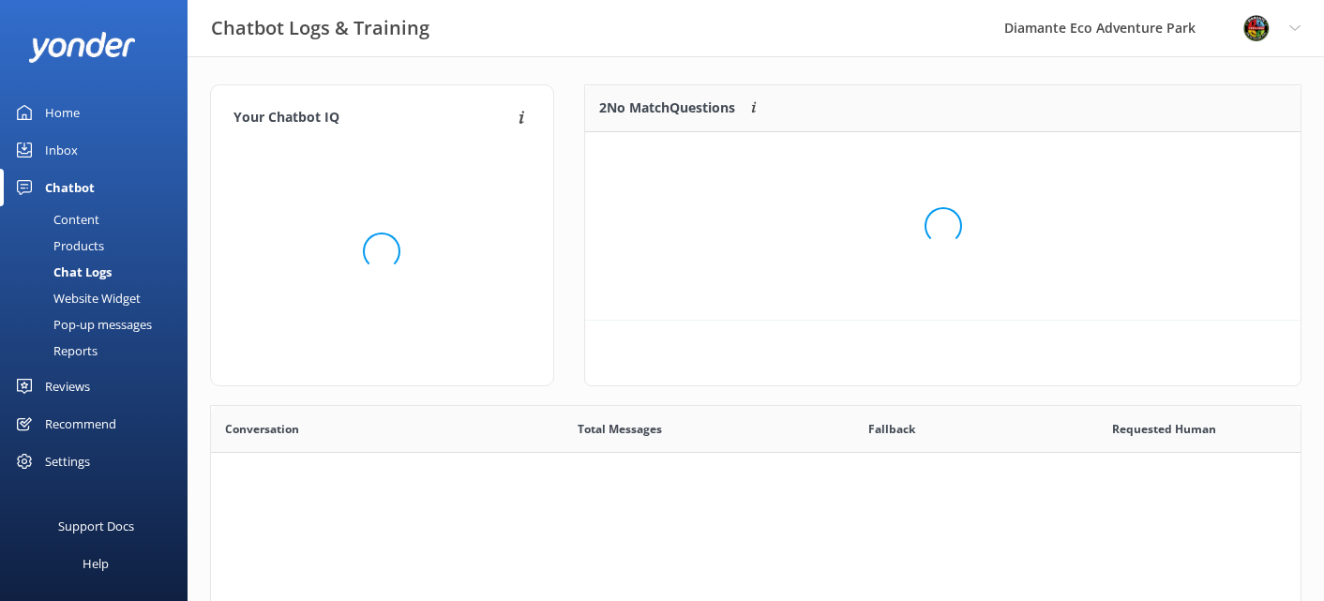
scroll to position [95, 716]
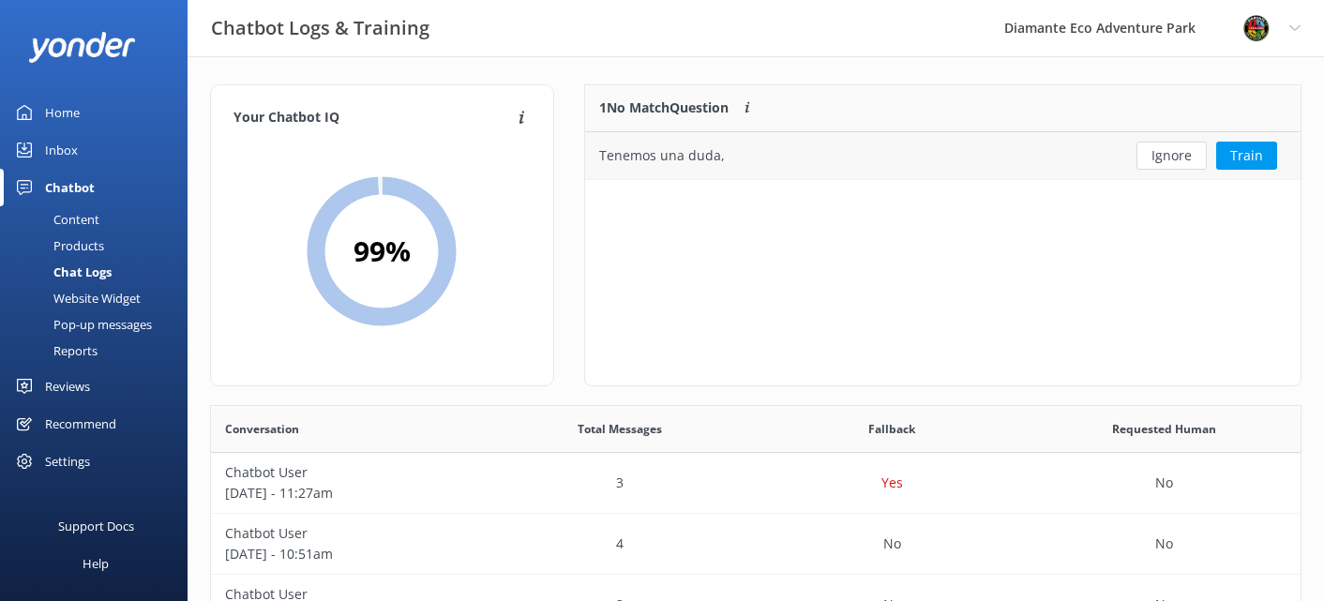
click at [672, 153] on div "Tenemos una duda," at bounding box center [662, 155] width 126 height 21
click at [1263, 145] on button "Train" at bounding box center [1246, 156] width 61 height 28
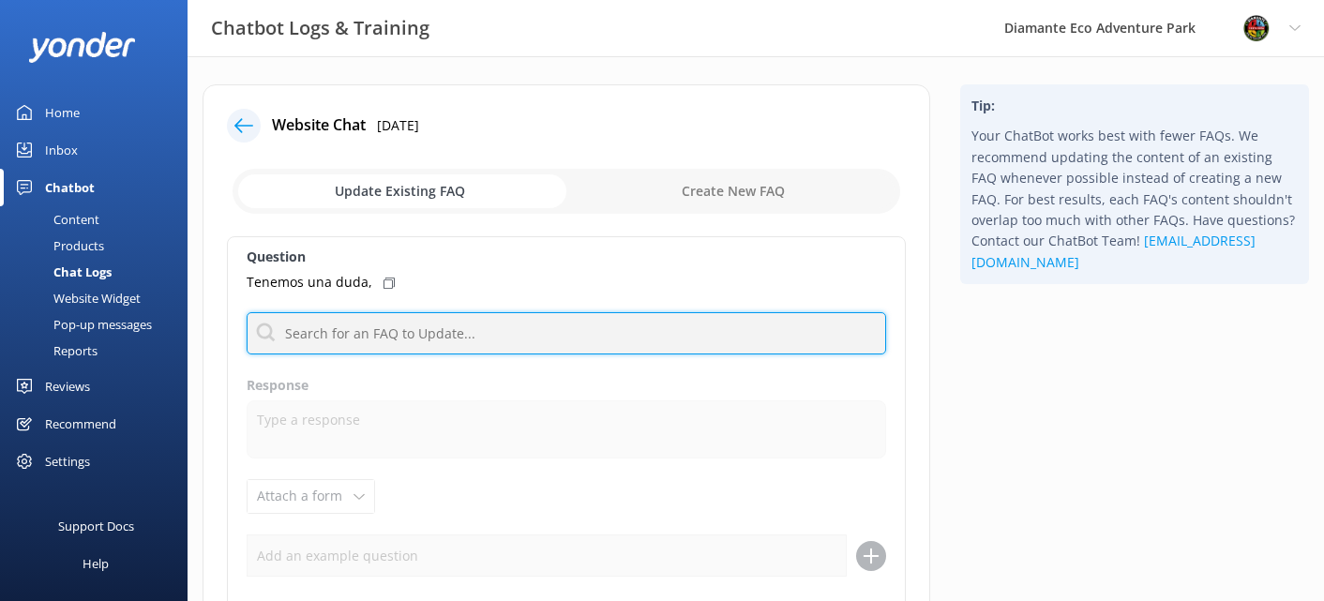
click at [312, 346] on input "text" at bounding box center [567, 333] width 640 height 42
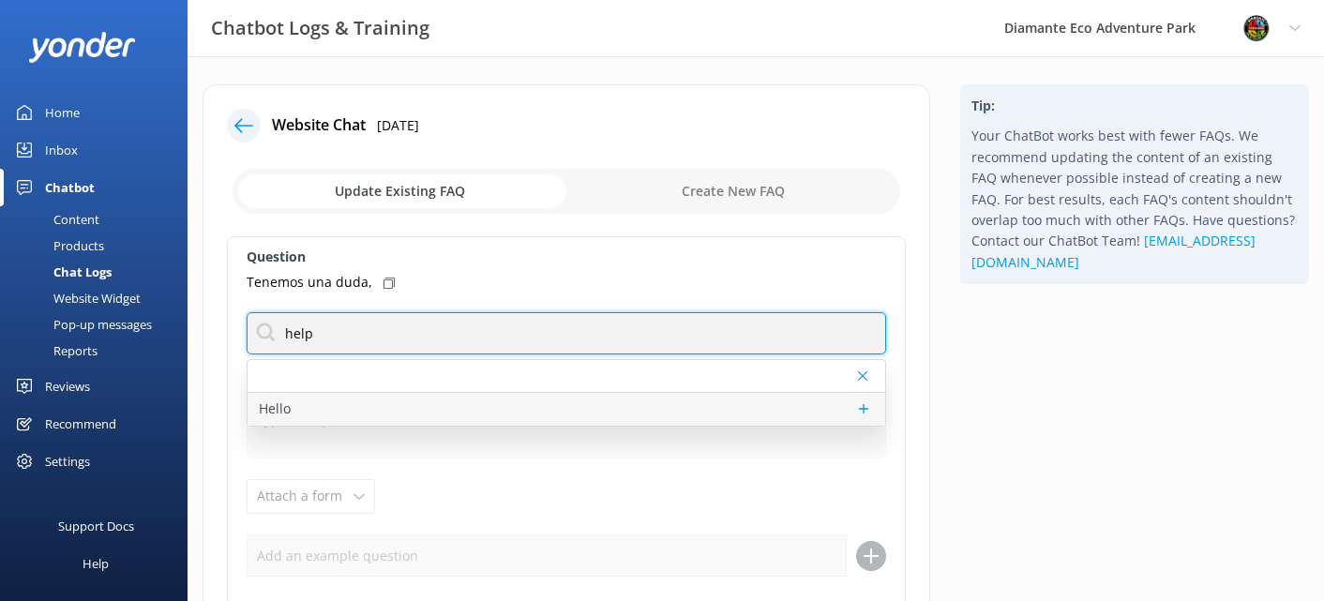
type input "help"
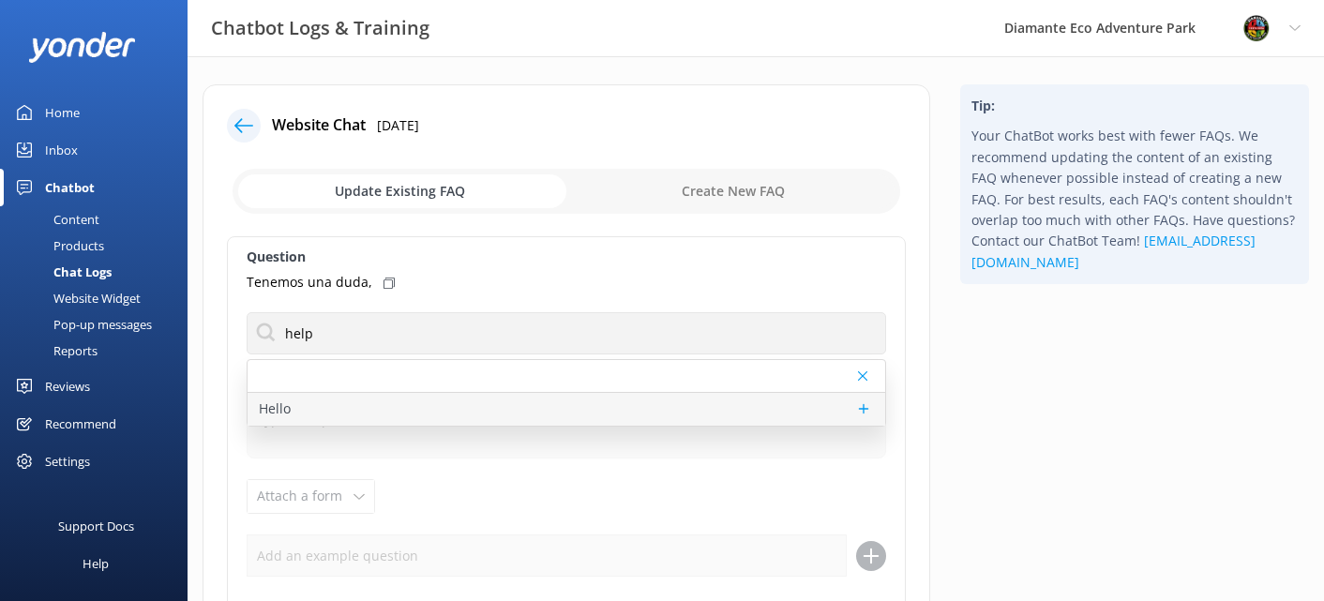
click at [284, 406] on p "Hello" at bounding box center [275, 409] width 32 height 21
type textarea "Hi there! 👋 Thanks for reaching out to [GEOGRAPHIC_DATA]. How’s your day going …"
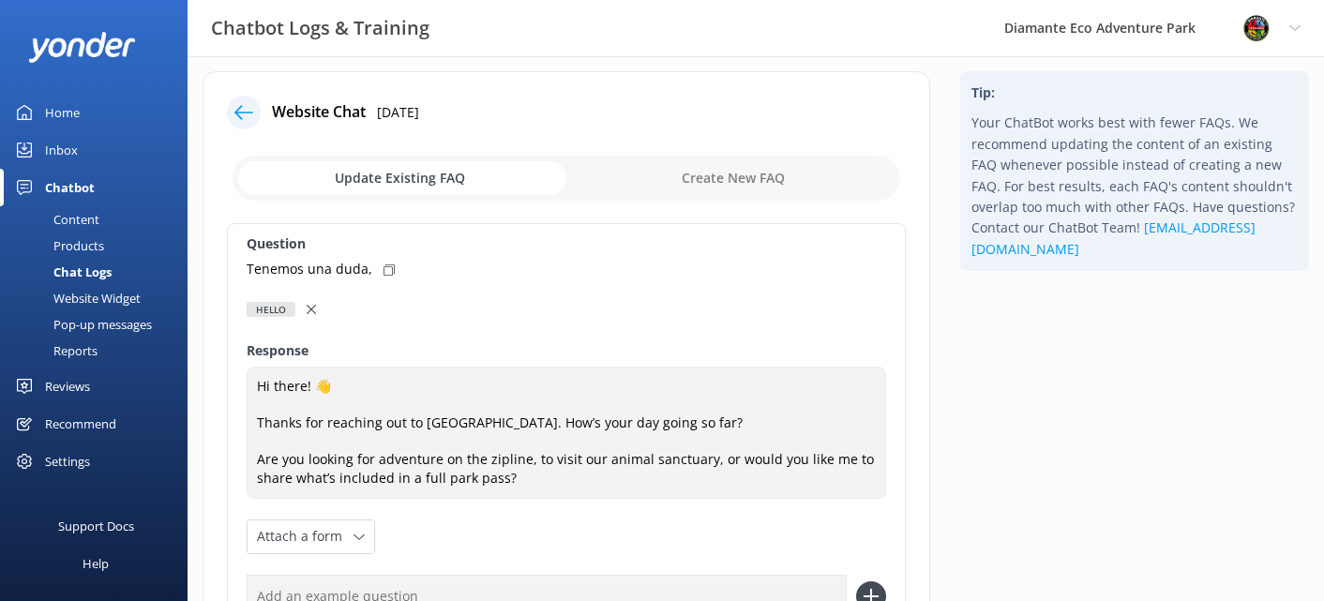
scroll to position [4, 0]
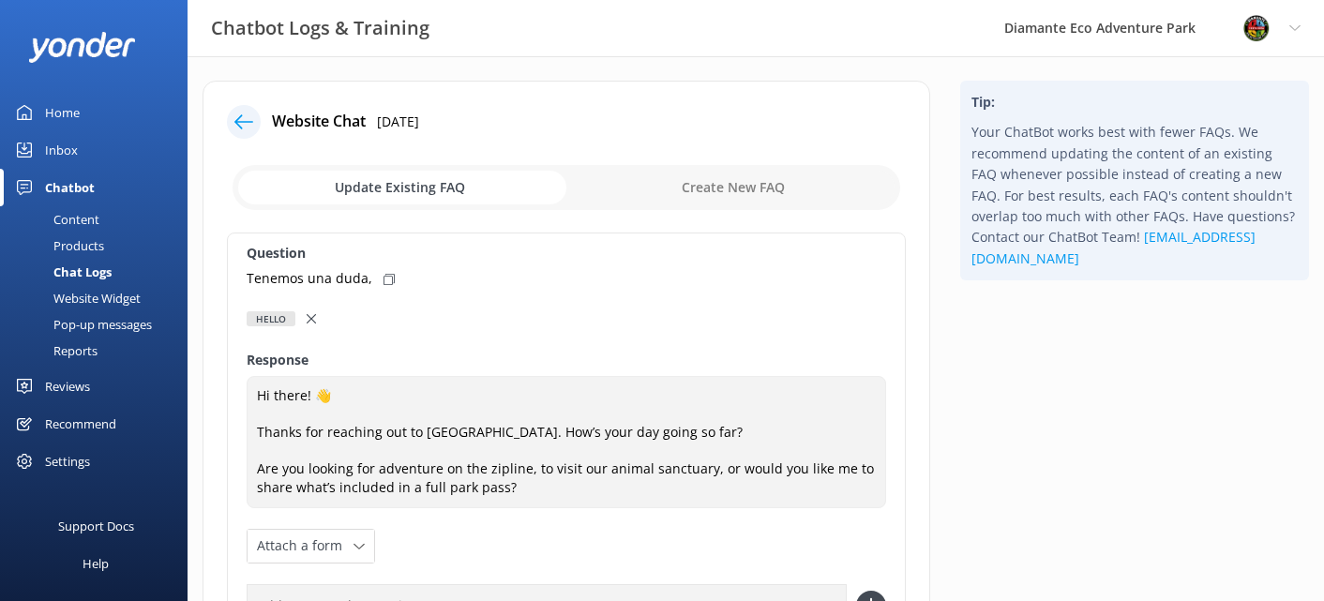
click at [313, 317] on use at bounding box center [311, 318] width 9 height 9
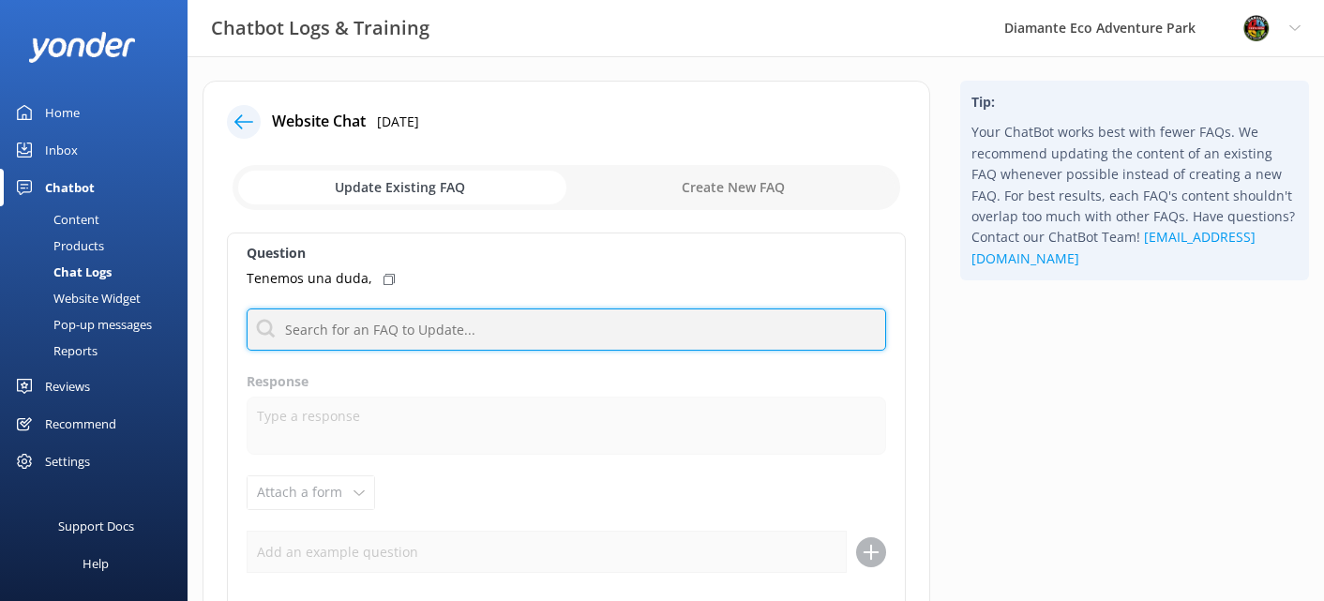
click at [288, 325] on input "text" at bounding box center [567, 330] width 640 height 42
type input "inform"
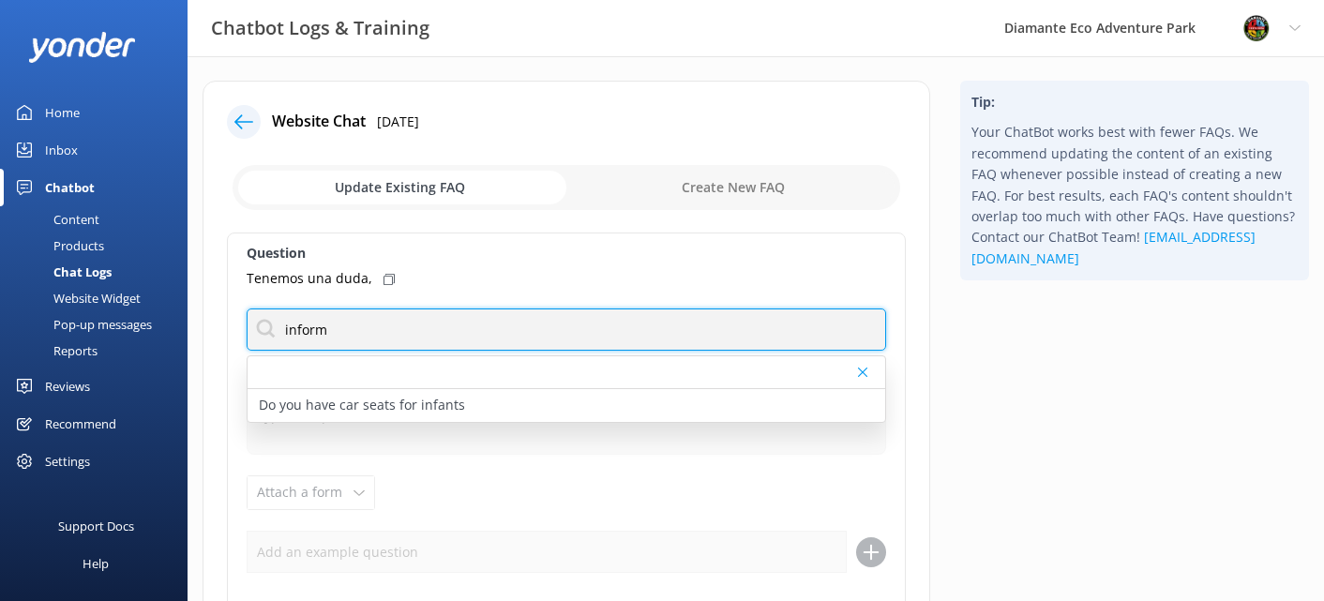
drag, startPoint x: 320, startPoint y: 327, endPoint x: 245, endPoint y: 322, distance: 75.2
click at [245, 322] on div "Question Tenemos una [PERSON_NAME], inform Do you have car seats for infants Re…" at bounding box center [566, 446] width 679 height 426
type input "h"
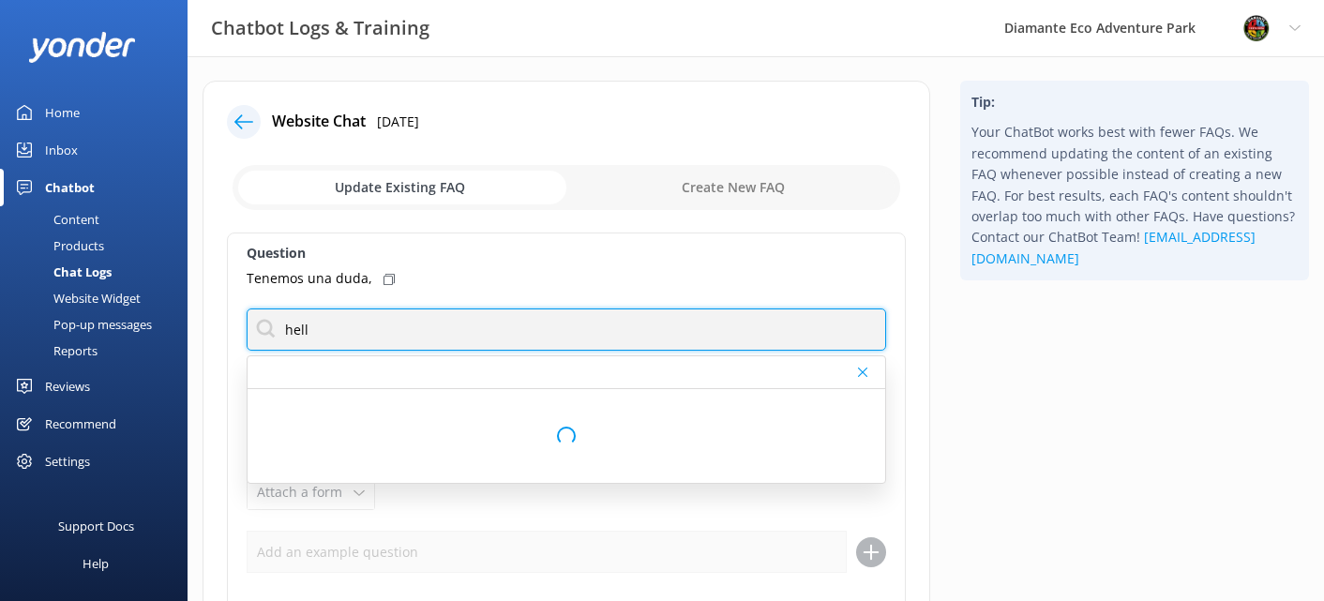
type input "hello"
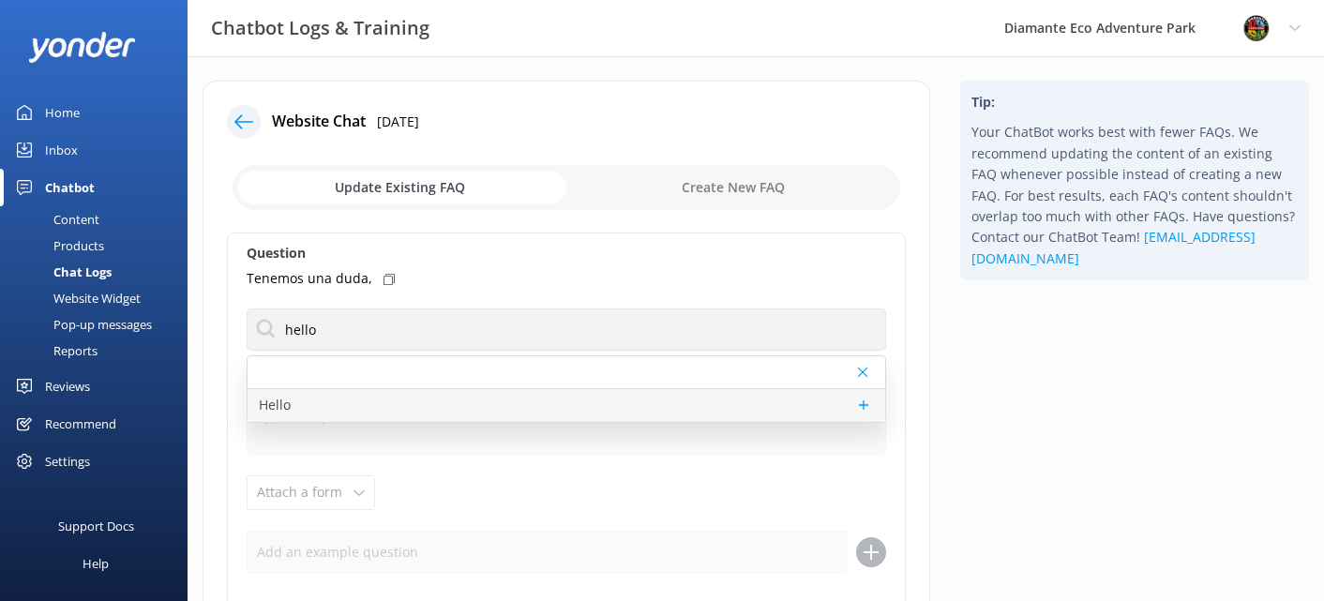
click at [273, 409] on p "Hello" at bounding box center [275, 405] width 32 height 21
type textarea "Hi there! 👋 Thanks for reaching out to [GEOGRAPHIC_DATA]. How’s your day going …"
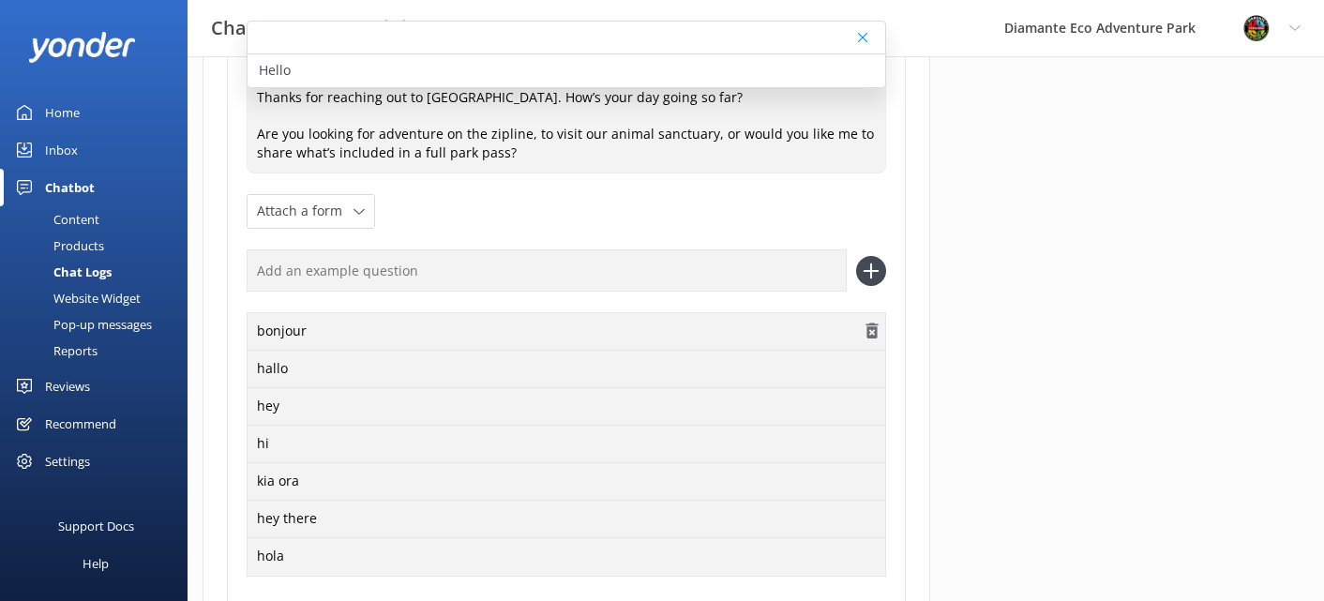
scroll to position [549, 0]
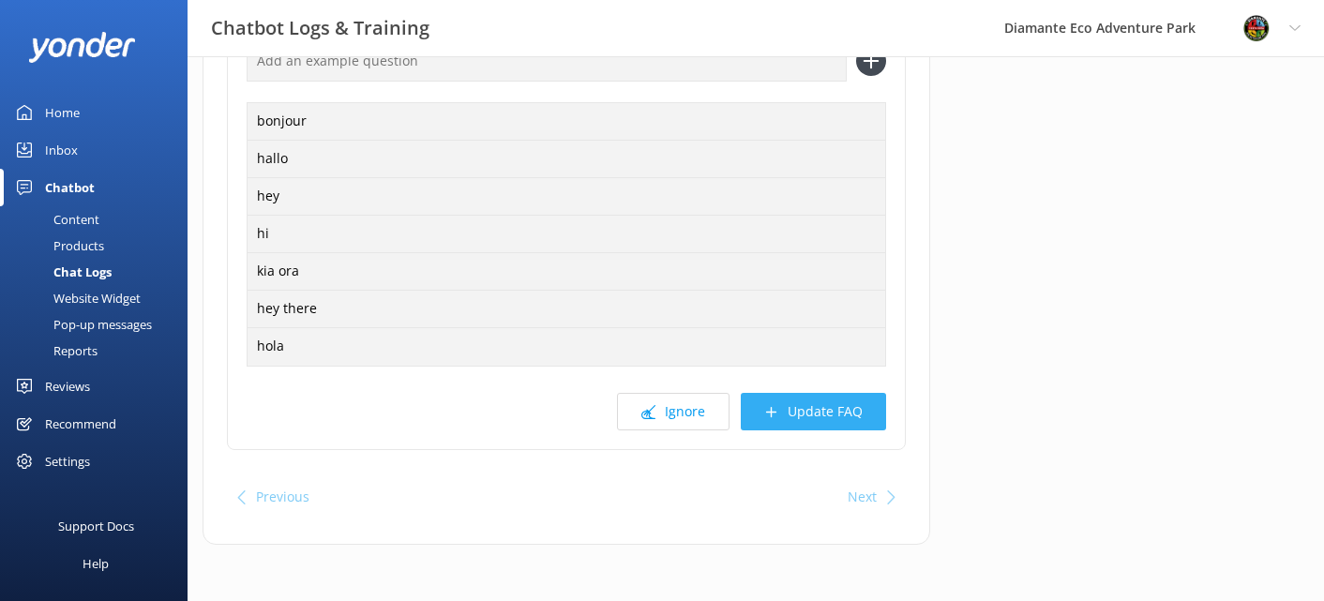
click at [801, 411] on button "Update FAQ" at bounding box center [813, 412] width 145 height 38
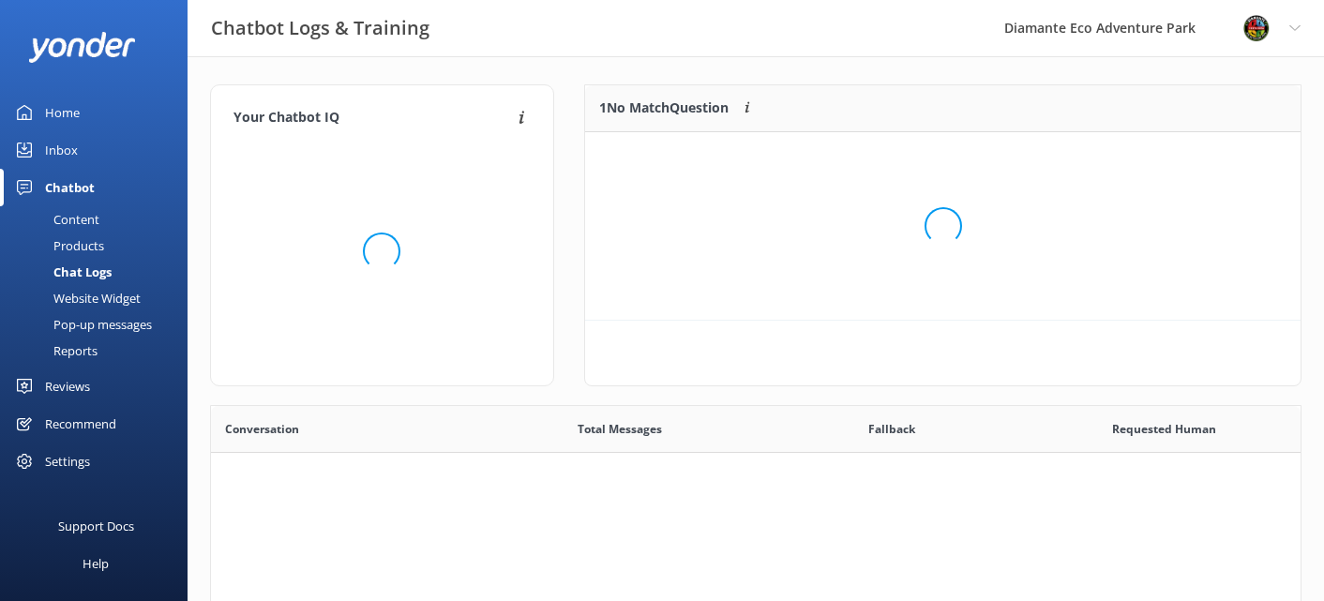
scroll to position [234, 716]
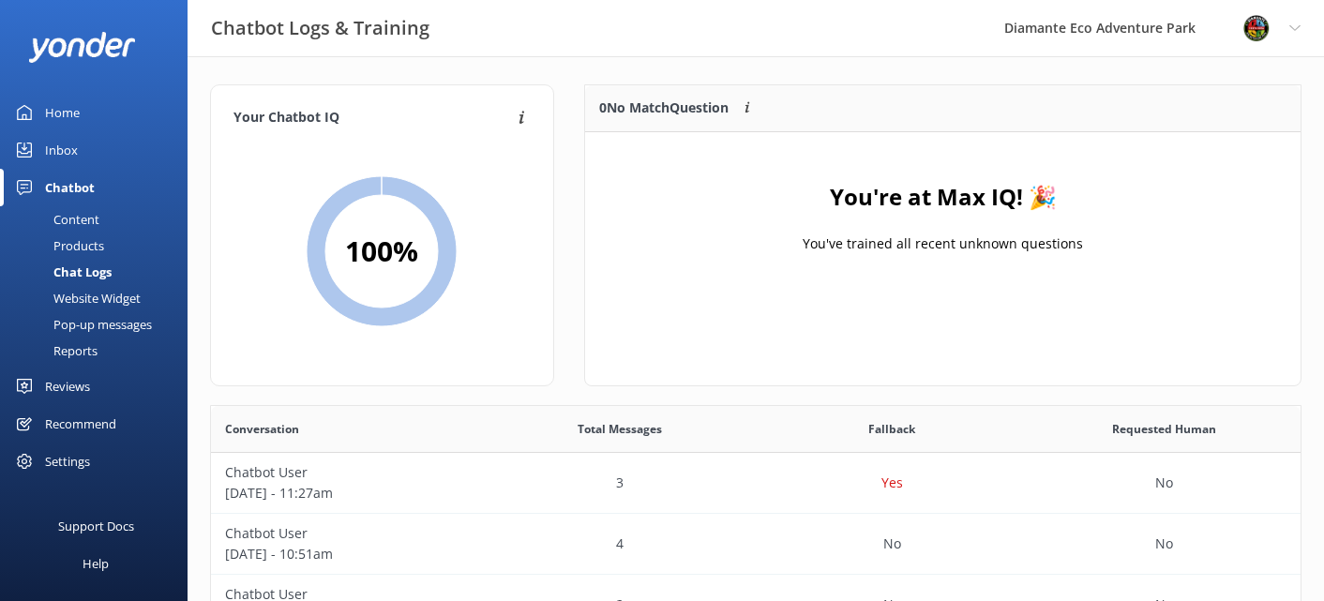
click at [76, 110] on div "Home" at bounding box center [62, 113] width 35 height 38
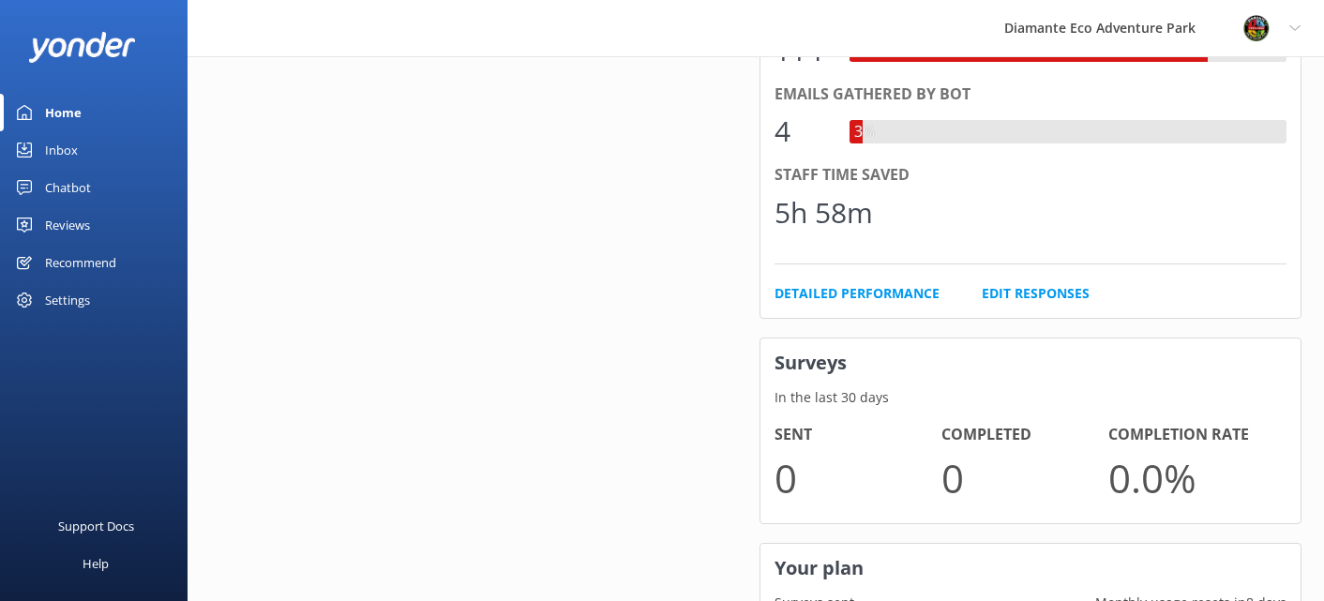
scroll to position [1141, 0]
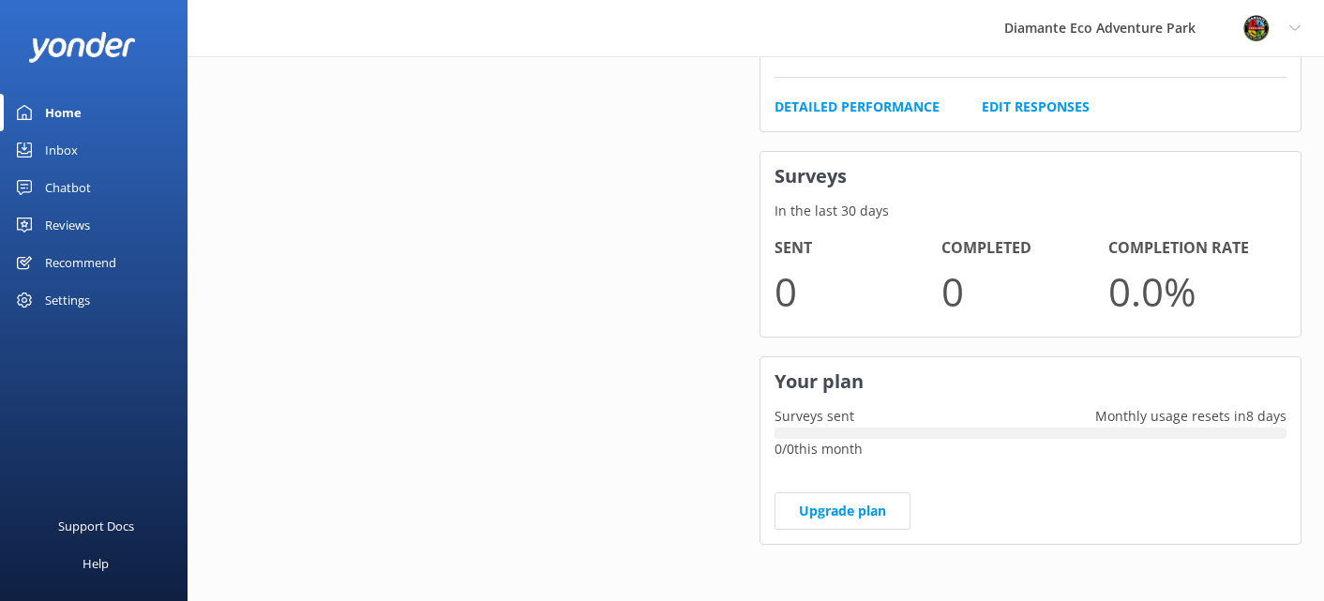
click at [77, 185] on div "Chatbot" at bounding box center [68, 188] width 46 height 38
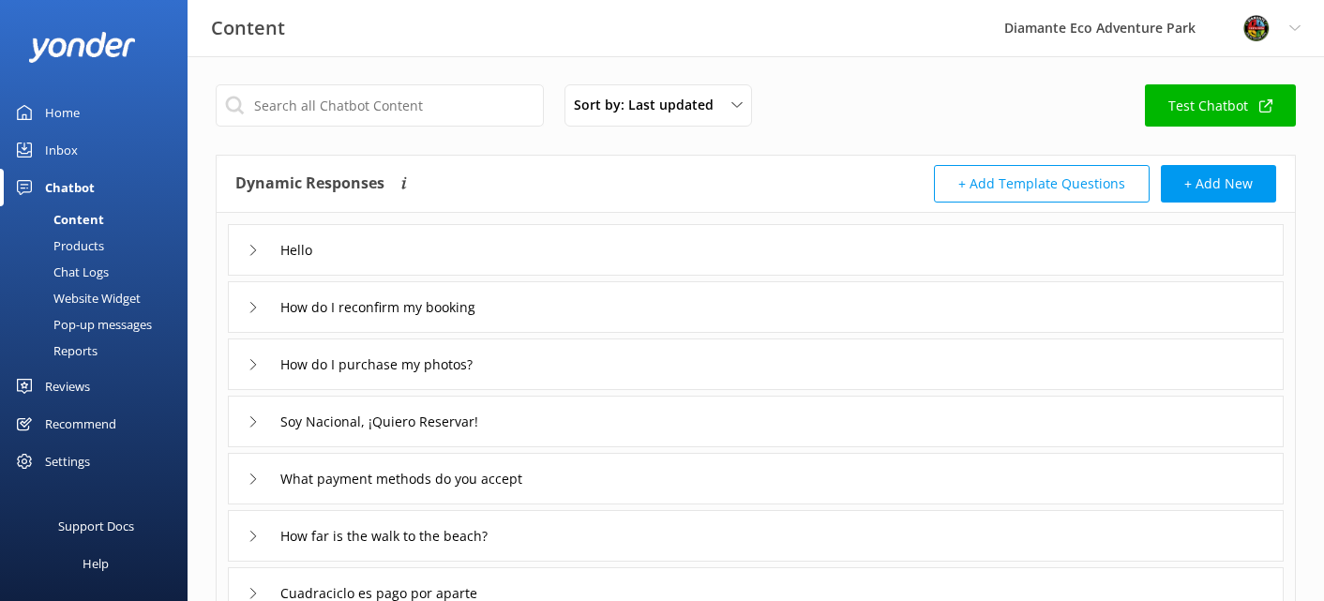
click at [88, 352] on div "Reports" at bounding box center [54, 351] width 86 height 26
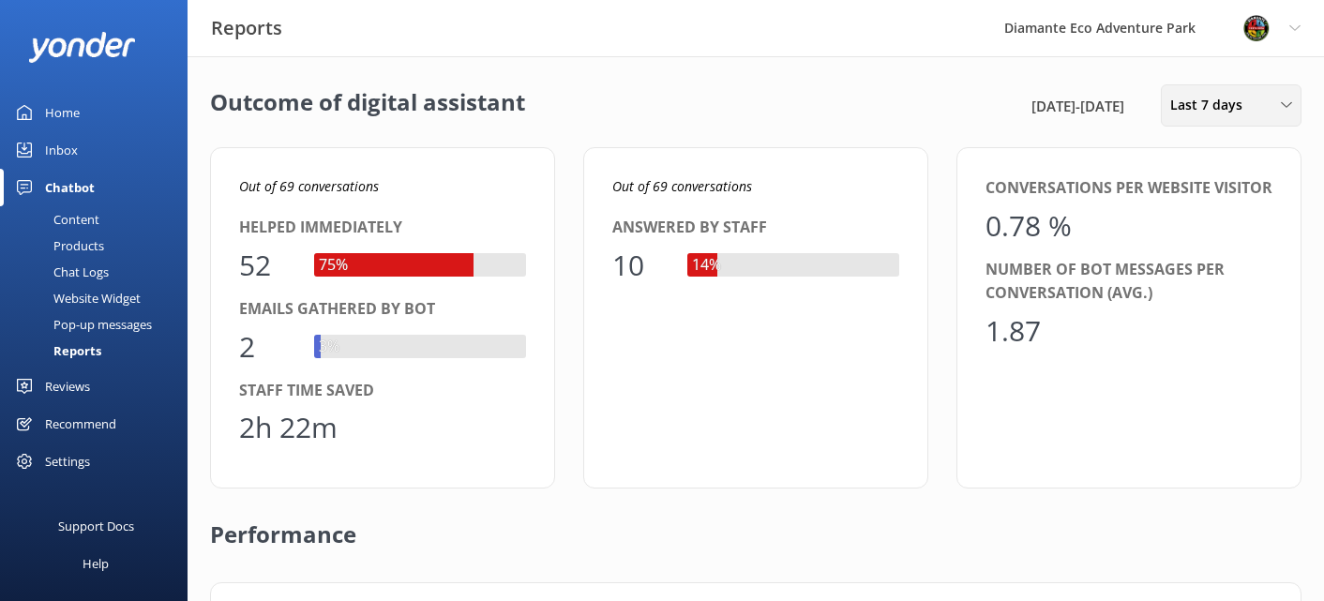
click at [1218, 109] on span "Last 7 days" at bounding box center [1212, 105] width 83 height 21
click at [1203, 180] on div "Last 30 days" at bounding box center [1204, 187] width 67 height 19
click at [48, 387] on div "Reviews" at bounding box center [67, 387] width 45 height 38
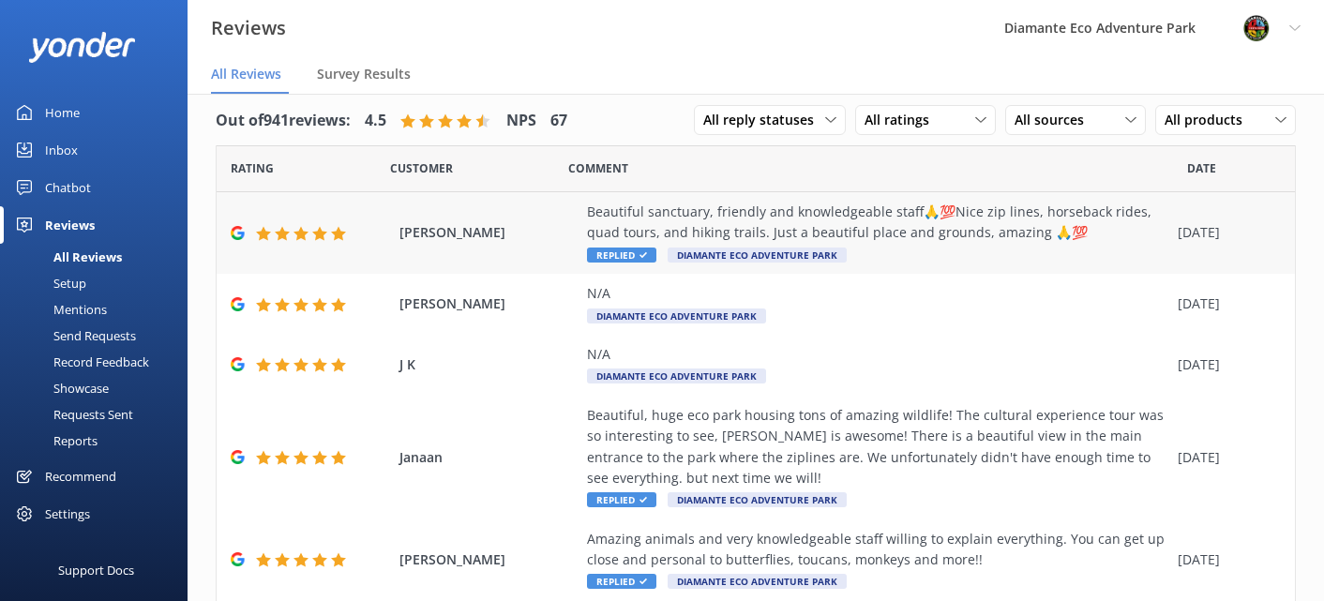
click at [655, 226] on div "Beautiful sanctuary, friendly and knowledgeable staff🙏💯Nice zip lines, horsebac…" at bounding box center [878, 223] width 582 height 42
